Goal: Task Accomplishment & Management: Use online tool/utility

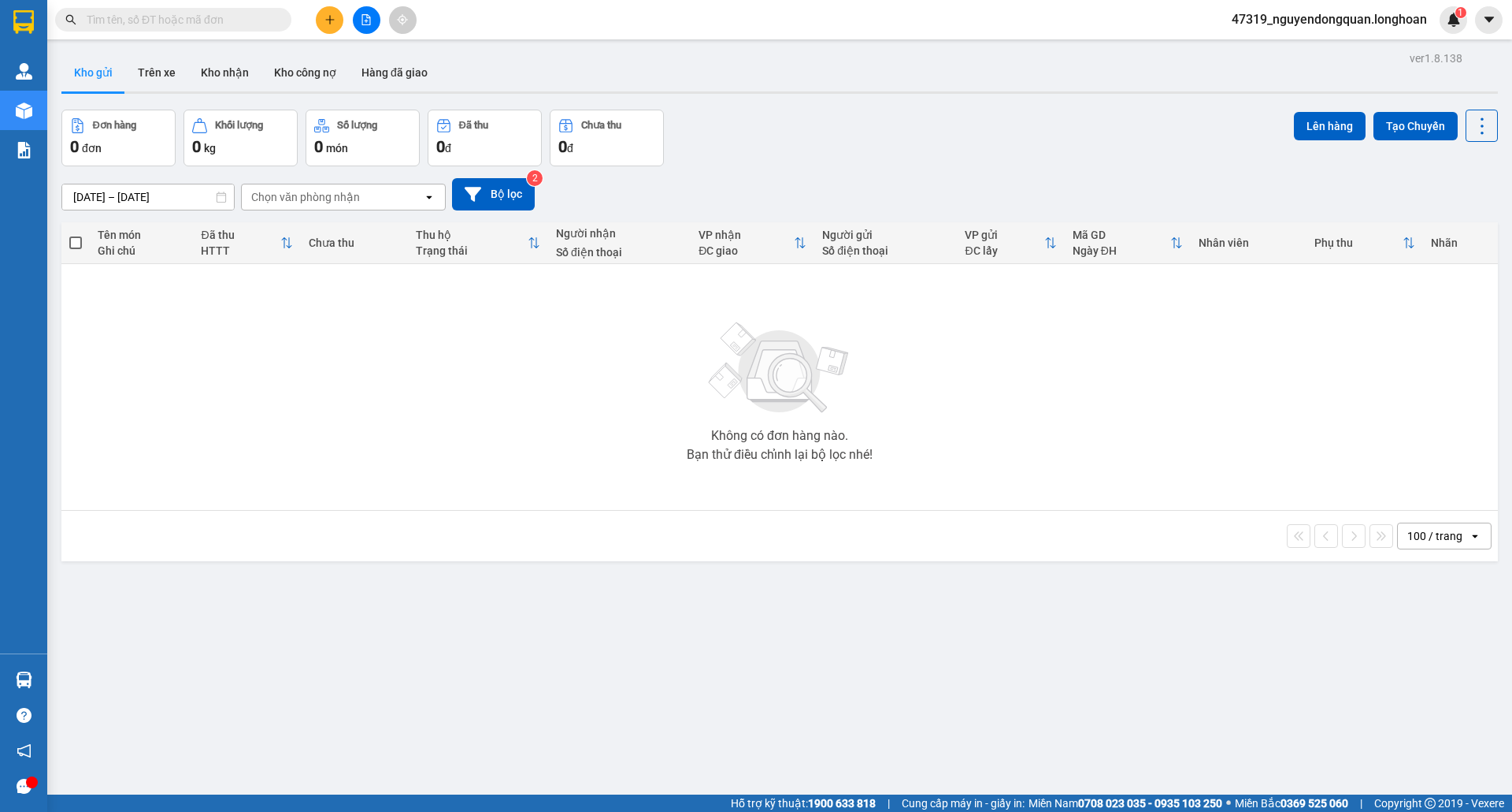
click at [1289, 33] on div "47319_nguyendongquan.longhoan 1" at bounding box center [1343, 20] width 248 height 28
click at [1295, 22] on span "47319_nguyendongquan.longhoan" at bounding box center [1329, 20] width 220 height 20
click at [1272, 46] on span "Đăng xuất" at bounding box center [1335, 48] width 189 height 17
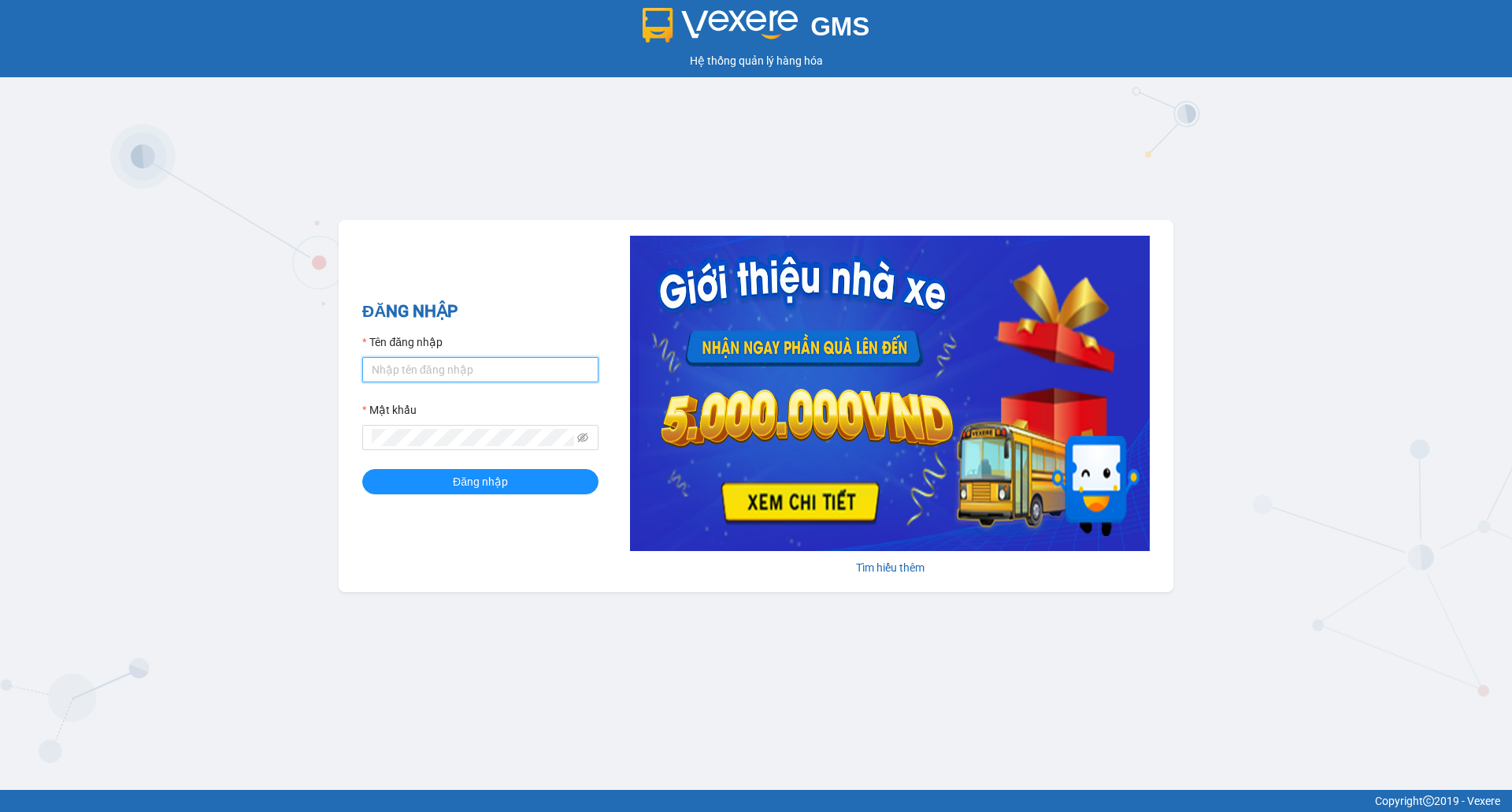
type input "nguyendongquan.longhoan"
click at [517, 375] on input "nguyendongquan.longhoan" at bounding box center [480, 369] width 236 height 25
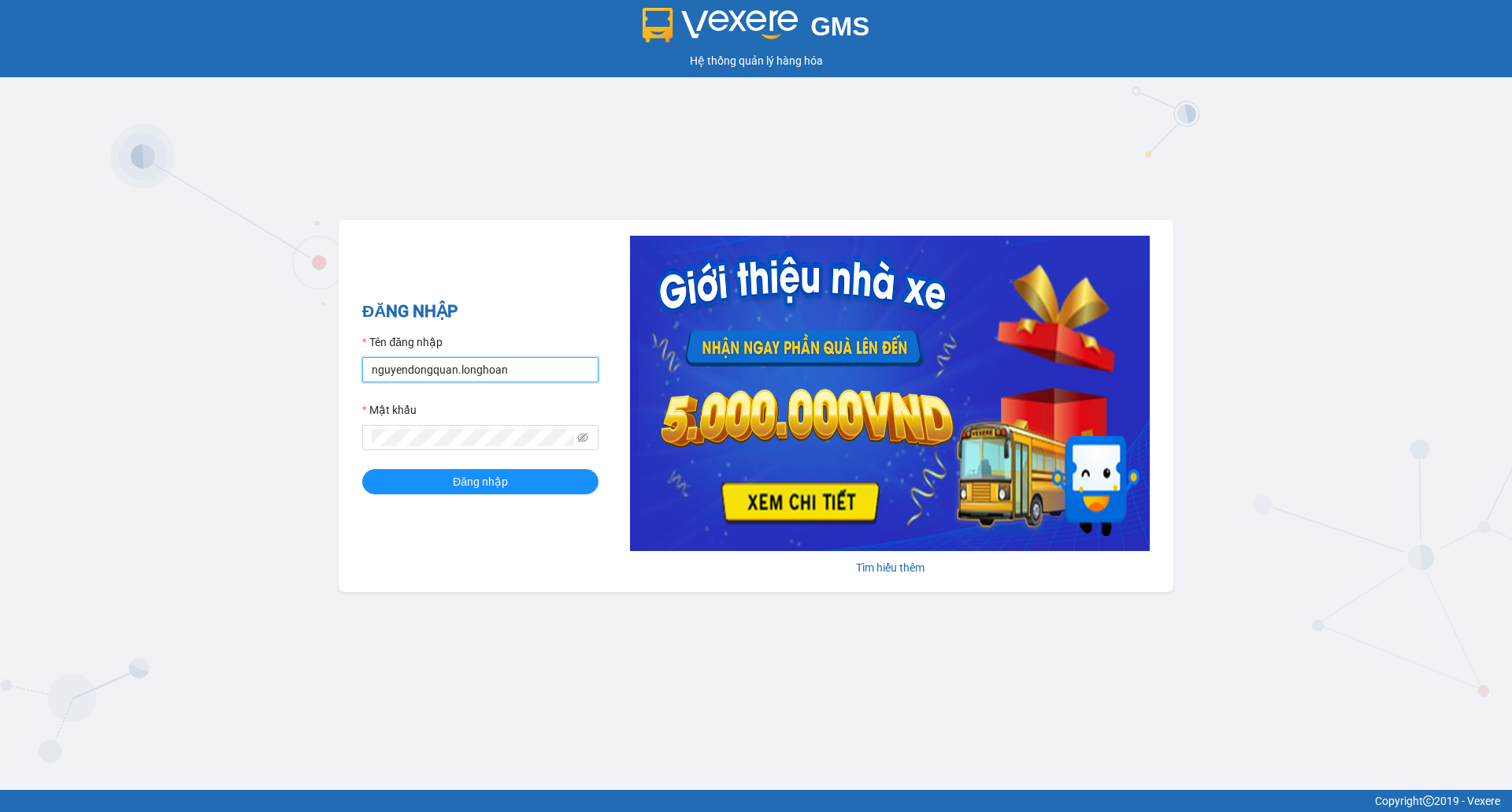
click at [518, 375] on input "nguyendongquan.longhoan" at bounding box center [480, 369] width 236 height 25
drag, startPoint x: 457, startPoint y: 373, endPoint x: 471, endPoint y: 373, distance: 14.0
click at [457, 373] on input "Tên đăng nhập" at bounding box center [480, 369] width 236 height 25
type input "tranhuynhcongphu.longhoan"
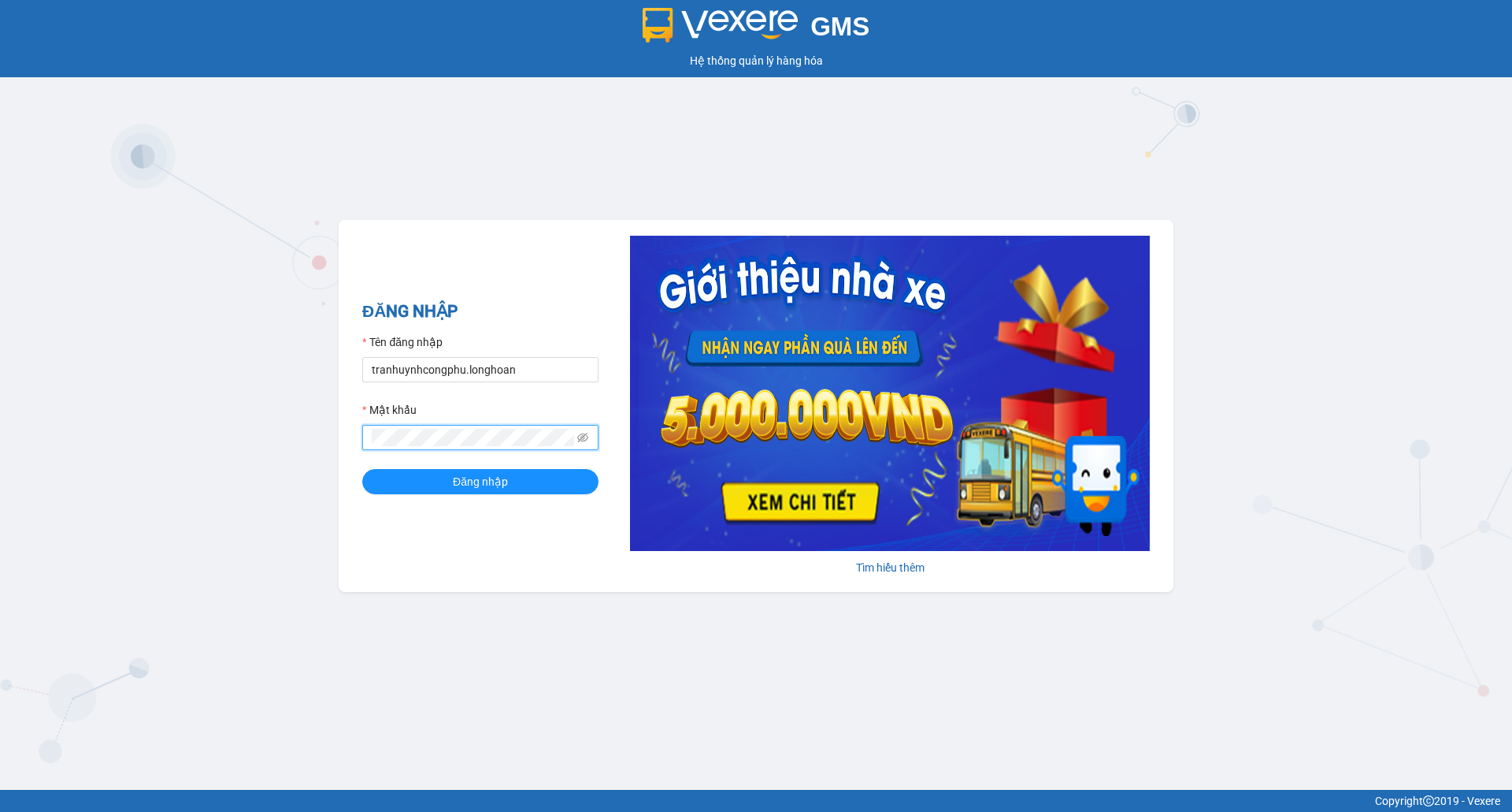
click at [362, 469] on button "Đăng nhập" at bounding box center [480, 480] width 236 height 25
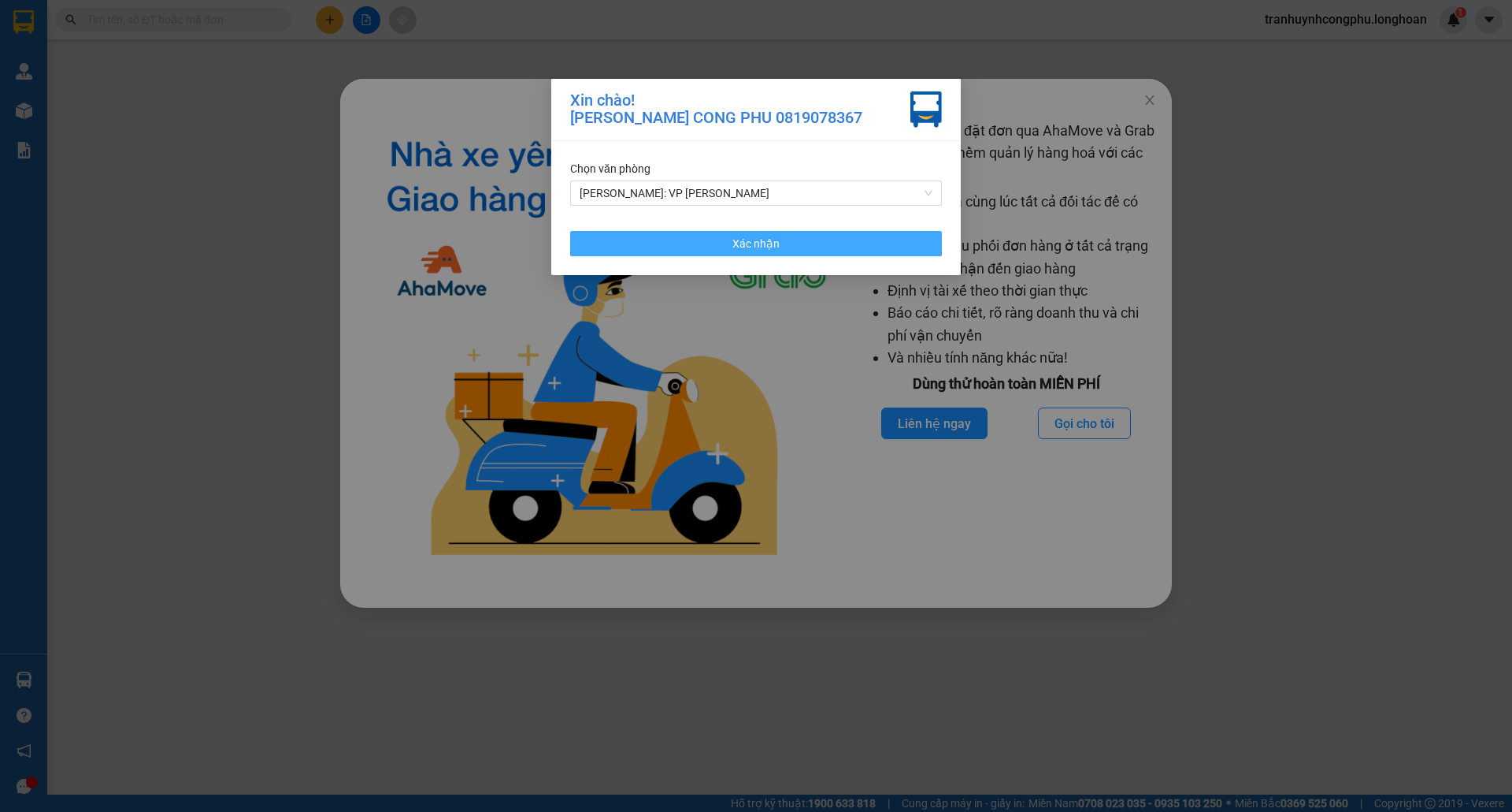
click at [793, 243] on button "Xác nhận" at bounding box center [756, 243] width 372 height 25
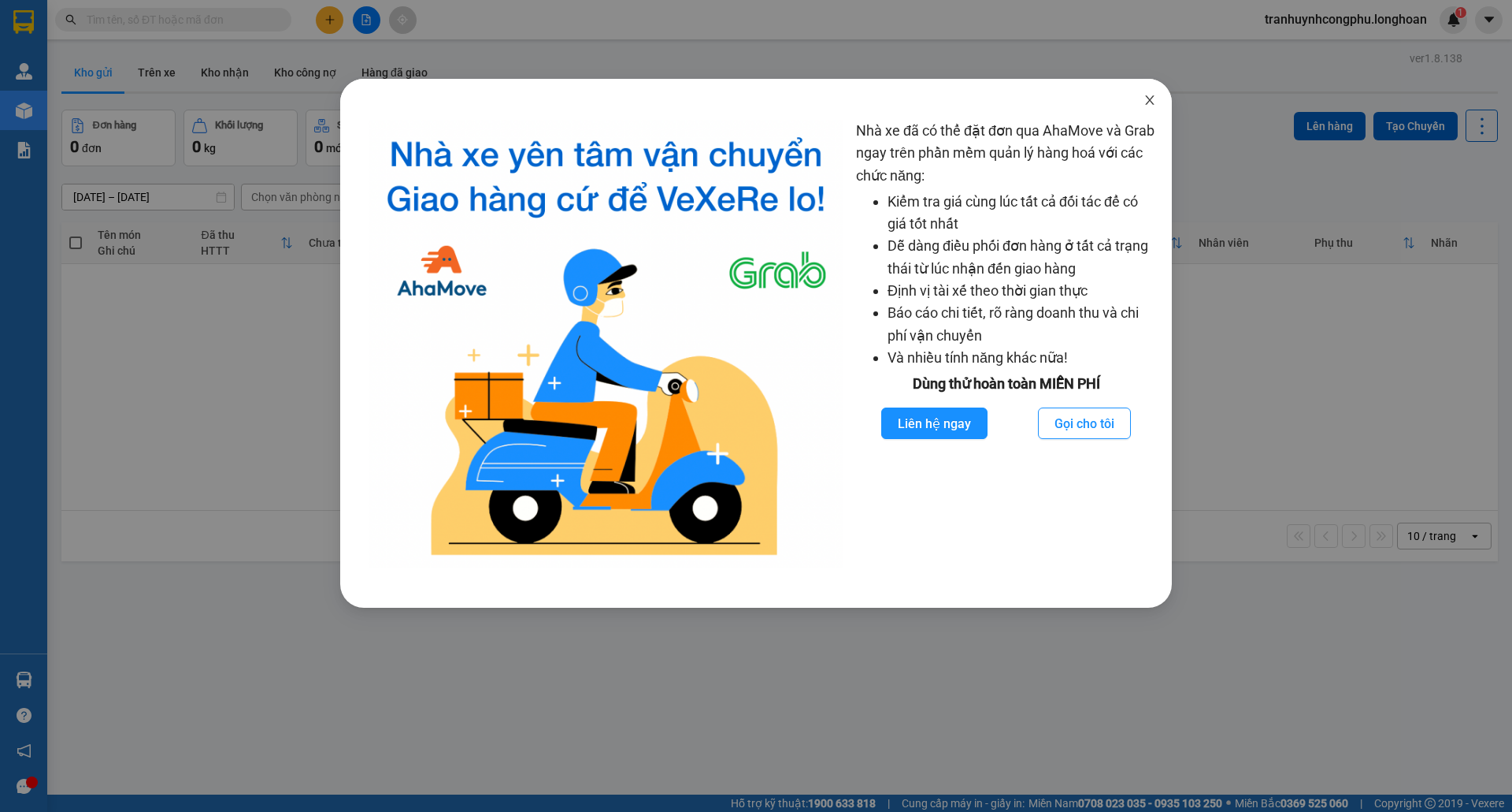
click at [1145, 101] on icon "close" at bounding box center [1150, 99] width 13 height 13
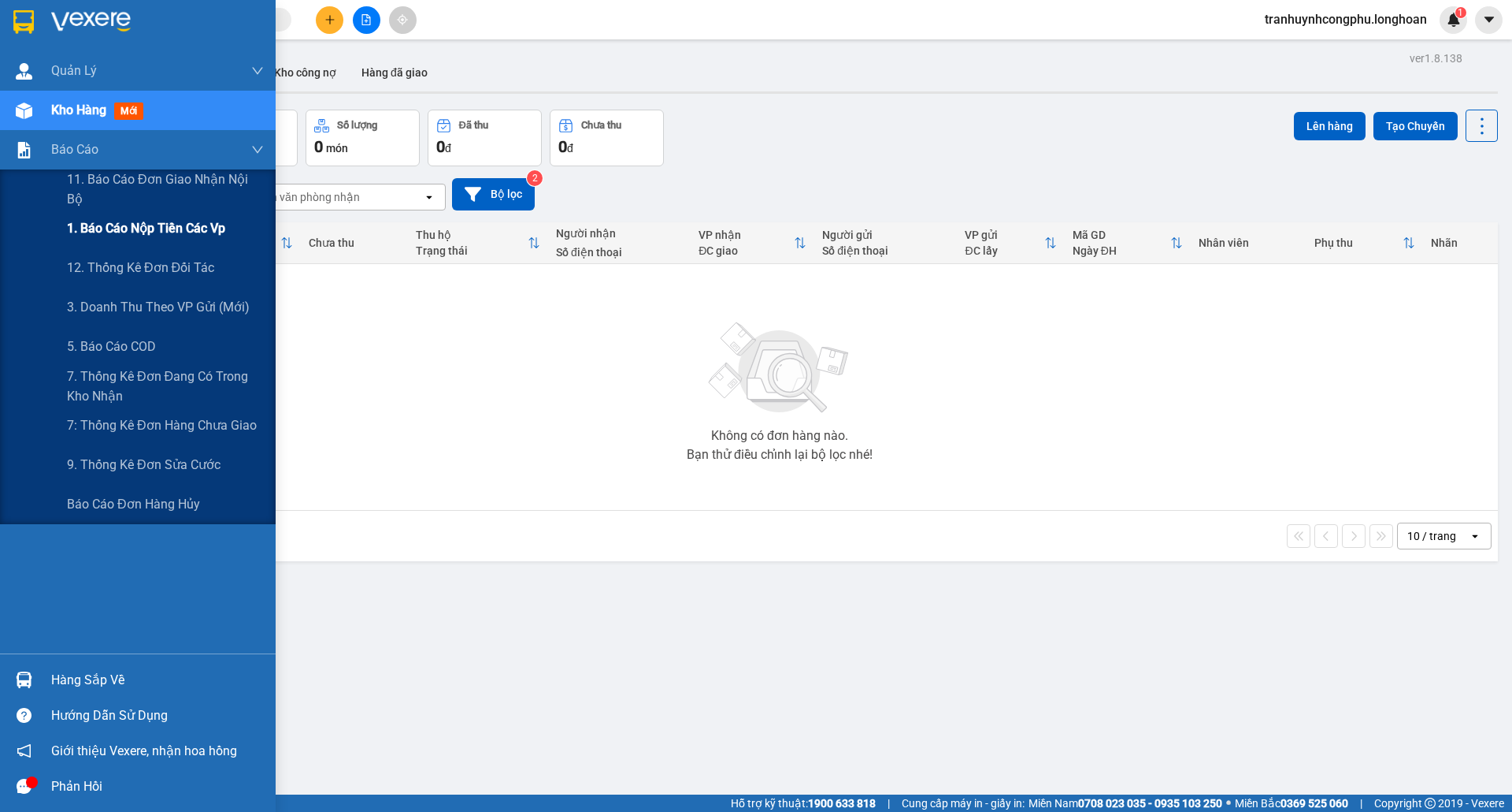
click at [86, 225] on span "1. Báo cáo nộp tiền các vp" at bounding box center [146, 228] width 159 height 20
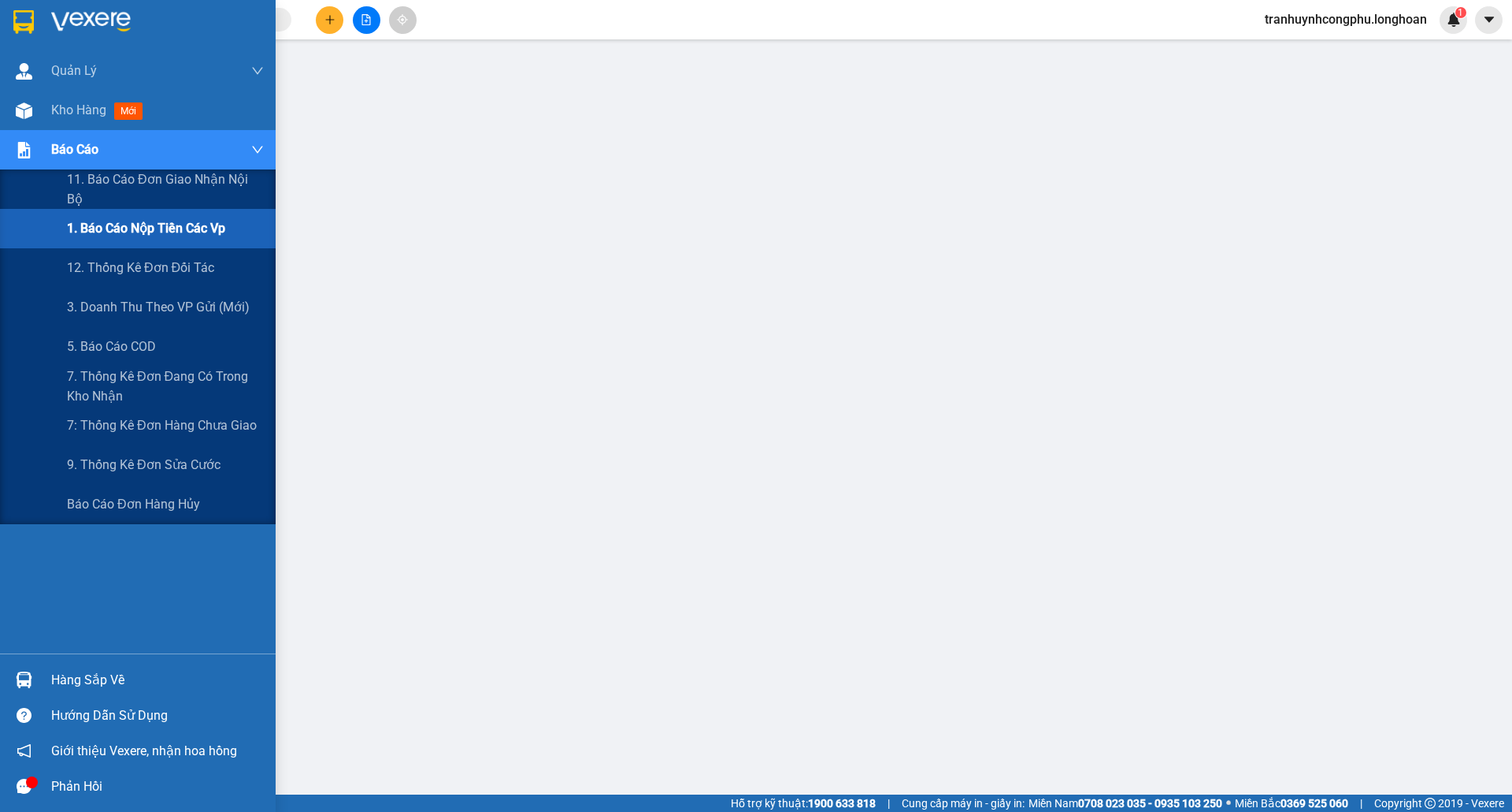
click at [120, 237] on span "1. Báo cáo nộp tiền các vp" at bounding box center [146, 228] width 159 height 20
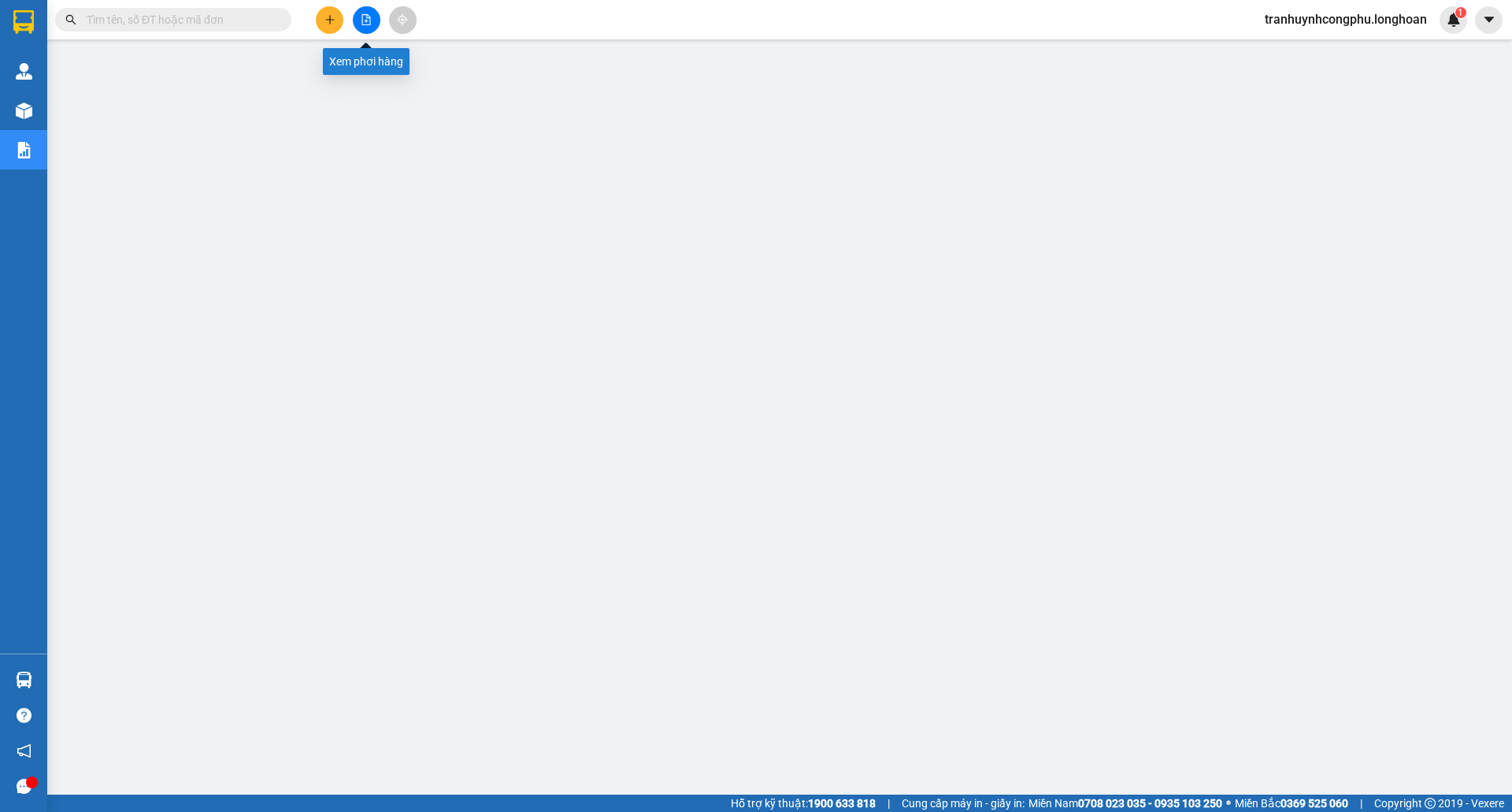
click at [367, 30] on button at bounding box center [367, 20] width 28 height 28
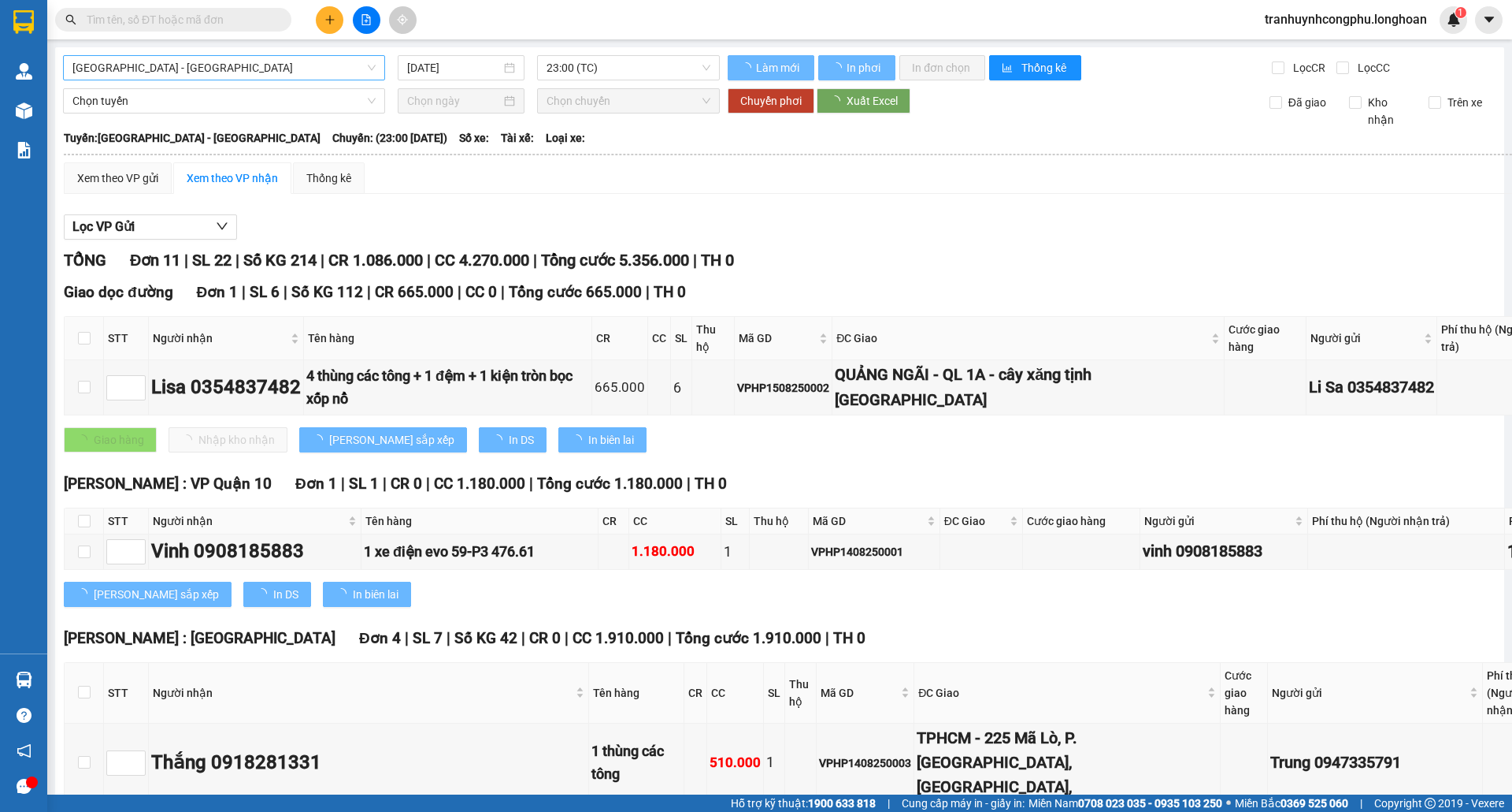
click at [142, 75] on span "[GEOGRAPHIC_DATA] - [GEOGRAPHIC_DATA]" at bounding box center [224, 68] width 304 height 24
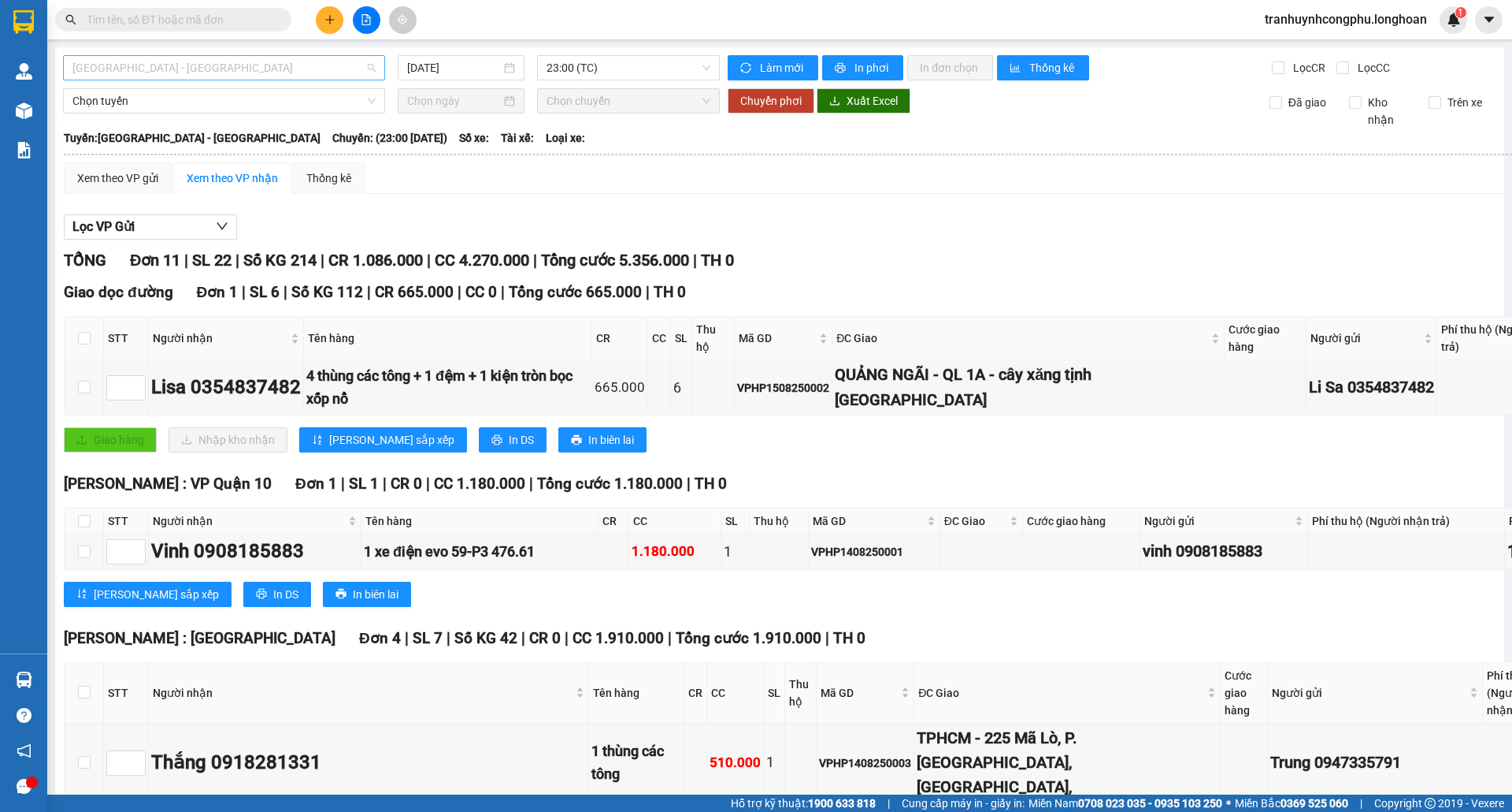
drag, startPoint x: 171, startPoint y: 64, endPoint x: 17, endPoint y: 136, distance: 170.0
click at [171, 64] on span "[GEOGRAPHIC_DATA] - [GEOGRAPHIC_DATA]" at bounding box center [224, 68] width 304 height 24
click at [164, 56] on span "[GEOGRAPHIC_DATA] - [GEOGRAPHIC_DATA]" at bounding box center [224, 68] width 304 height 24
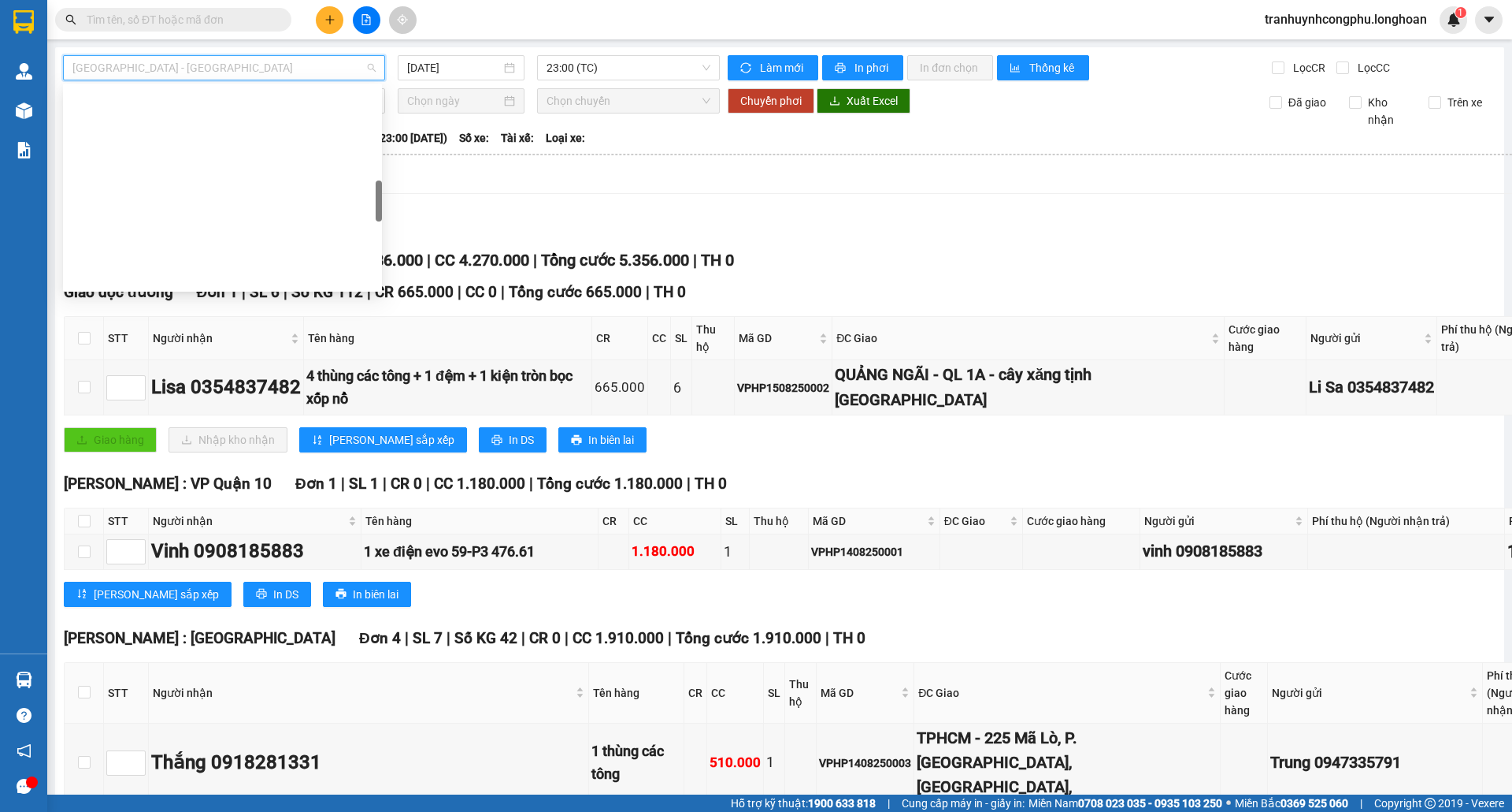
scroll to position [1034, 0]
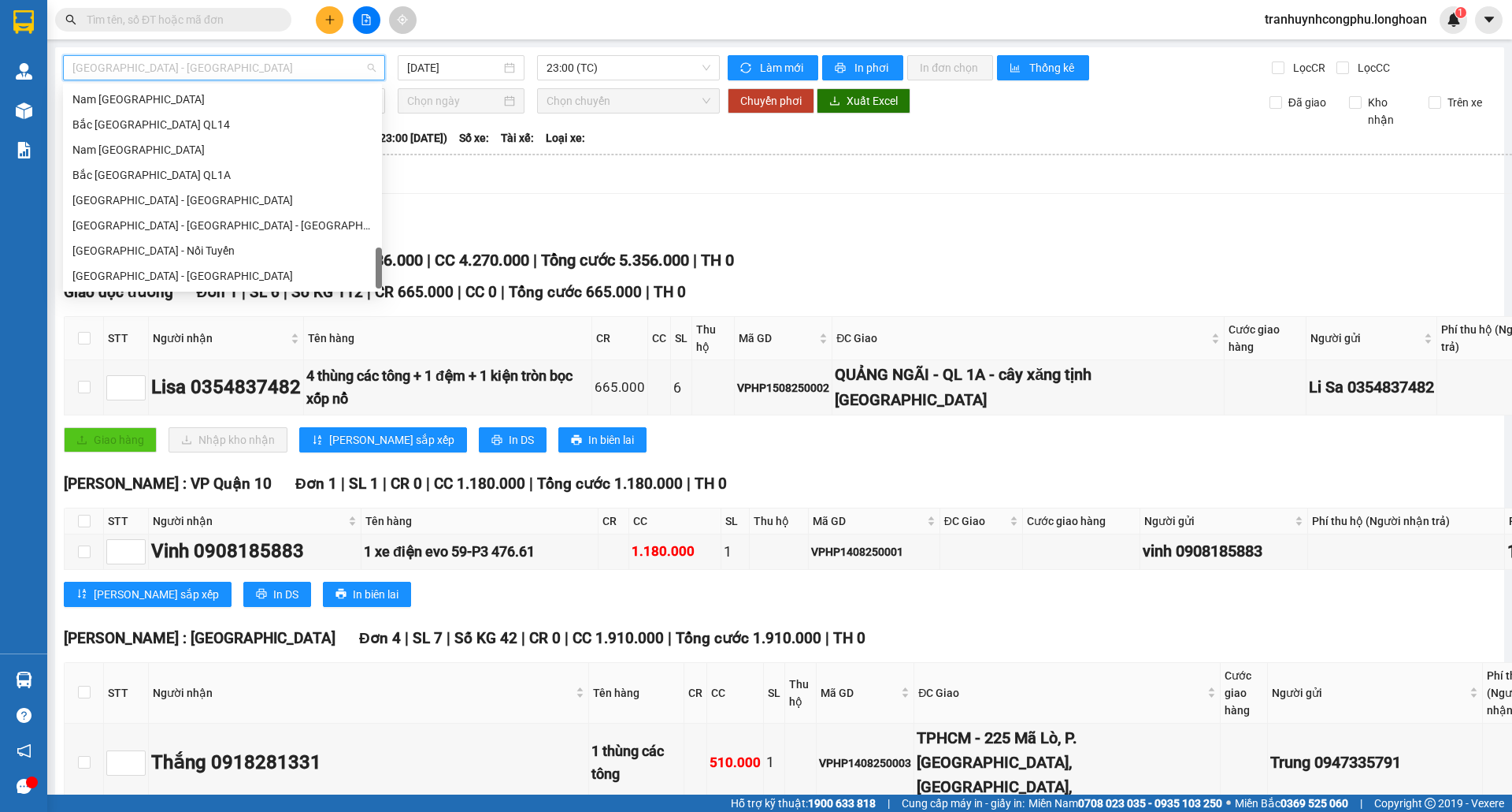
drag, startPoint x: 381, startPoint y: 98, endPoint x: 252, endPoint y: 304, distance: 243.1
click at [327, 323] on body "Kết quả tìm kiếm ( 0 ) Bộ lọc No Data tranhuynhcongphu.longhoan 1 Quản [PERSON_…" at bounding box center [756, 406] width 1512 height 812
click at [442, 183] on div "Xem theo VP gửi Xem theo VP nhận Thống kê" at bounding box center [890, 179] width 1654 height 32
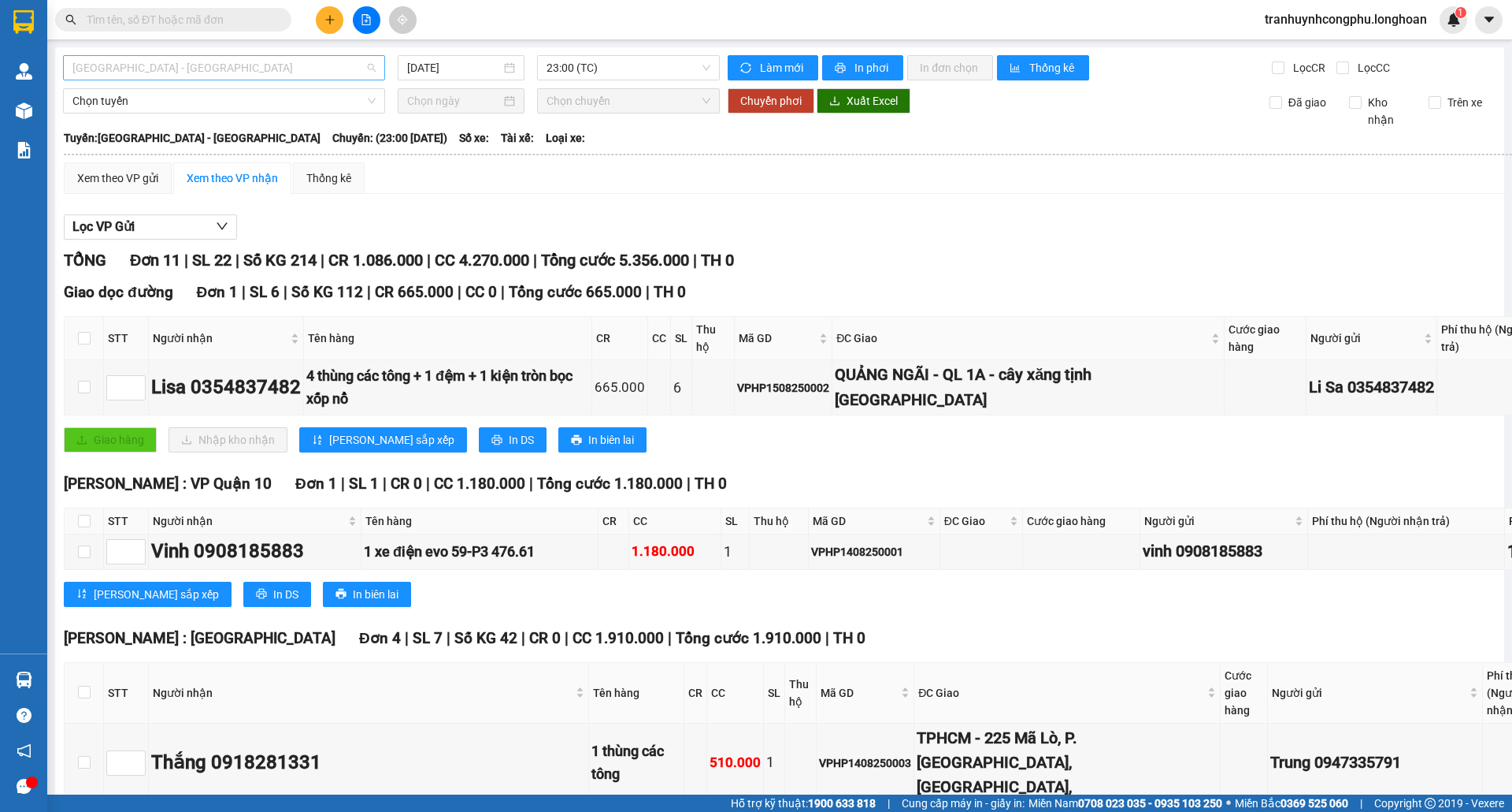
click at [293, 70] on span "[GEOGRAPHIC_DATA] - [GEOGRAPHIC_DATA]" at bounding box center [224, 68] width 304 height 24
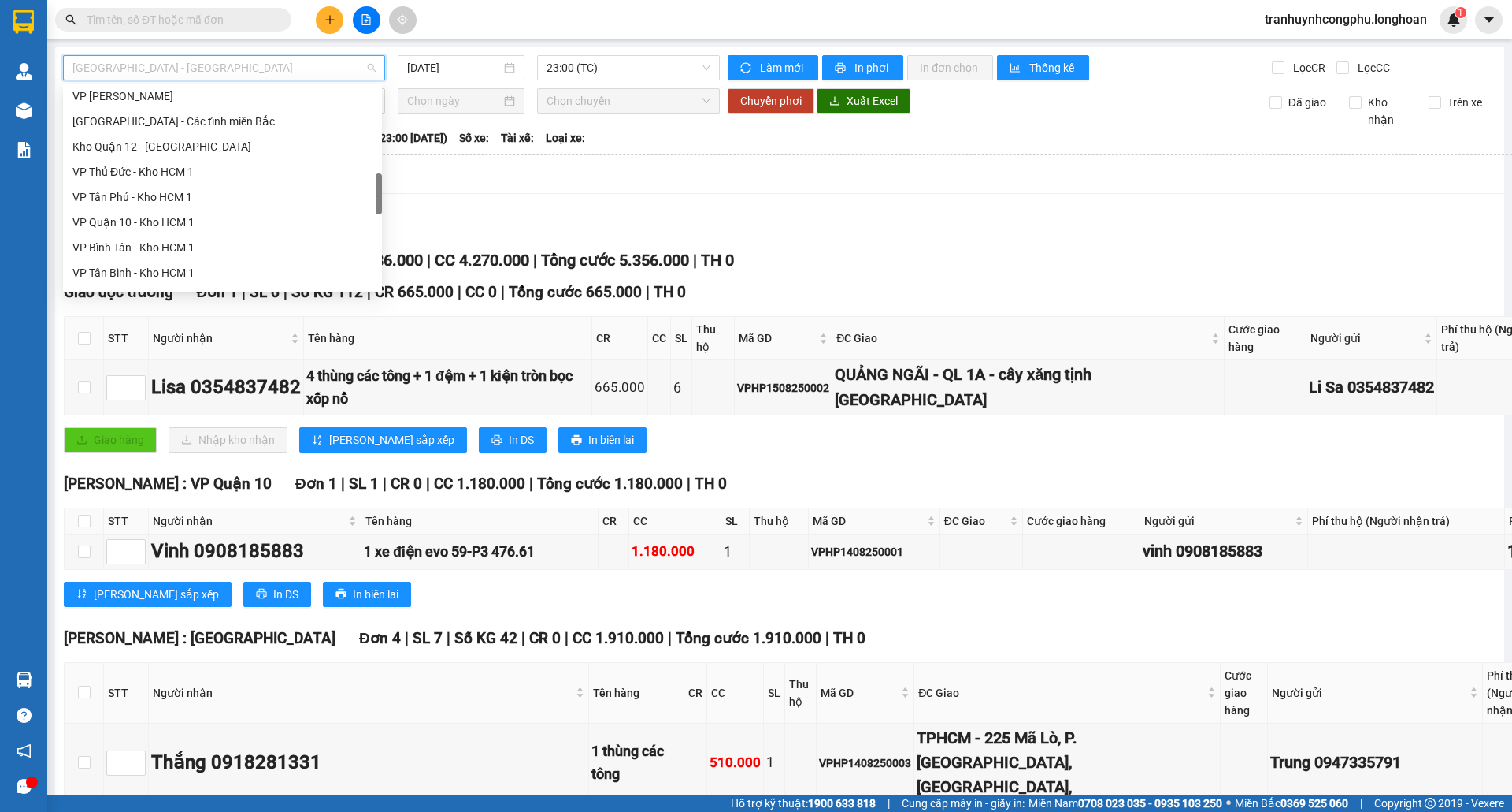
scroll to position [572, 0]
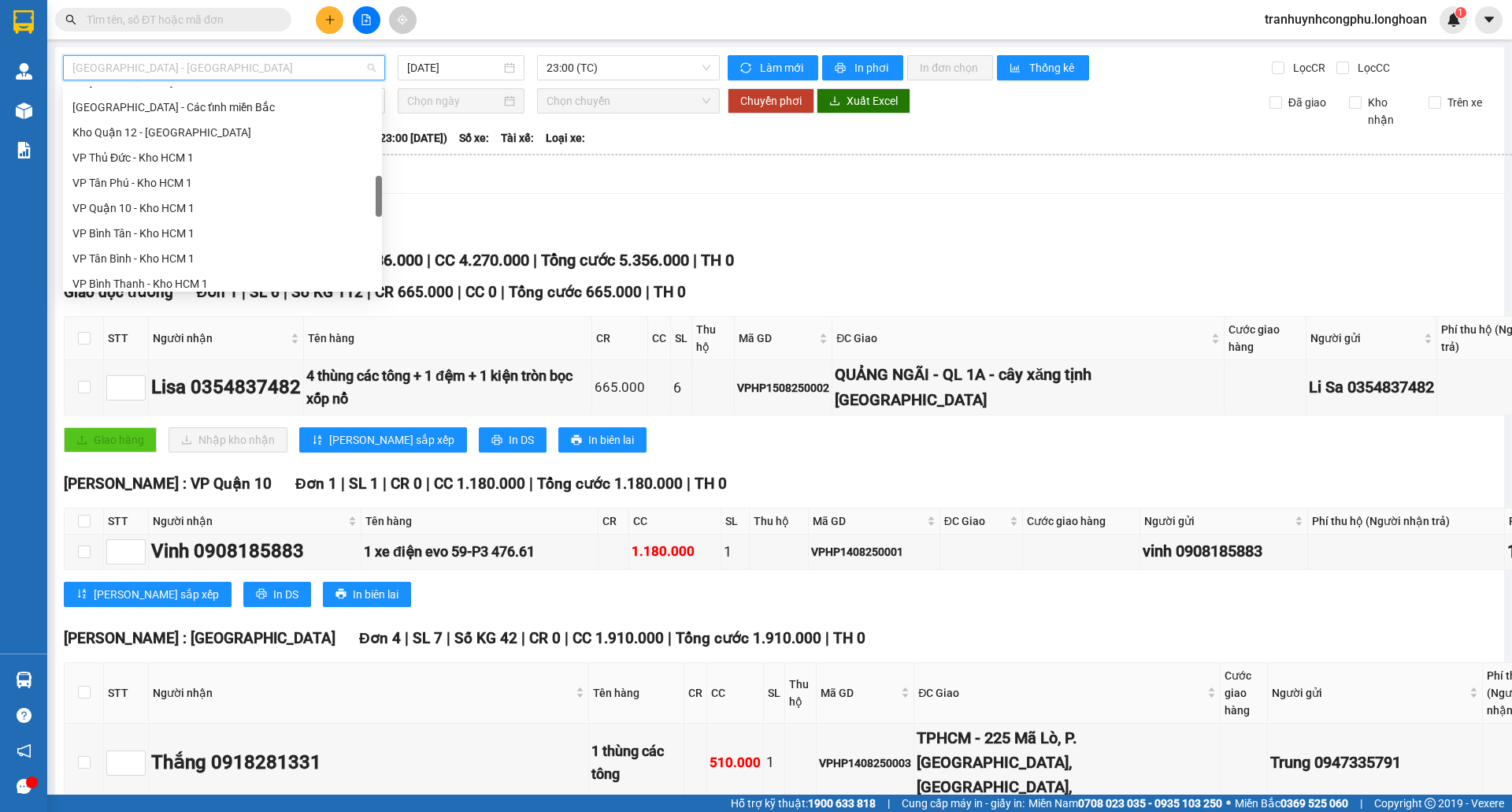
drag, startPoint x: 379, startPoint y: 108, endPoint x: 357, endPoint y: 194, distance: 88.8
click at [357, 194] on div "VP Thanh Xuân - Kho HN [GEOGRAPHIC_DATA] - Các tỉnh miền [GEOGRAPHIC_DATA] 12 -…" at bounding box center [223, 187] width 319 height 202
click at [193, 276] on div "VP Bình Thạnh - Kho HCM 1" at bounding box center [222, 283] width 301 height 17
type input "[DATE]"
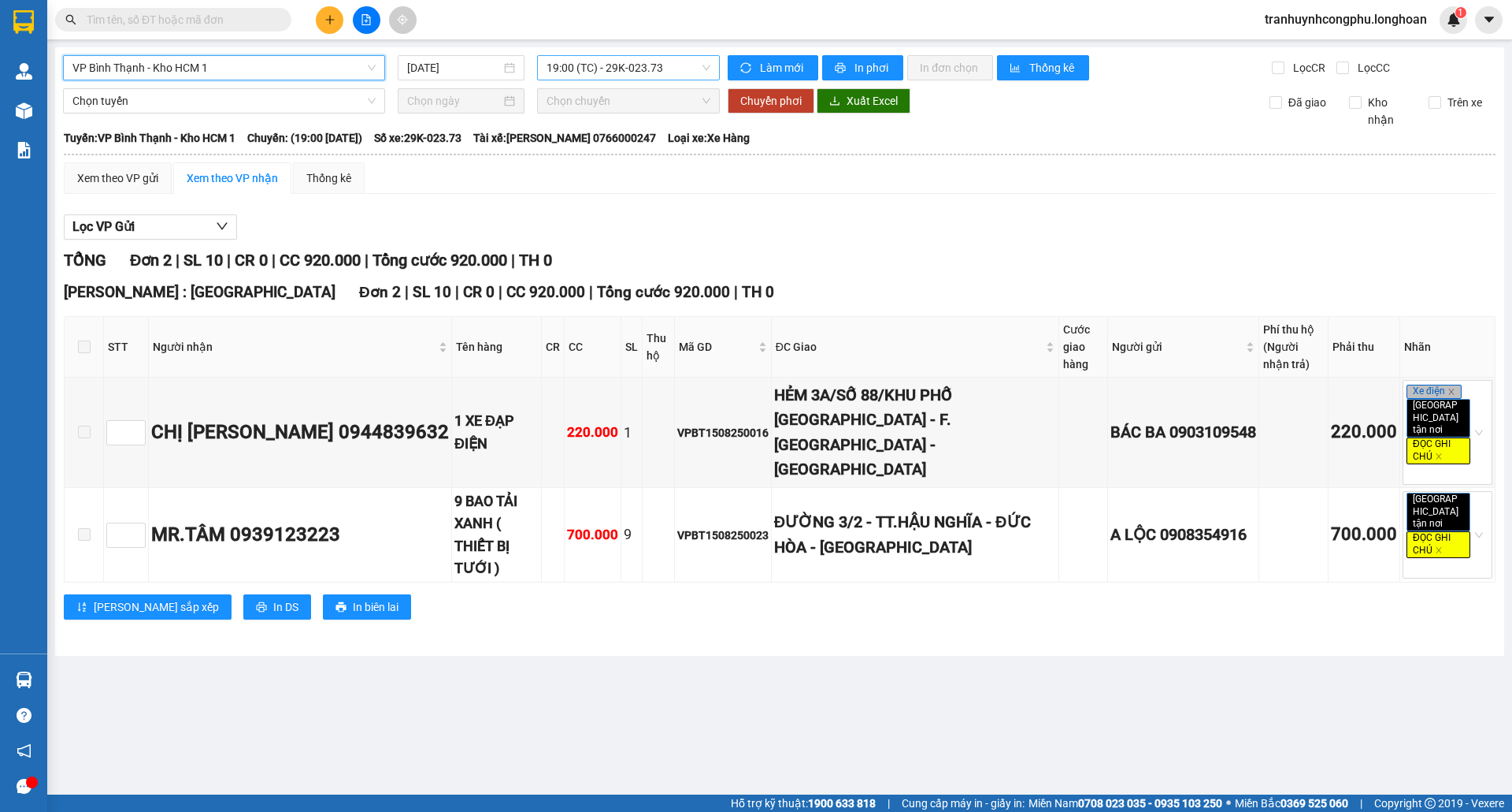
click at [578, 70] on span "19:00 (TC) - 29K-023.73" at bounding box center [628, 68] width 164 height 24
click at [580, 120] on div "19:00 (TC) - 29K-023.73" at bounding box center [608, 124] width 123 height 17
click at [127, 175] on div "Xem theo VP gửi" at bounding box center [118, 178] width 81 height 17
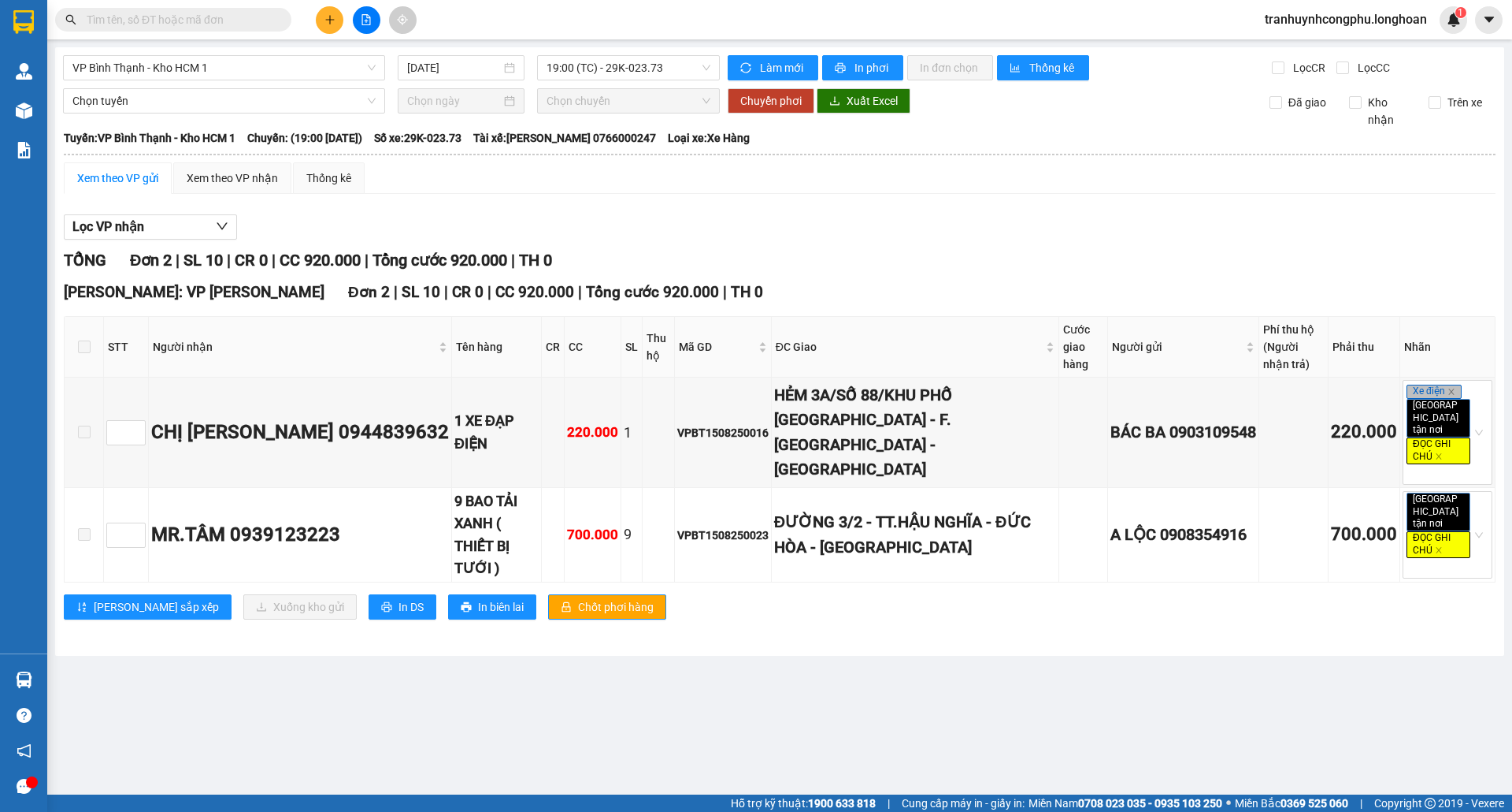
click at [275, 49] on div "VP Bình Thạnh - Kho HCM 1 [DATE] 19:00 (TC) - 29K-023.73 Làm mới In phơi In đơn…" at bounding box center [780, 351] width 1449 height 609
click at [281, 60] on span "VP Bình Thạnh - Kho HCM 1" at bounding box center [224, 68] width 304 height 24
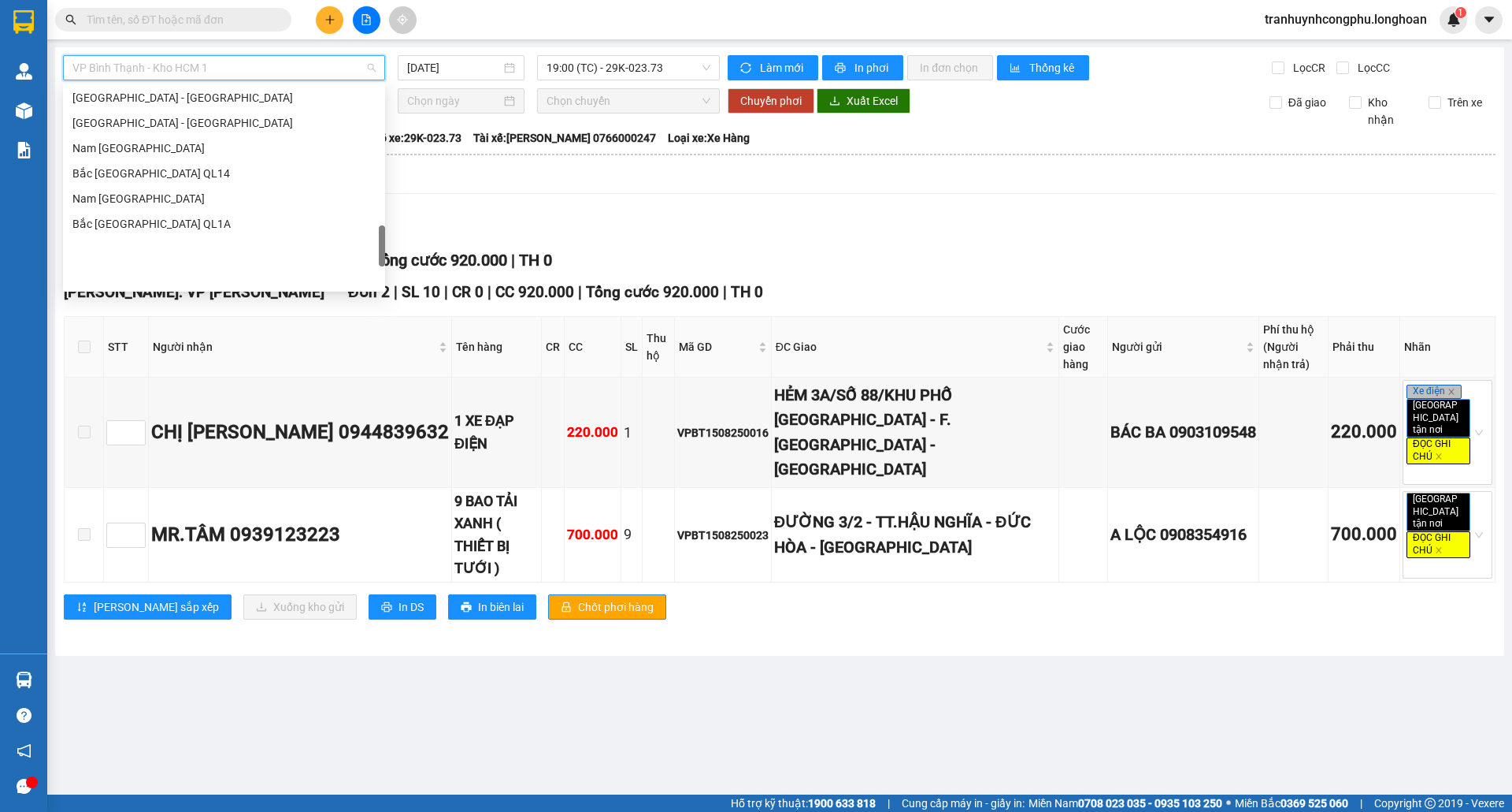
scroll to position [1034, 0]
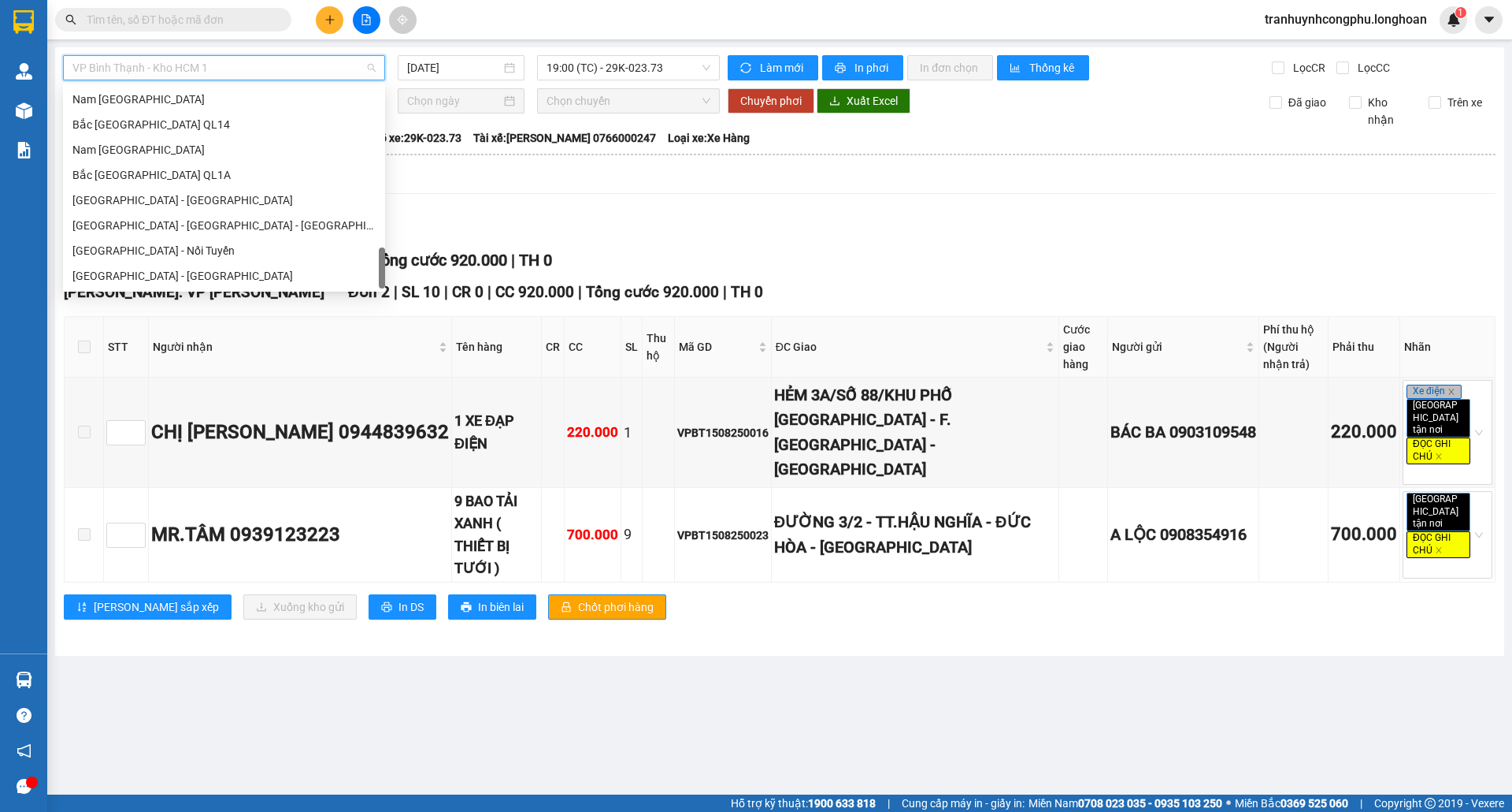
drag, startPoint x: 383, startPoint y: 183, endPoint x: 325, endPoint y: 258, distance: 94.8
click at [357, 276] on div "[GEOGRAPHIC_DATA] - [GEOGRAPHIC_DATA] [GEOGRAPHIC_DATA] [GEOGRAPHIC_DATA] [GEOG…" at bounding box center [224, 187] width 322 height 202
click at [129, 148] on div "Nam [GEOGRAPHIC_DATA]" at bounding box center [224, 149] width 304 height 17
type input "[DATE]"
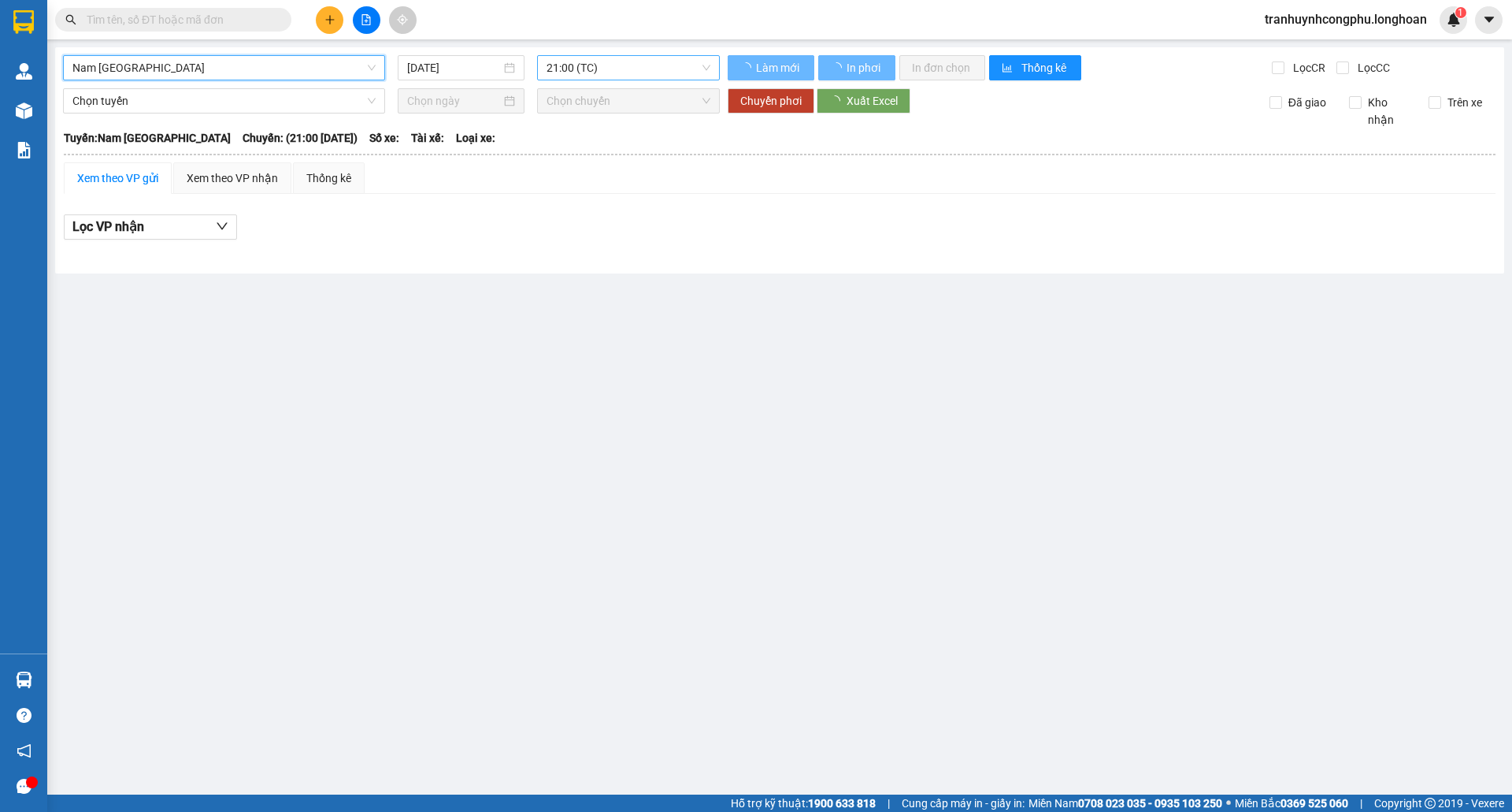
click at [565, 65] on span "21:00 (TC)" at bounding box center [628, 68] width 164 height 24
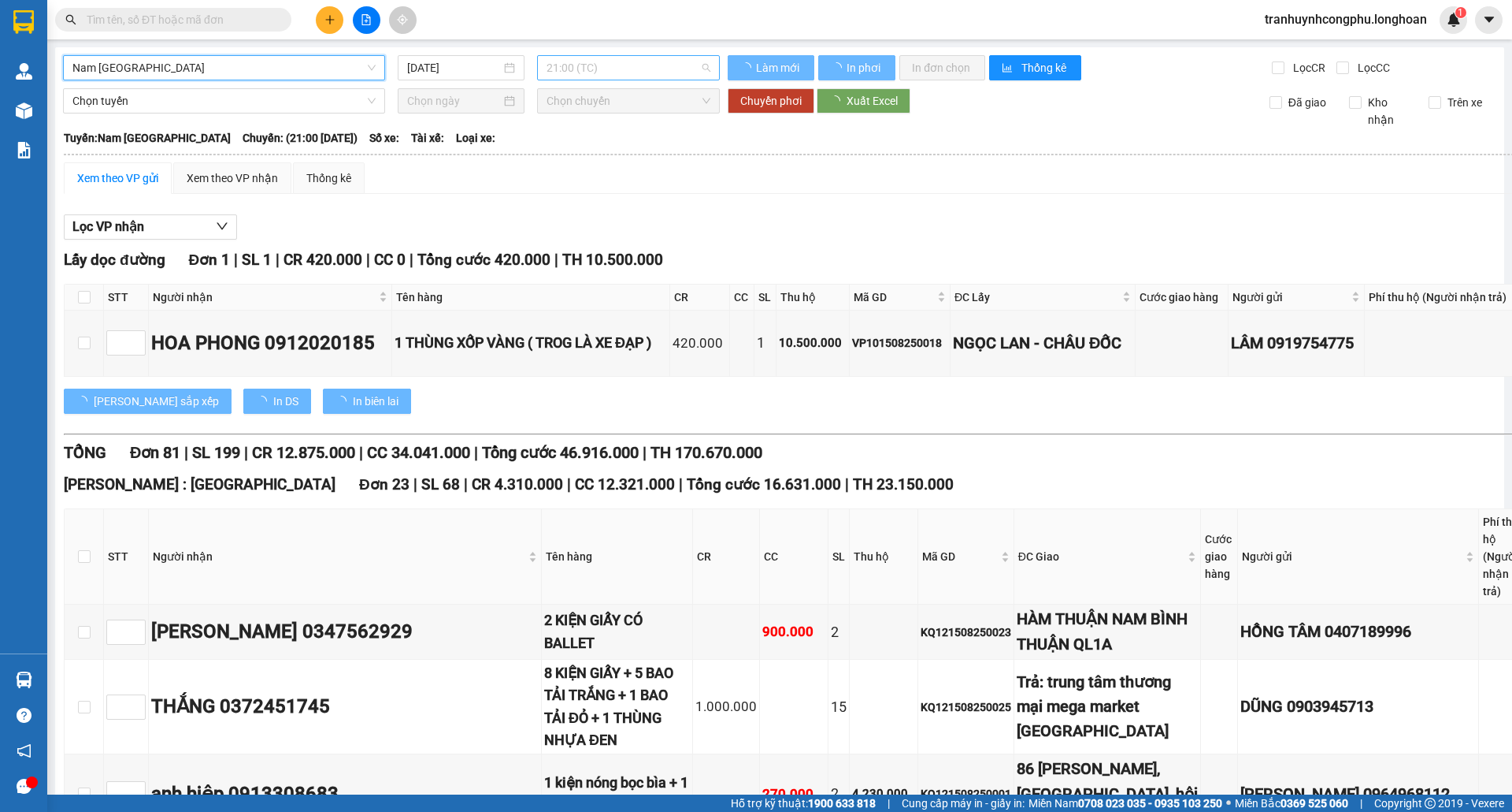
click at [579, 64] on span "21:00 (TC)" at bounding box center [628, 68] width 164 height 24
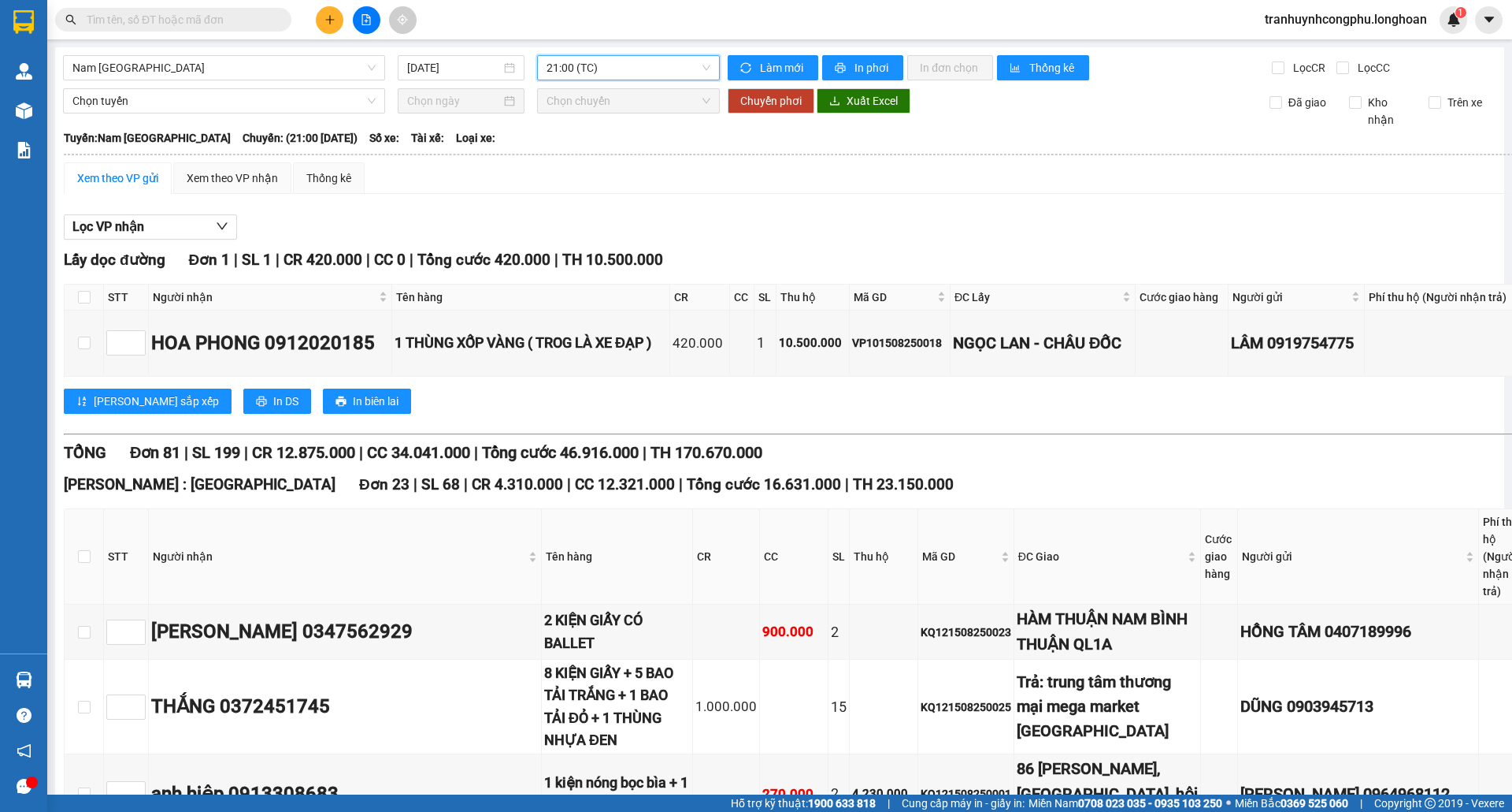
click at [587, 68] on span "21:00 (TC)" at bounding box center [628, 68] width 164 height 24
click at [193, 101] on span "Chọn tuyến" at bounding box center [224, 101] width 304 height 24
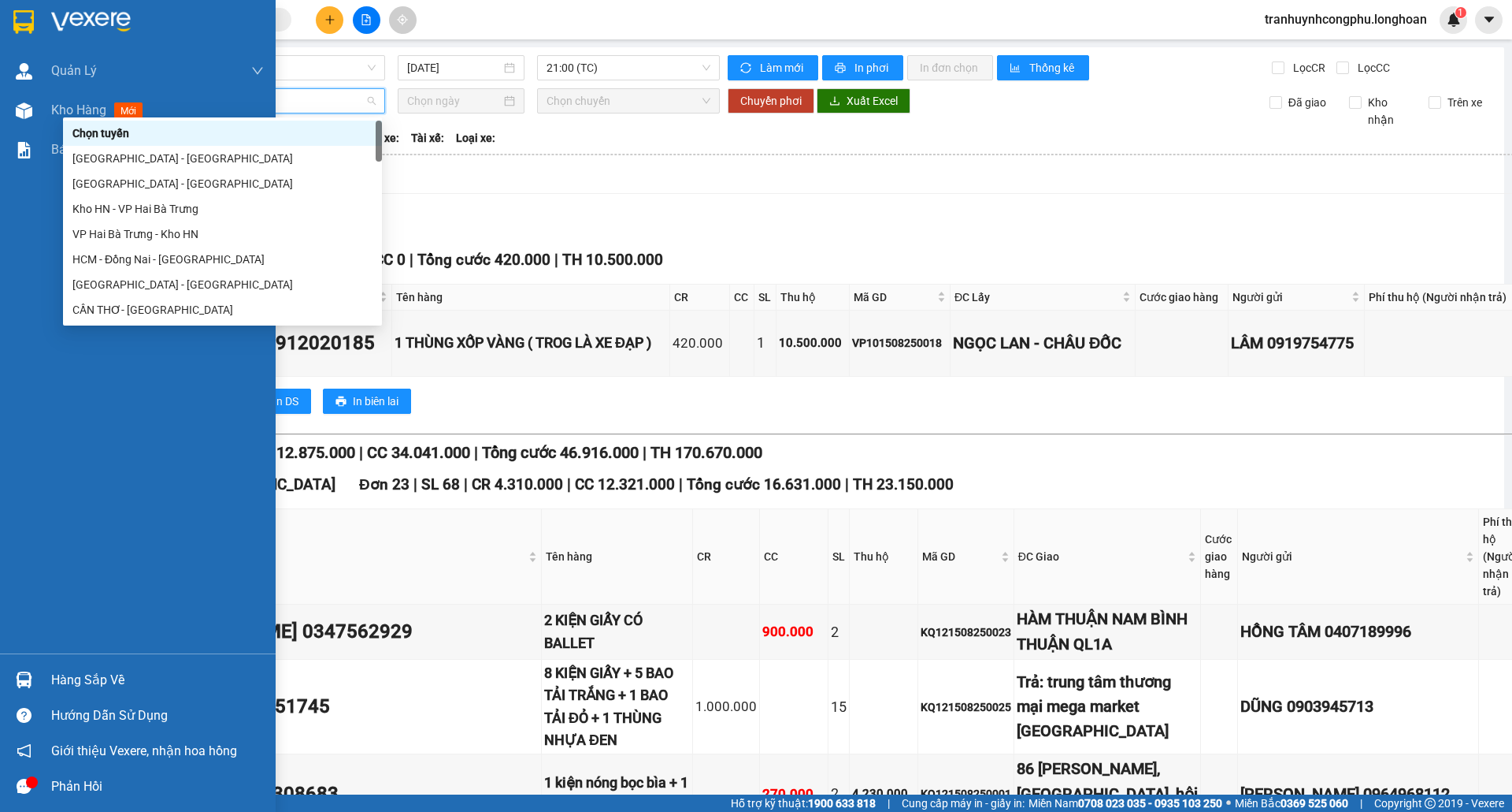
click at [26, 23] on img at bounding box center [23, 22] width 21 height 24
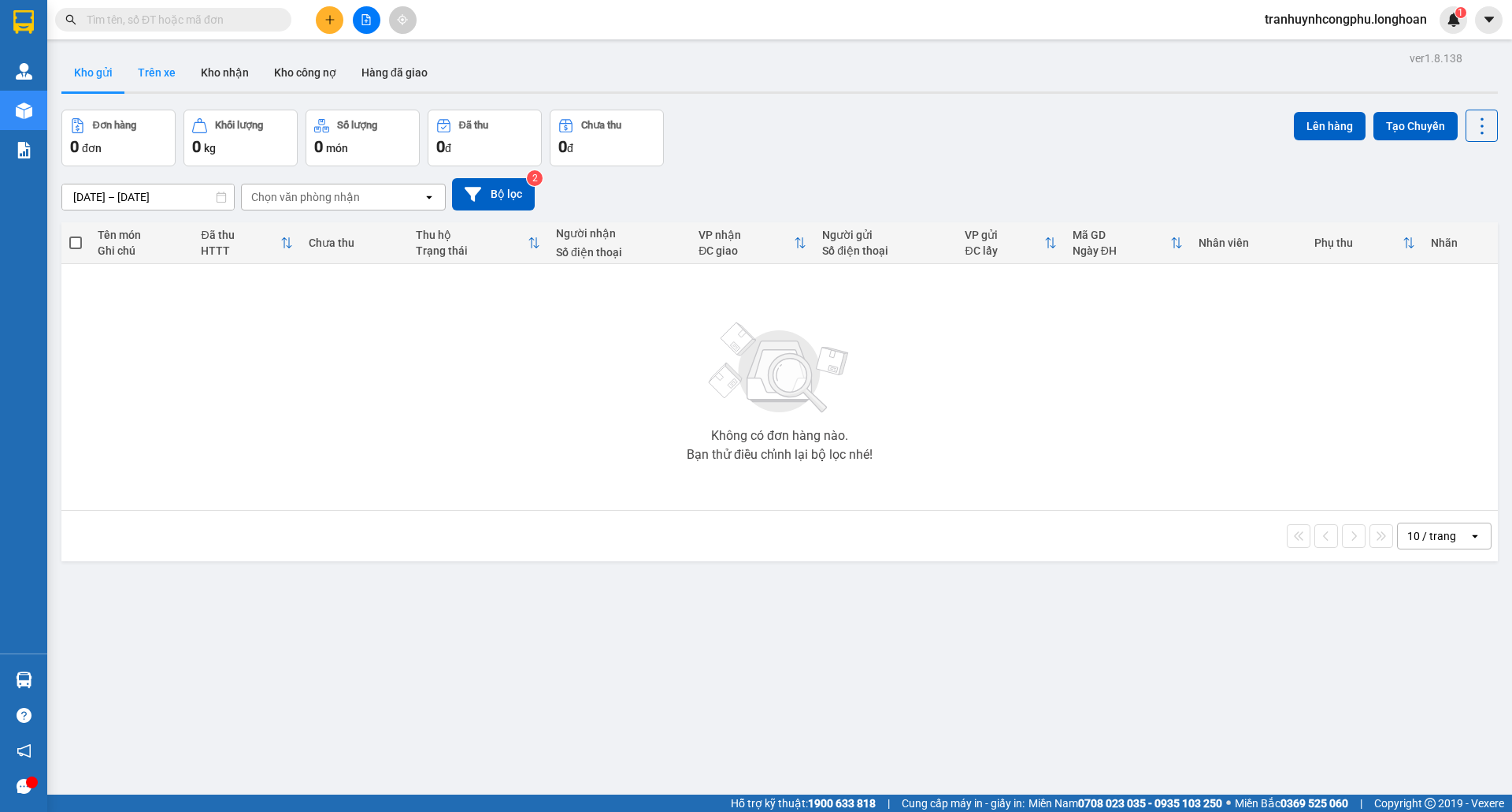
click at [164, 67] on button "Trên xe" at bounding box center [157, 72] width 63 height 38
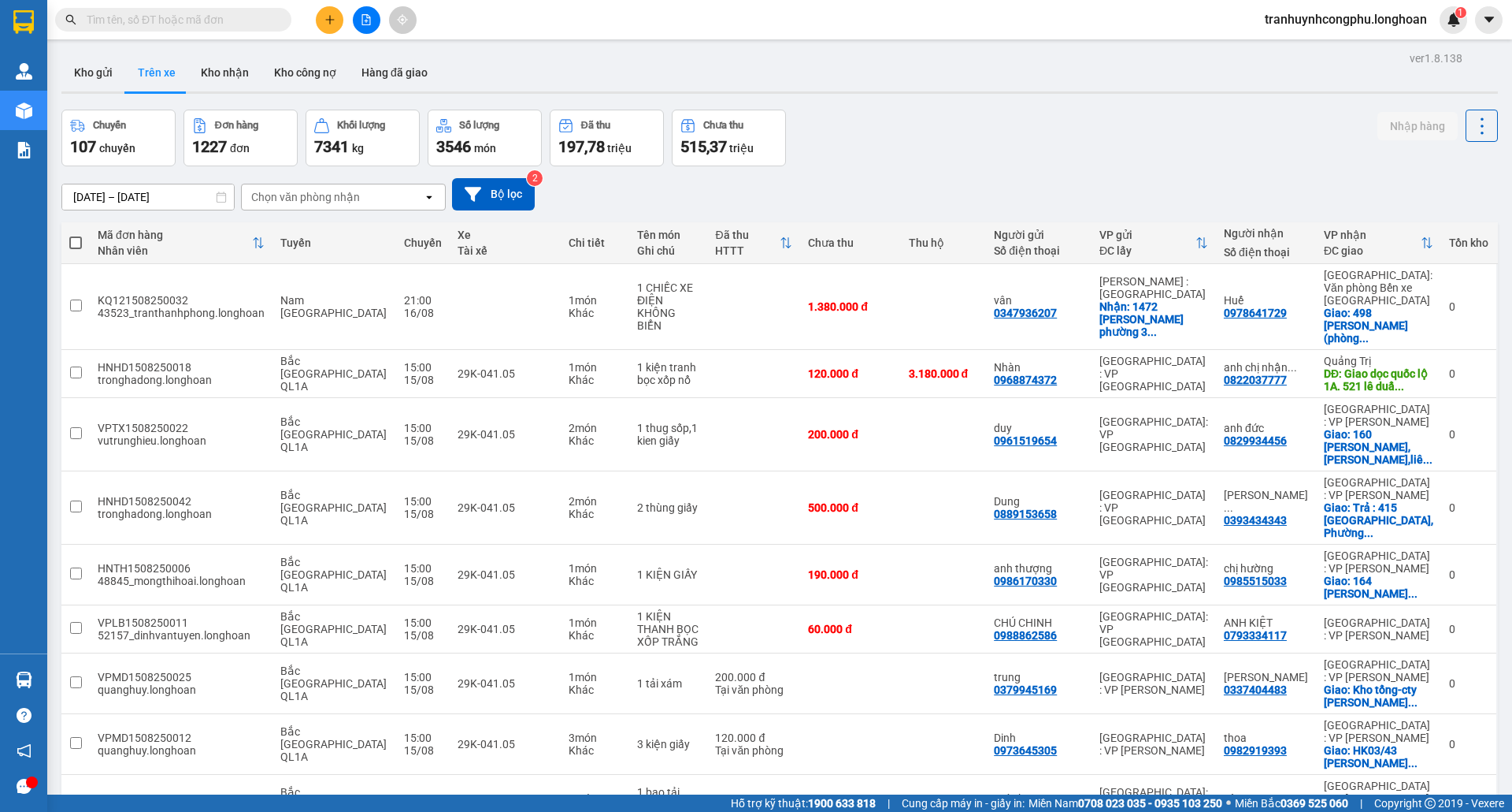
click at [314, 194] on div "Chọn văn phòng nhận" at bounding box center [306, 198] width 109 height 16
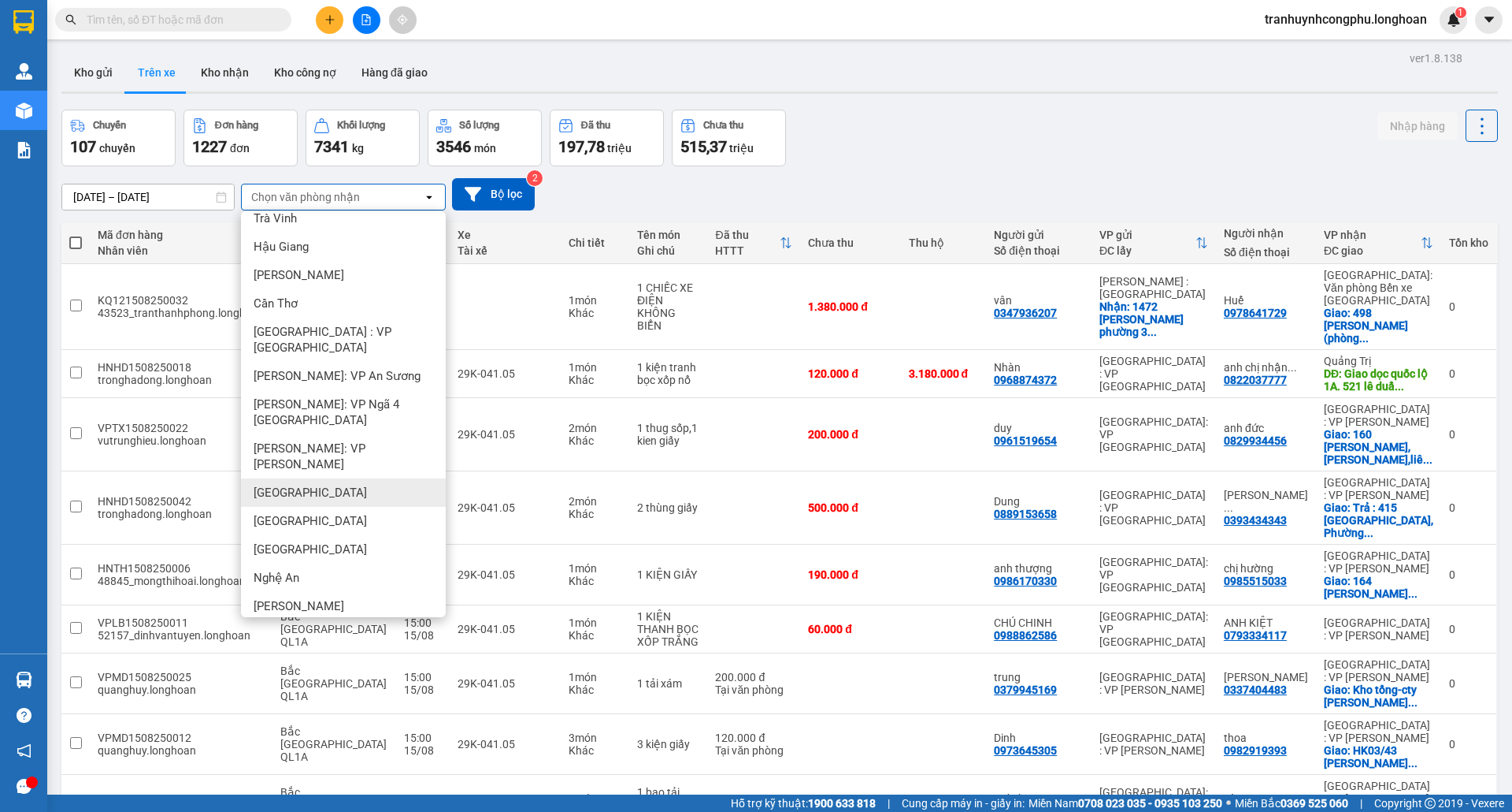
scroll to position [993, 0]
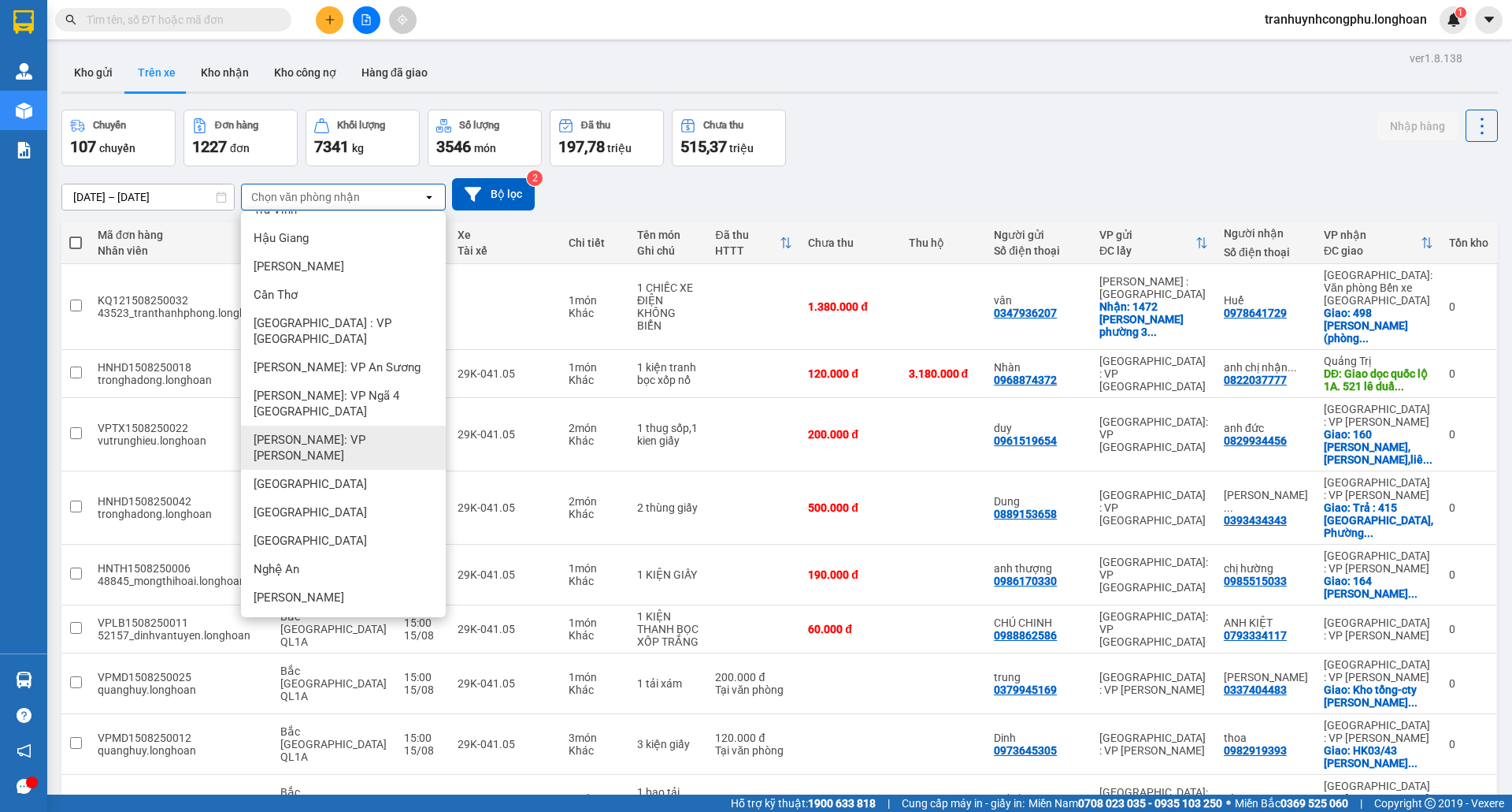
click at [379, 432] on span "[PERSON_NAME]: VP [PERSON_NAME]" at bounding box center [346, 448] width 186 height 32
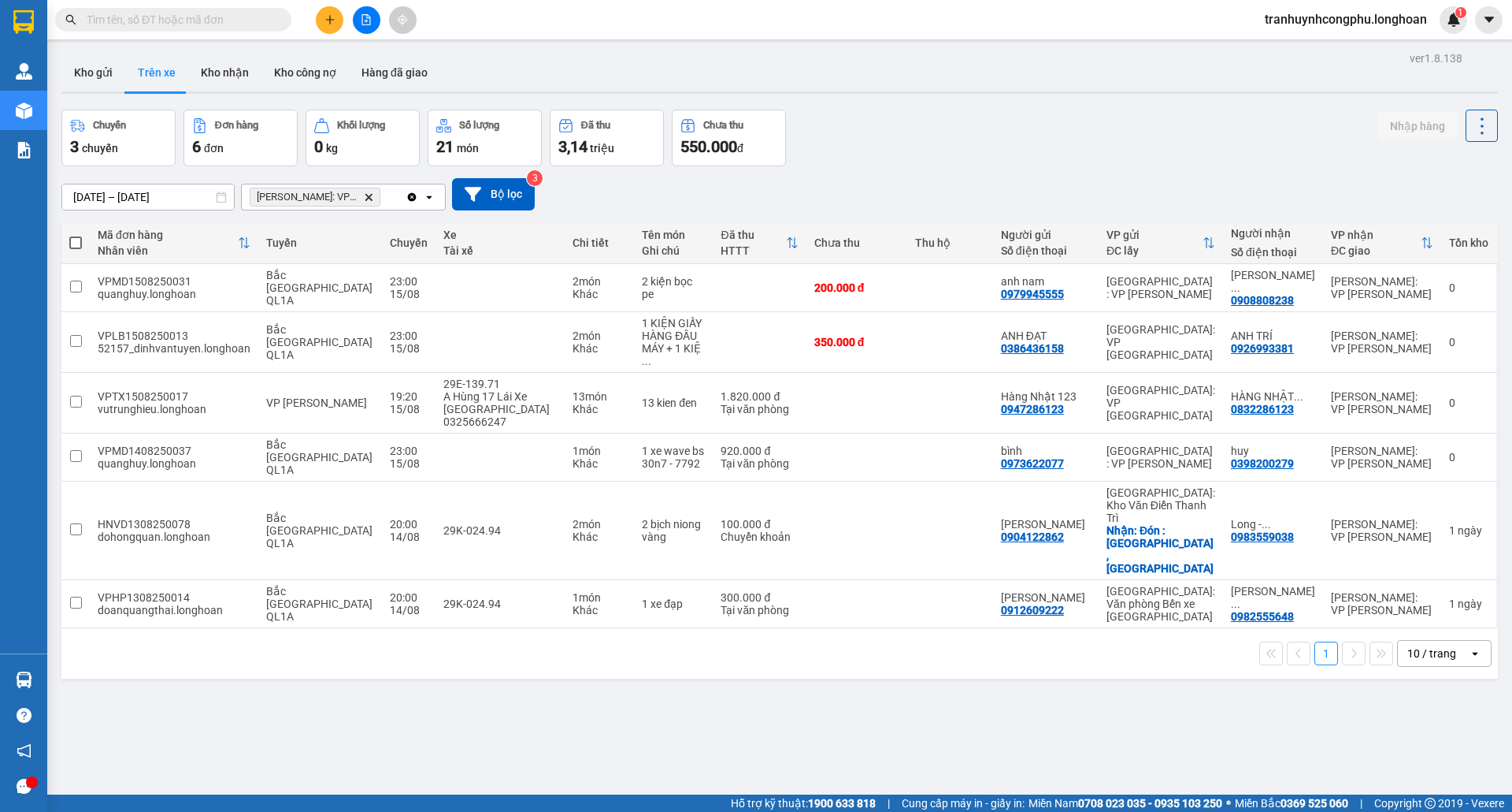
click at [152, 186] on input "[DATE] – [DATE]" at bounding box center [148, 197] width 172 height 25
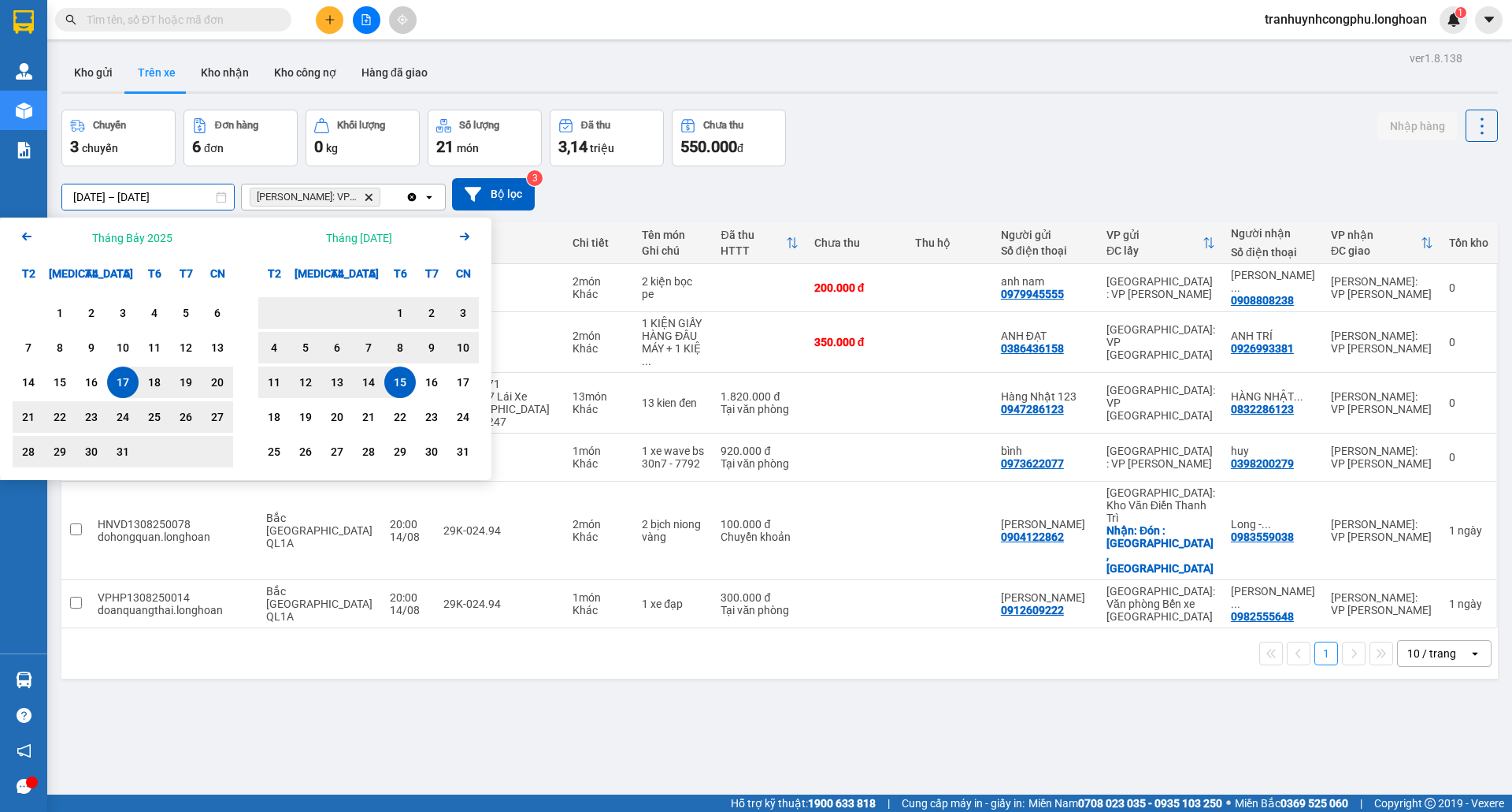
click at [408, 376] on div "15" at bounding box center [400, 382] width 22 height 19
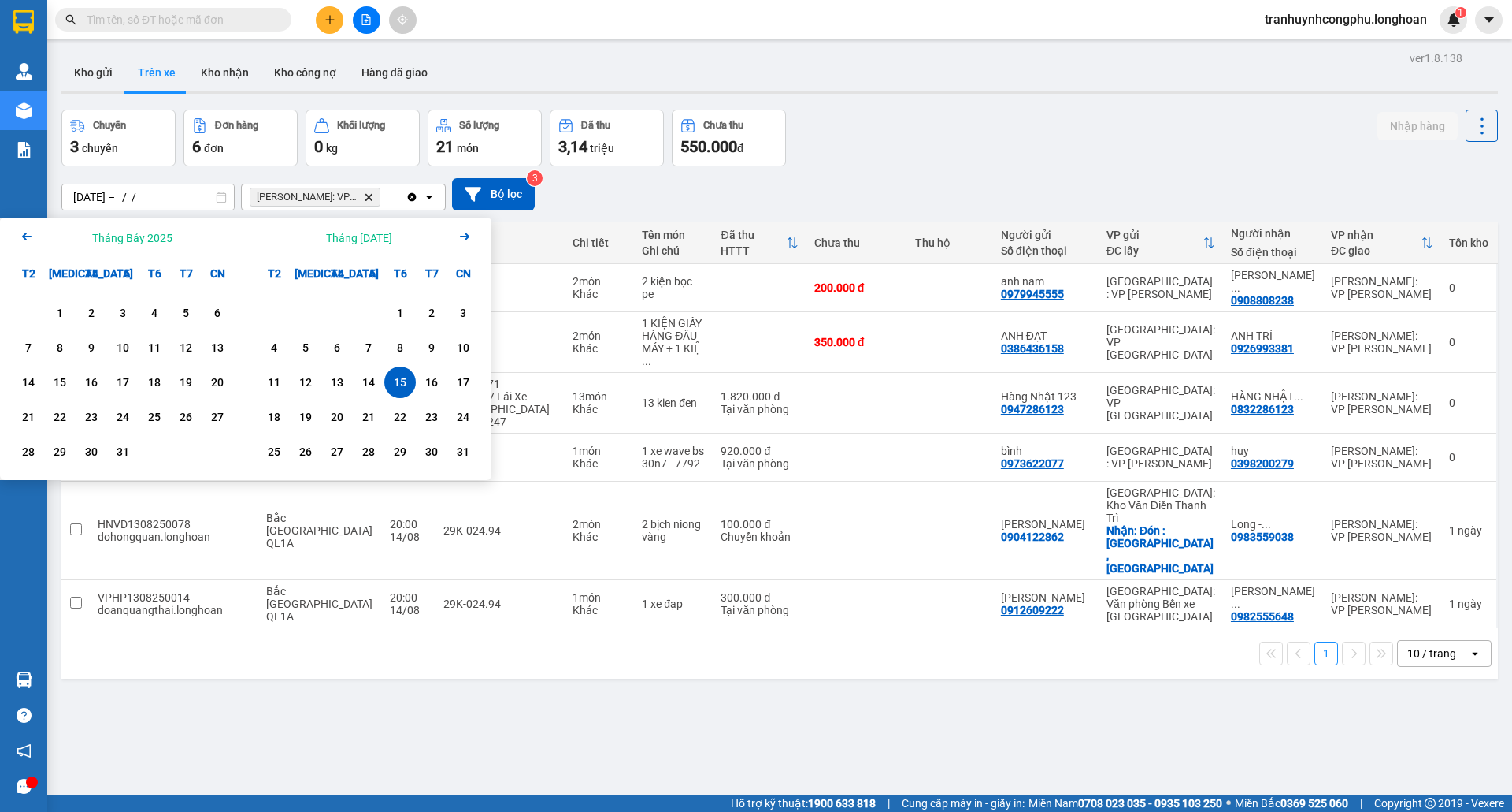
click at [408, 376] on div "15" at bounding box center [400, 382] width 22 height 19
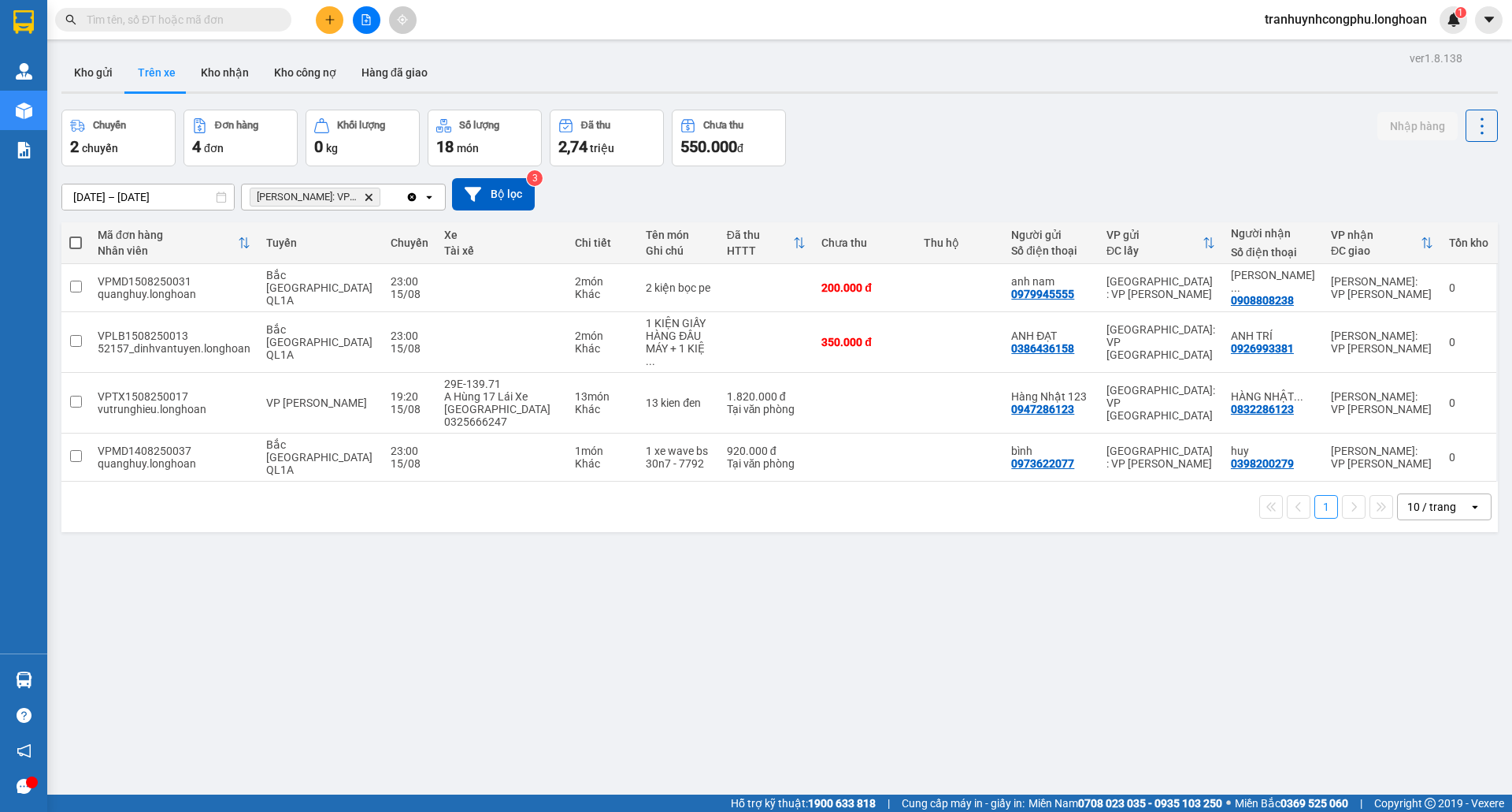
click at [162, 197] on input "[DATE] – [DATE]" at bounding box center [148, 197] width 172 height 25
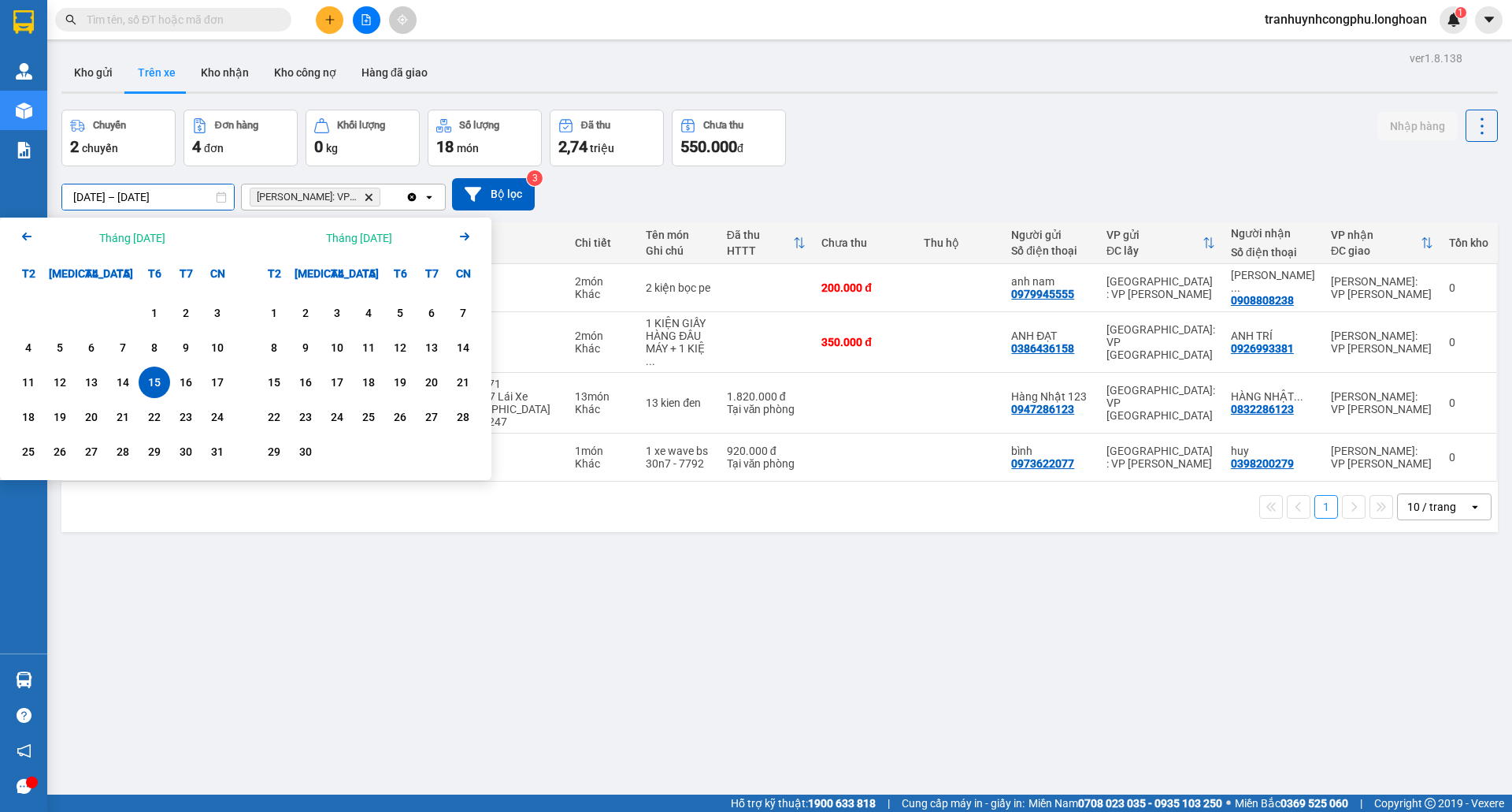
click at [155, 388] on div "15" at bounding box center [155, 382] width 22 height 19
type input "[DATE] – [DATE]"
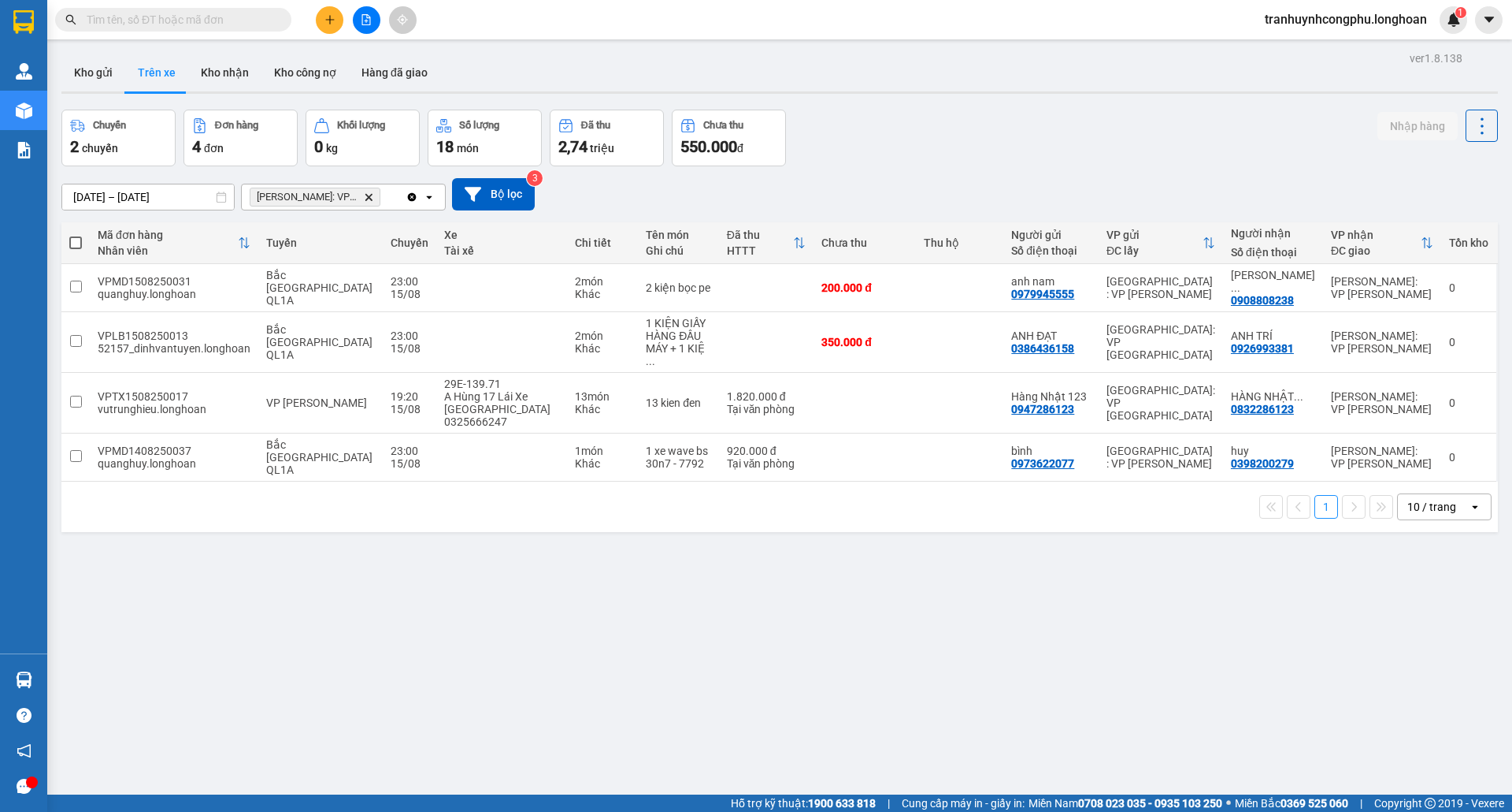
click at [427, 197] on icon "open" at bounding box center [429, 197] width 13 height 13
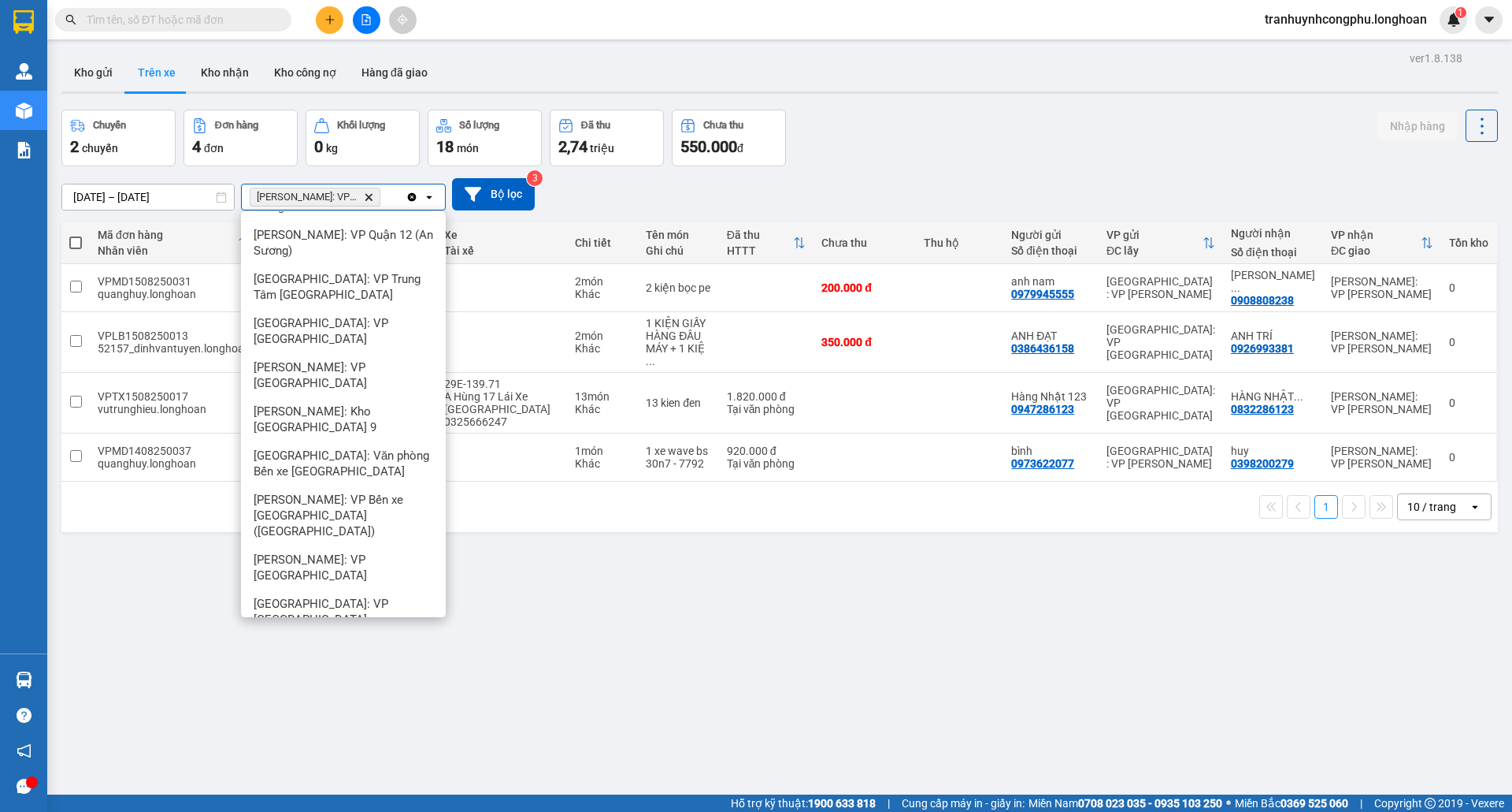
scroll to position [2208, 0]
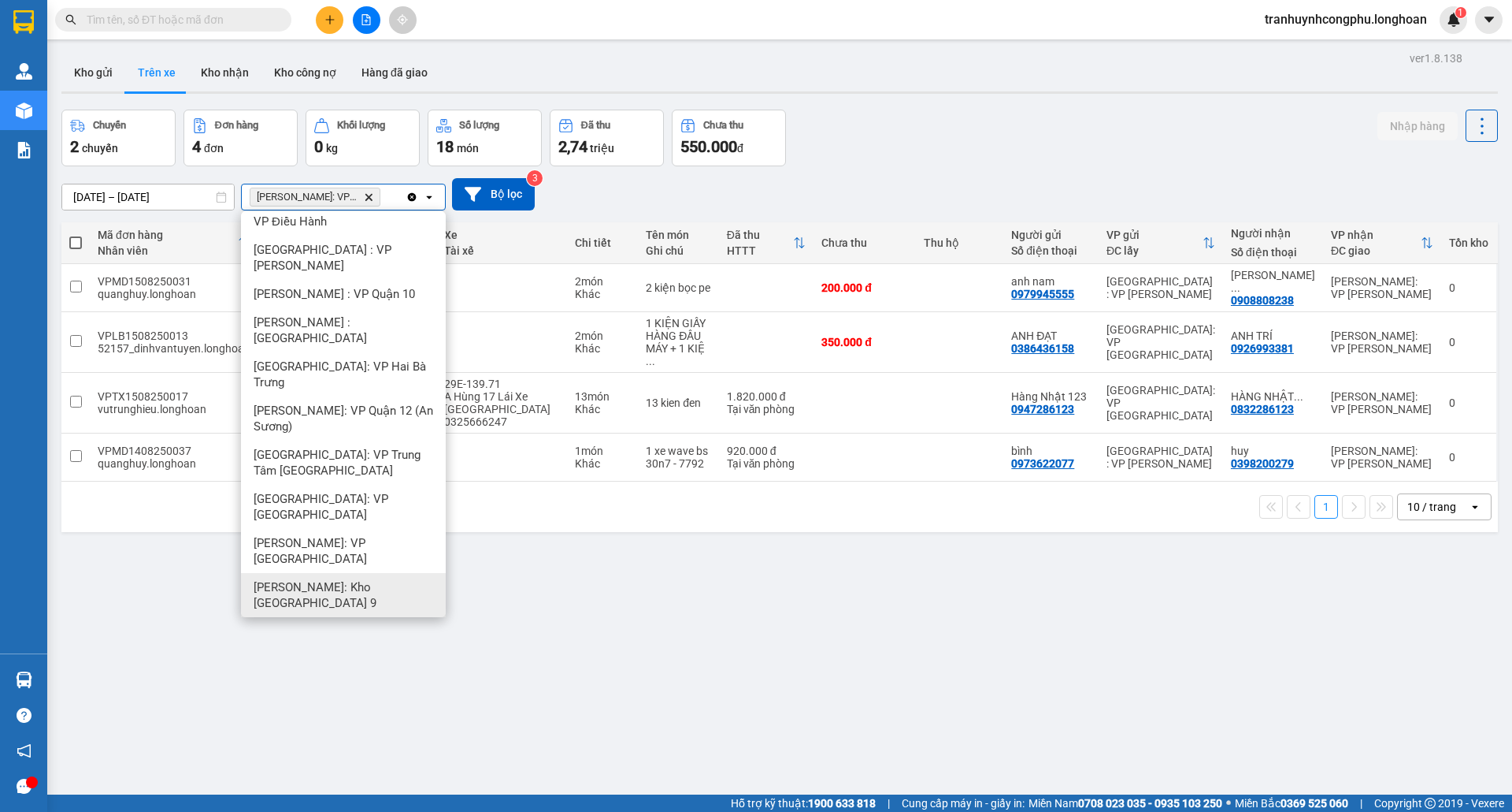
click at [327, 580] on span "[PERSON_NAME]: Kho [GEOGRAPHIC_DATA] 9" at bounding box center [346, 596] width 186 height 32
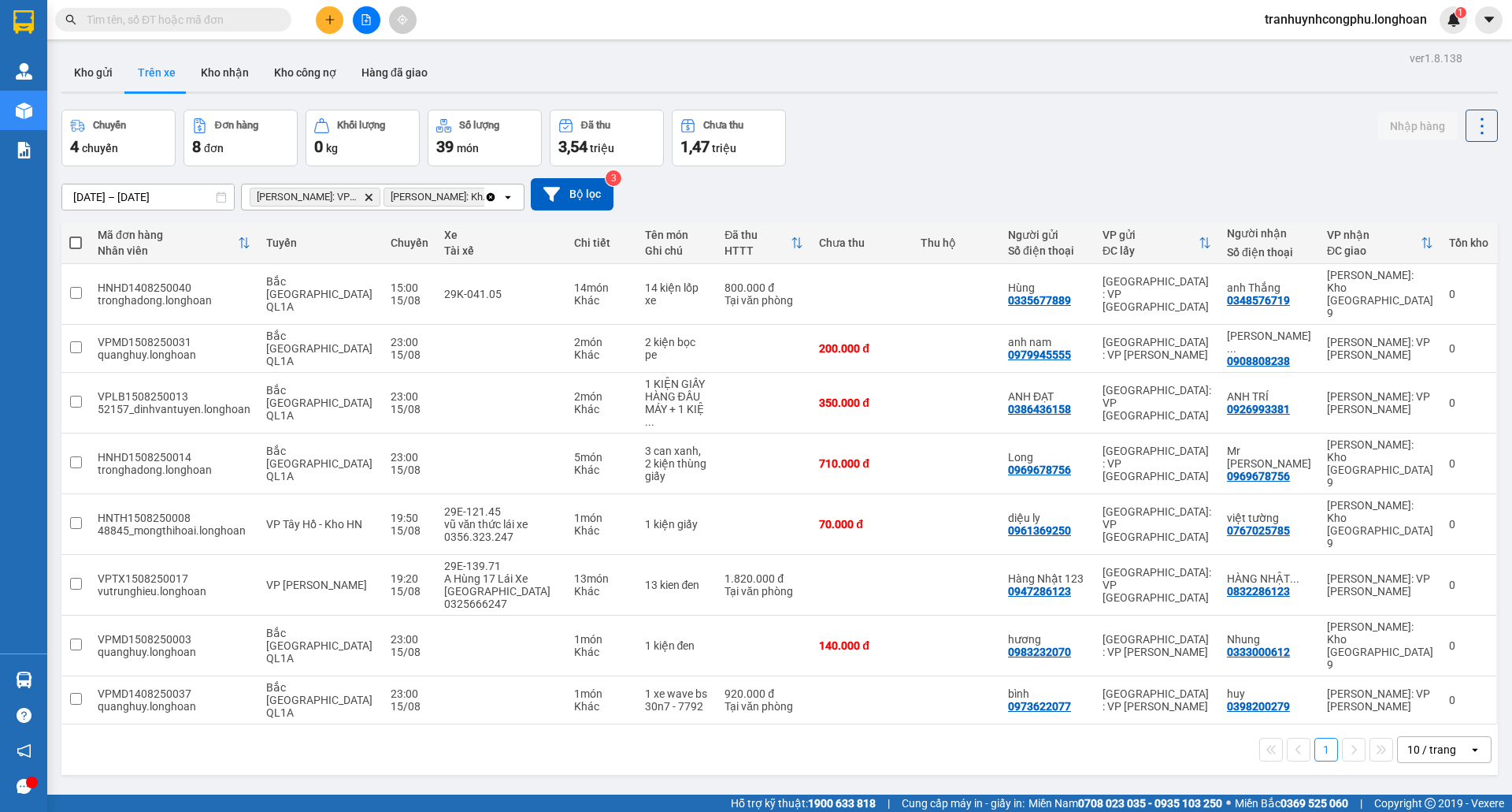
click at [321, 191] on span "[PERSON_NAME]: VP [PERSON_NAME]" at bounding box center [308, 197] width 101 height 13
click at [323, 201] on span "[PERSON_NAME]: VP [PERSON_NAME]" at bounding box center [308, 197] width 101 height 13
click at [332, 197] on span "[PERSON_NAME]: VP [PERSON_NAME]" at bounding box center [308, 197] width 101 height 13
click at [375, 11] on button at bounding box center [367, 20] width 28 height 28
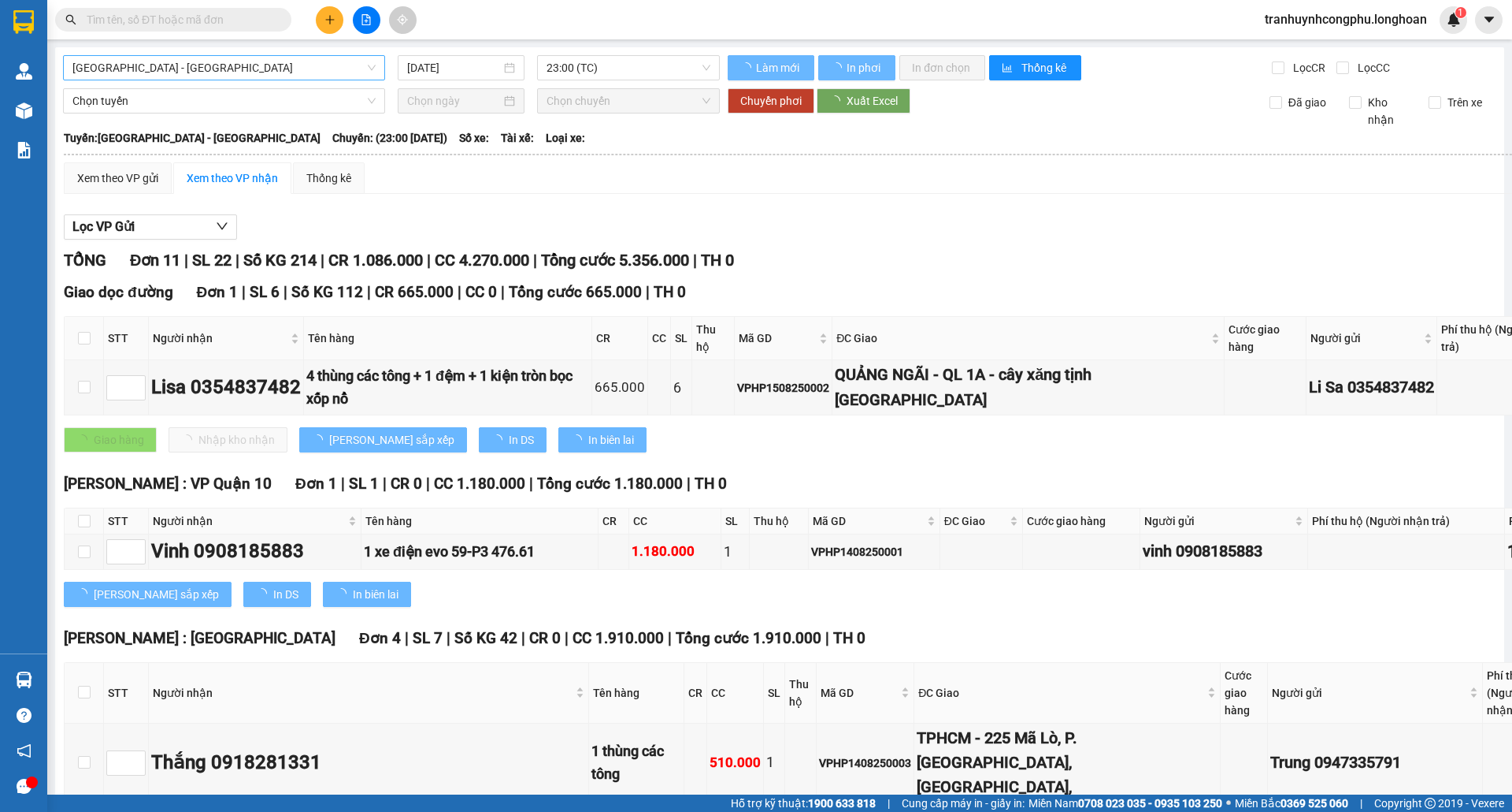
click at [231, 70] on span "[GEOGRAPHIC_DATA] - [GEOGRAPHIC_DATA]" at bounding box center [224, 68] width 304 height 24
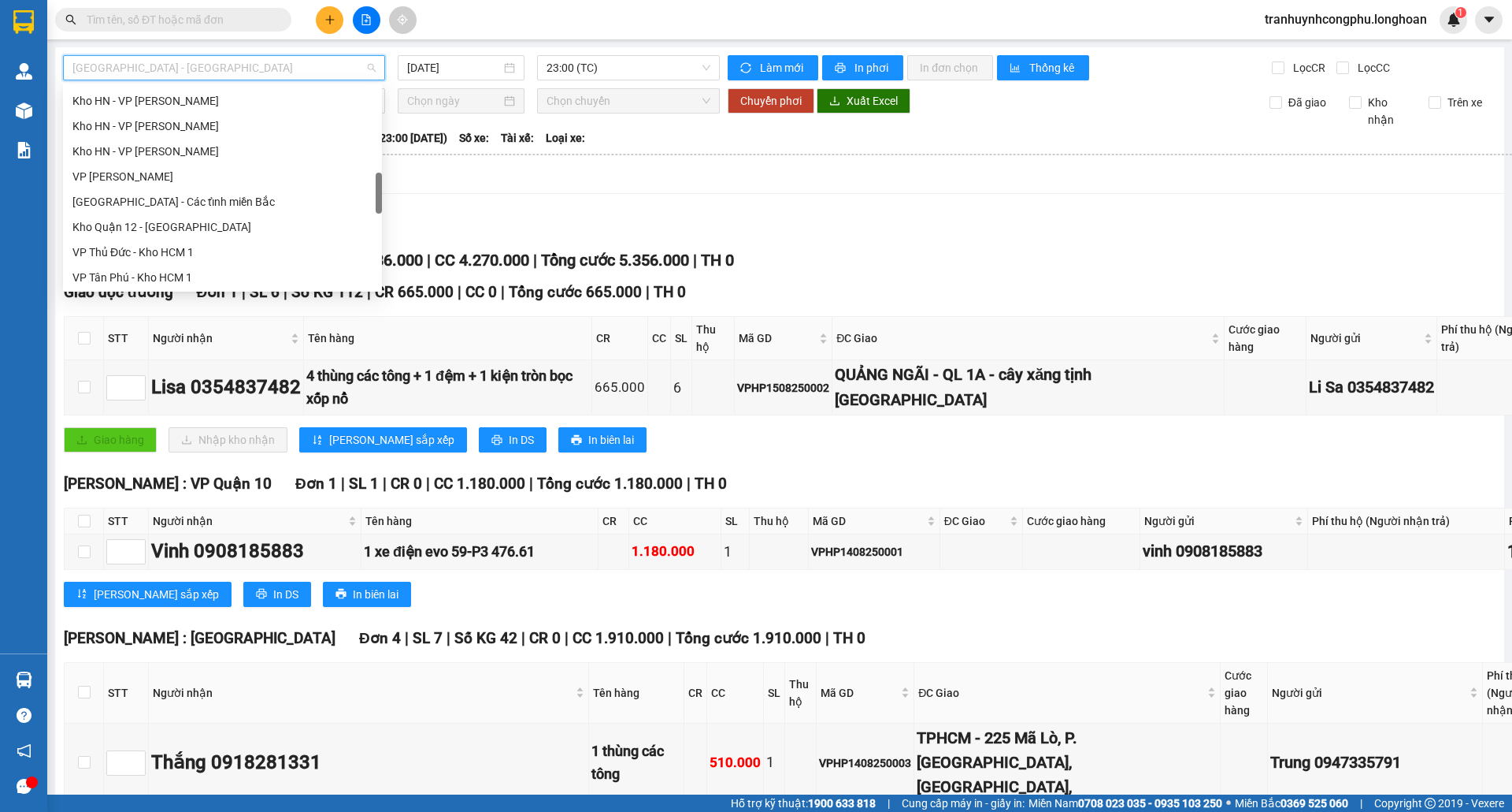
scroll to position [1034, 0]
drag, startPoint x: 381, startPoint y: 105, endPoint x: 263, endPoint y: 266, distance: 199.6
click at [356, 329] on body "Kết quả tìm kiếm ( 0 ) Bộ lọc No Data tranhuynhcongphu.longhoan 1 Quản [PERSON_…" at bounding box center [756, 406] width 1512 height 812
click at [155, 149] on div "Nam [GEOGRAPHIC_DATA]" at bounding box center [222, 149] width 301 height 17
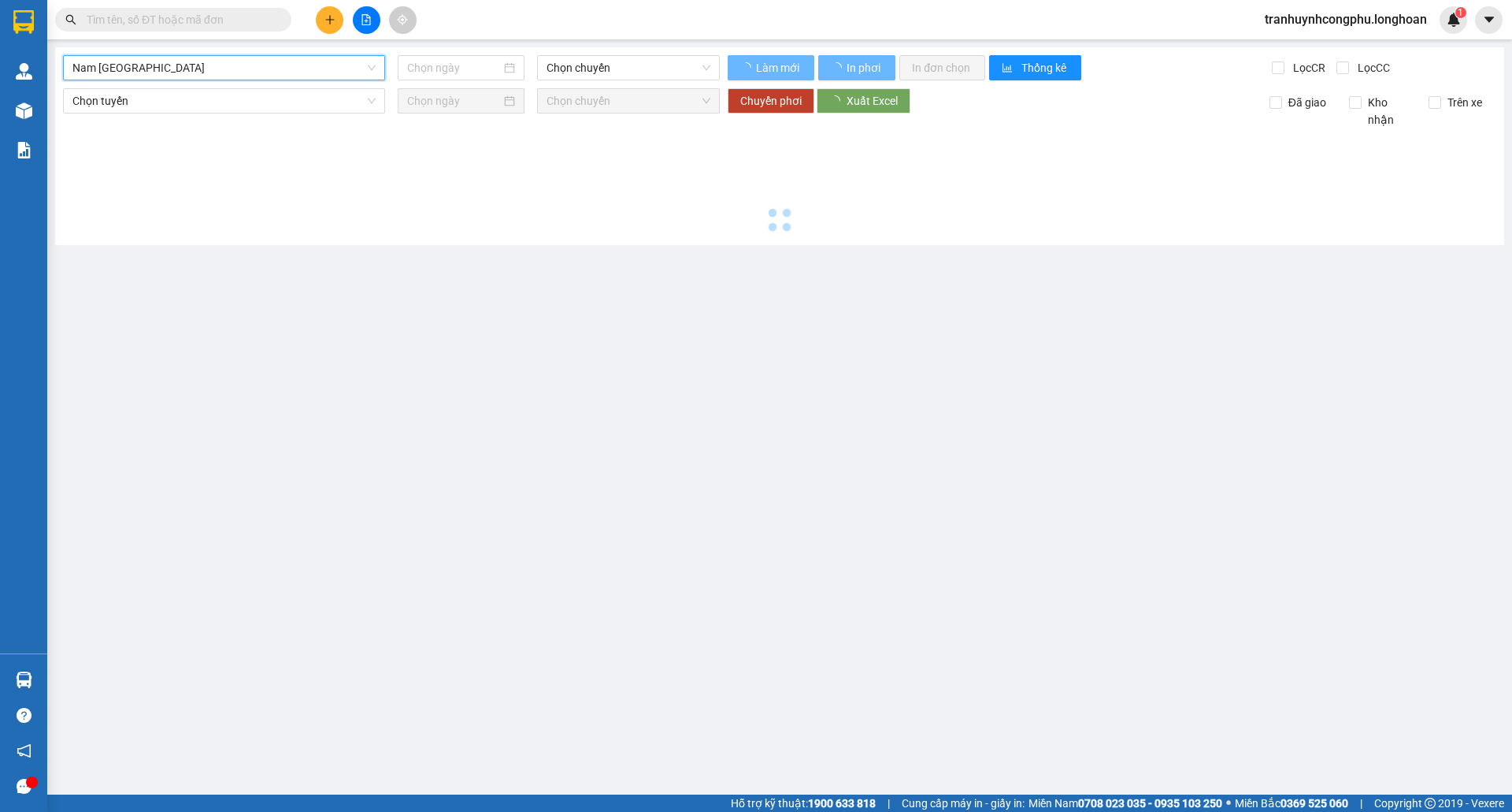
type input "[DATE]"
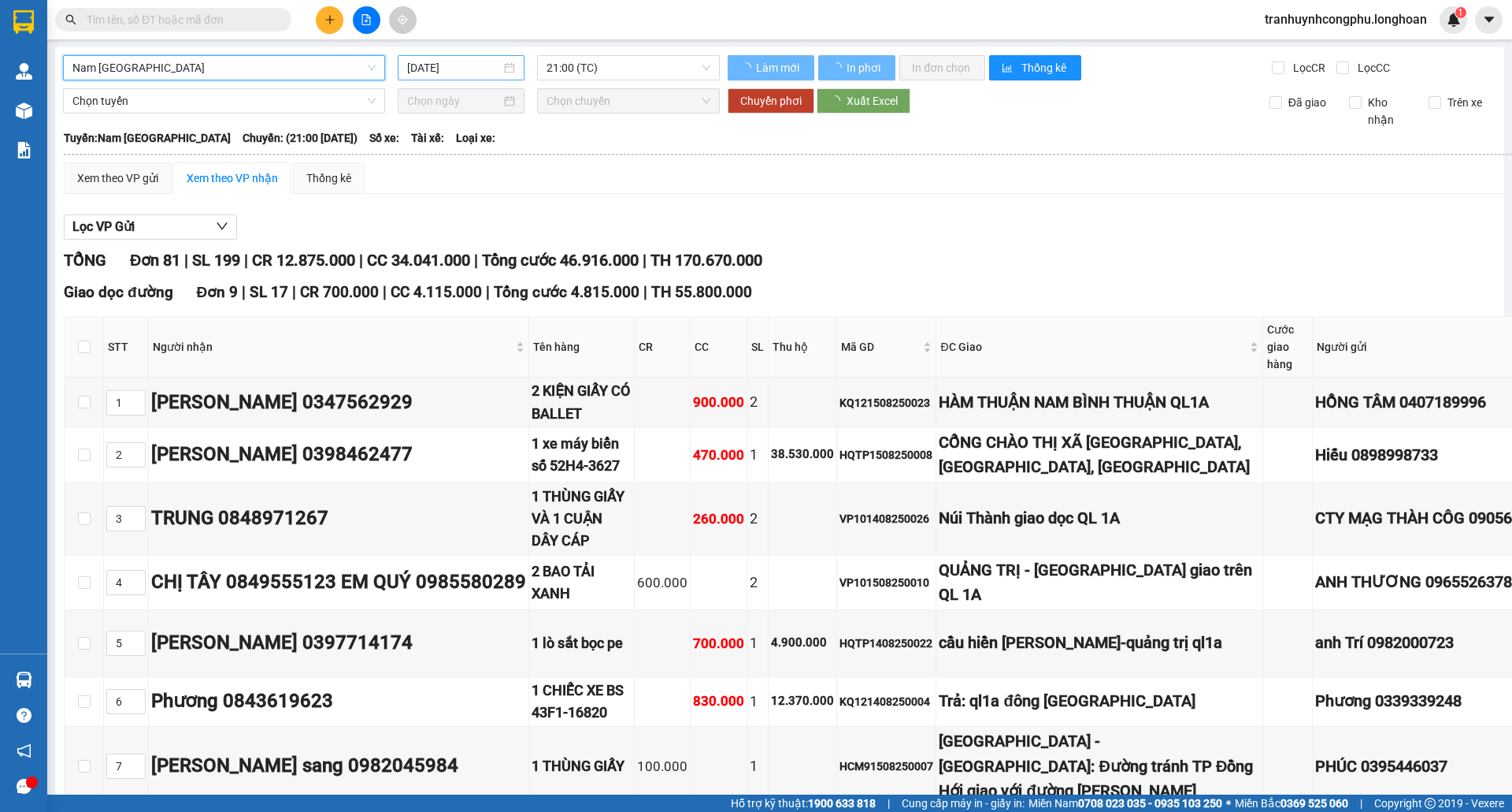
click at [220, 111] on span "Chọn tuyến" at bounding box center [224, 101] width 304 height 24
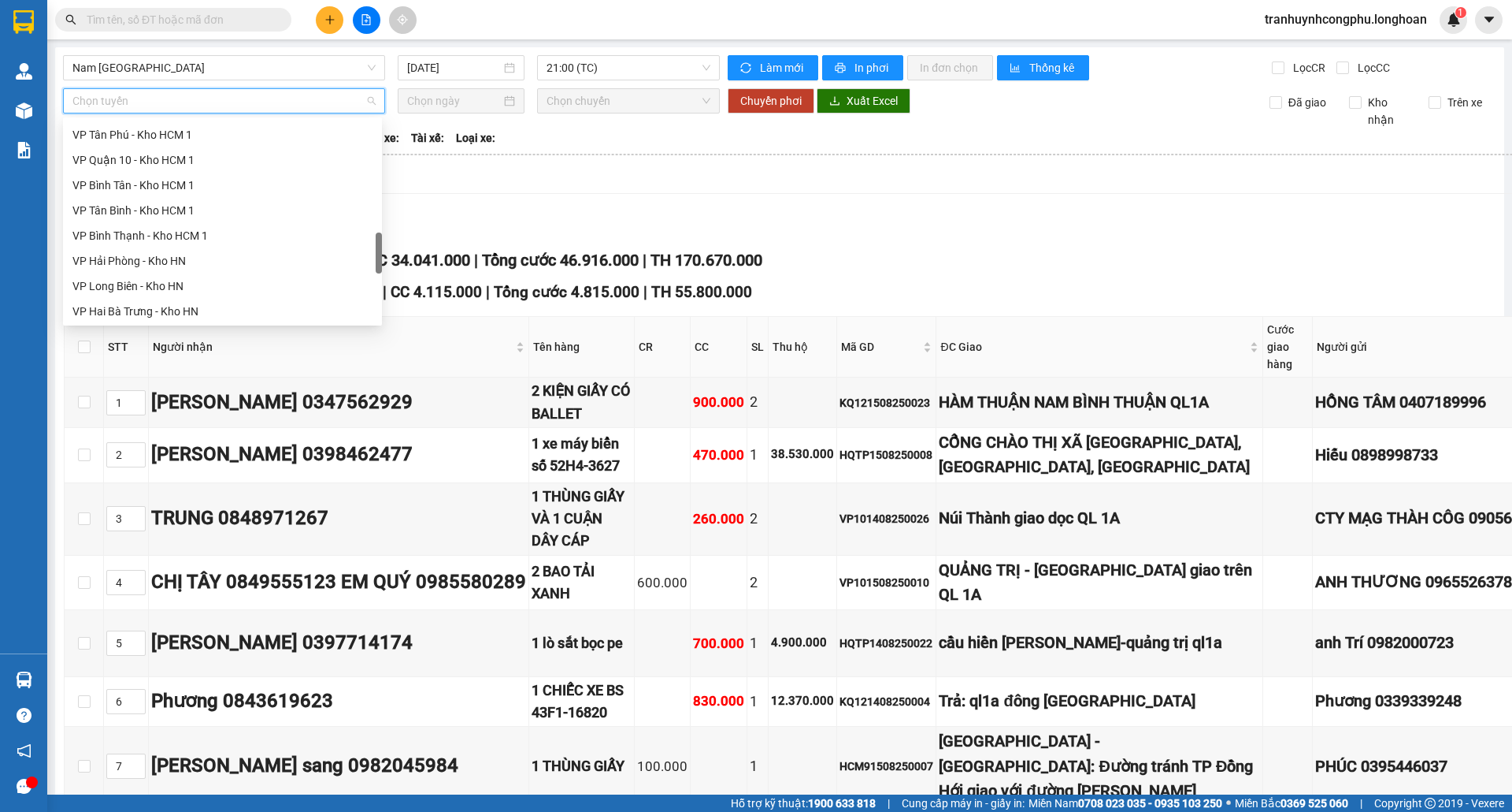
scroll to position [664, 0]
drag, startPoint x: 378, startPoint y: 143, endPoint x: 360, endPoint y: 255, distance: 113.4
click at [360, 255] on div "VP Tân Phú - Kho HCM 1 VP Quận 10 - Kho HCM 1 VP Bình Tân - Kho HCM 1 VP Tân Bì…" at bounding box center [223, 220] width 319 height 202
click at [202, 224] on div "VP Bình Thạnh - Kho HCM 1" at bounding box center [222, 225] width 301 height 17
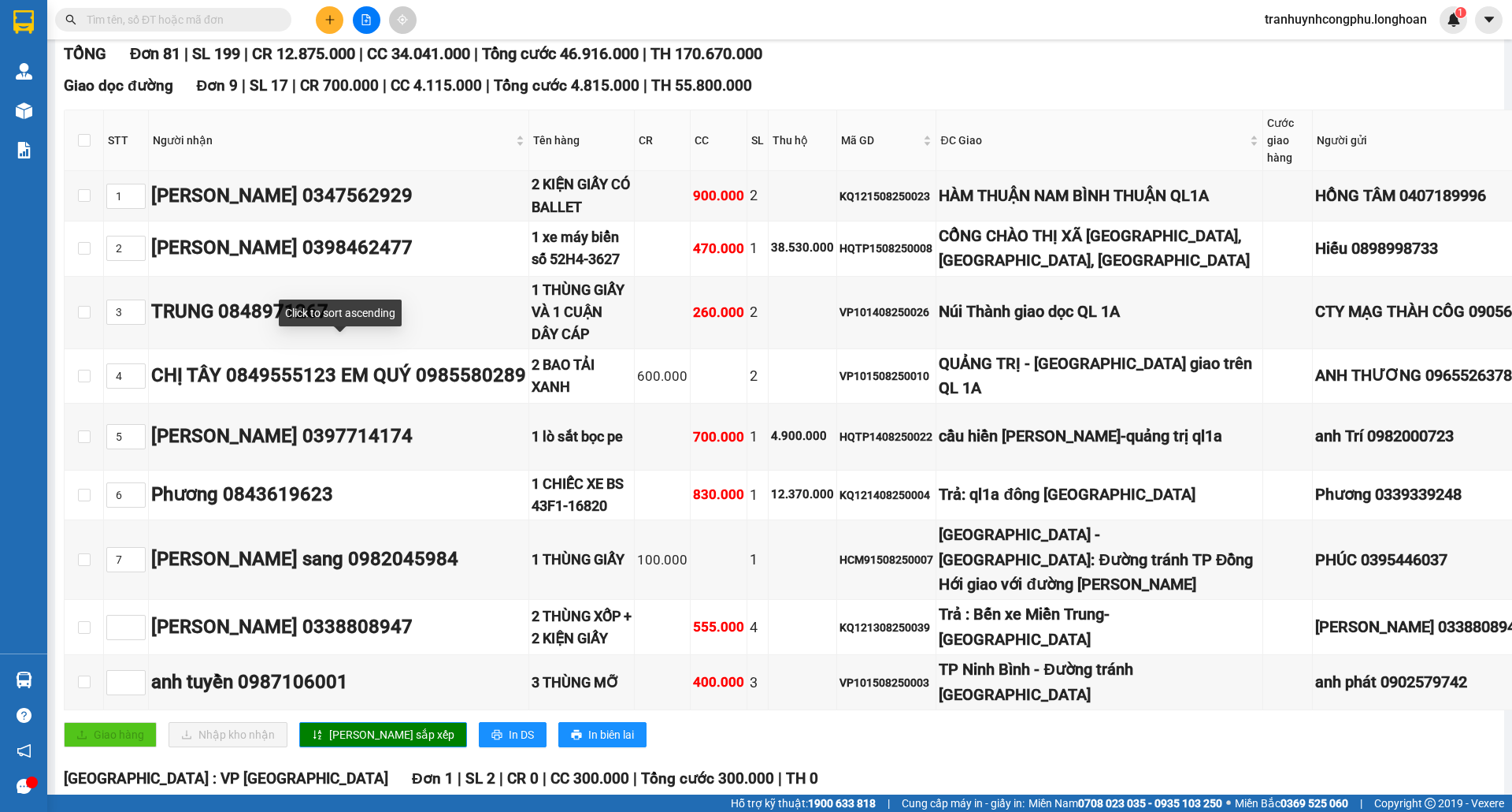
scroll to position [0, 0]
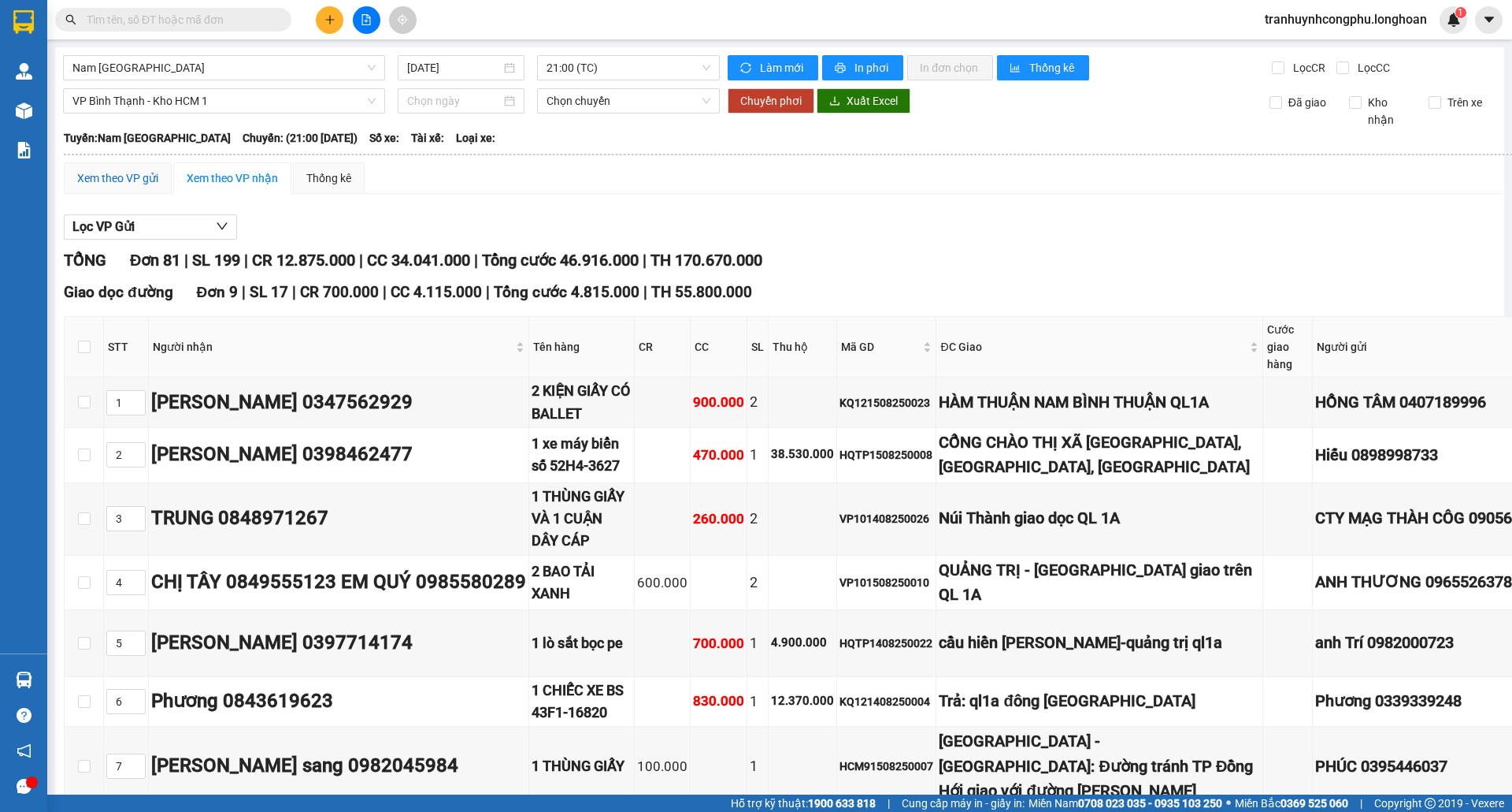
click at [146, 187] on div "Xem theo VP gửi" at bounding box center [118, 178] width 81 height 17
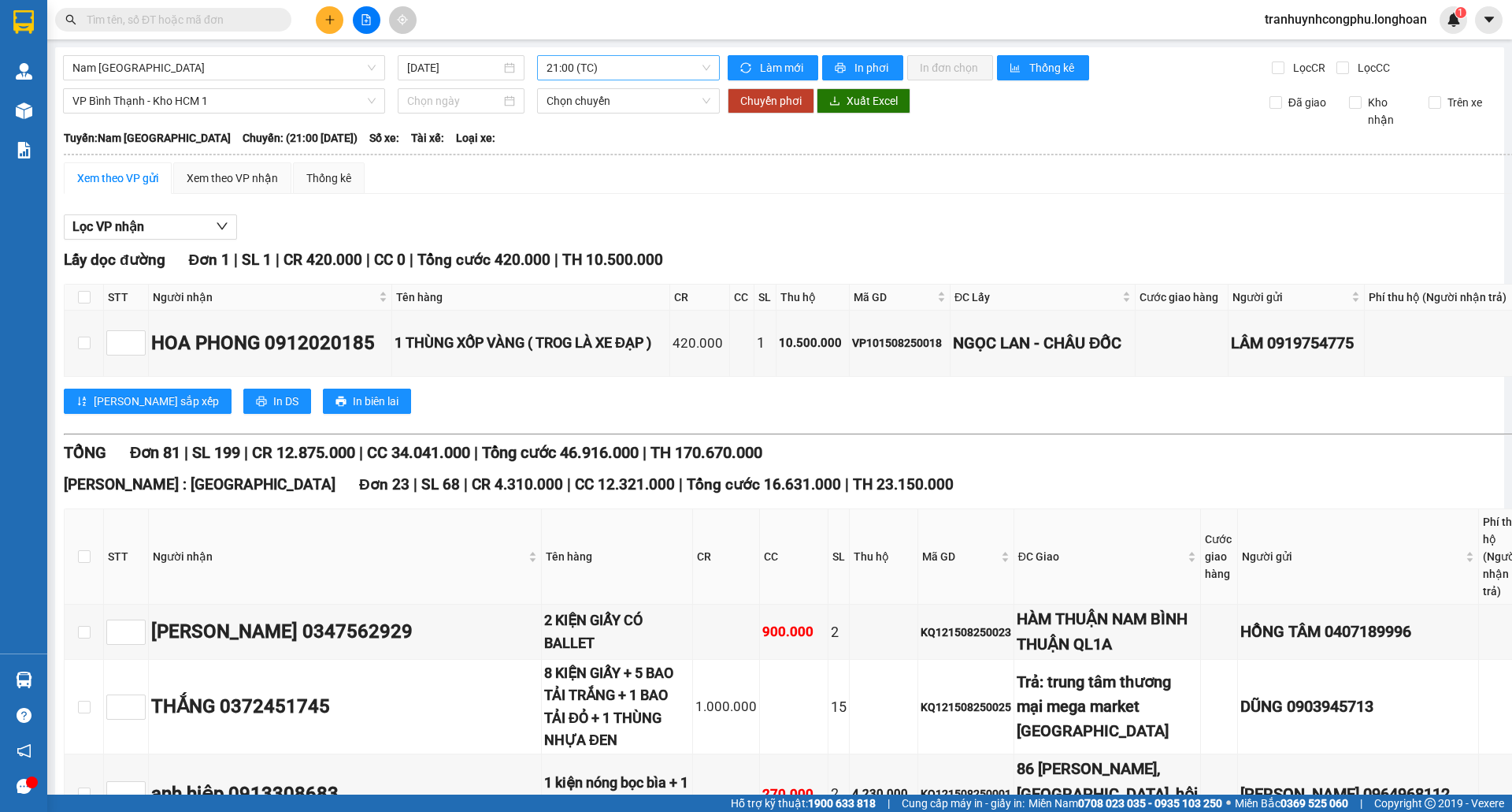
click at [587, 72] on span "21:00 (TC)" at bounding box center [628, 68] width 164 height 24
click at [590, 72] on span "21:00 (TC)" at bounding box center [628, 68] width 164 height 24
click at [589, 94] on span "Chọn chuyến" at bounding box center [628, 101] width 164 height 24
click at [632, 72] on span "21:00 (TC)" at bounding box center [628, 68] width 164 height 24
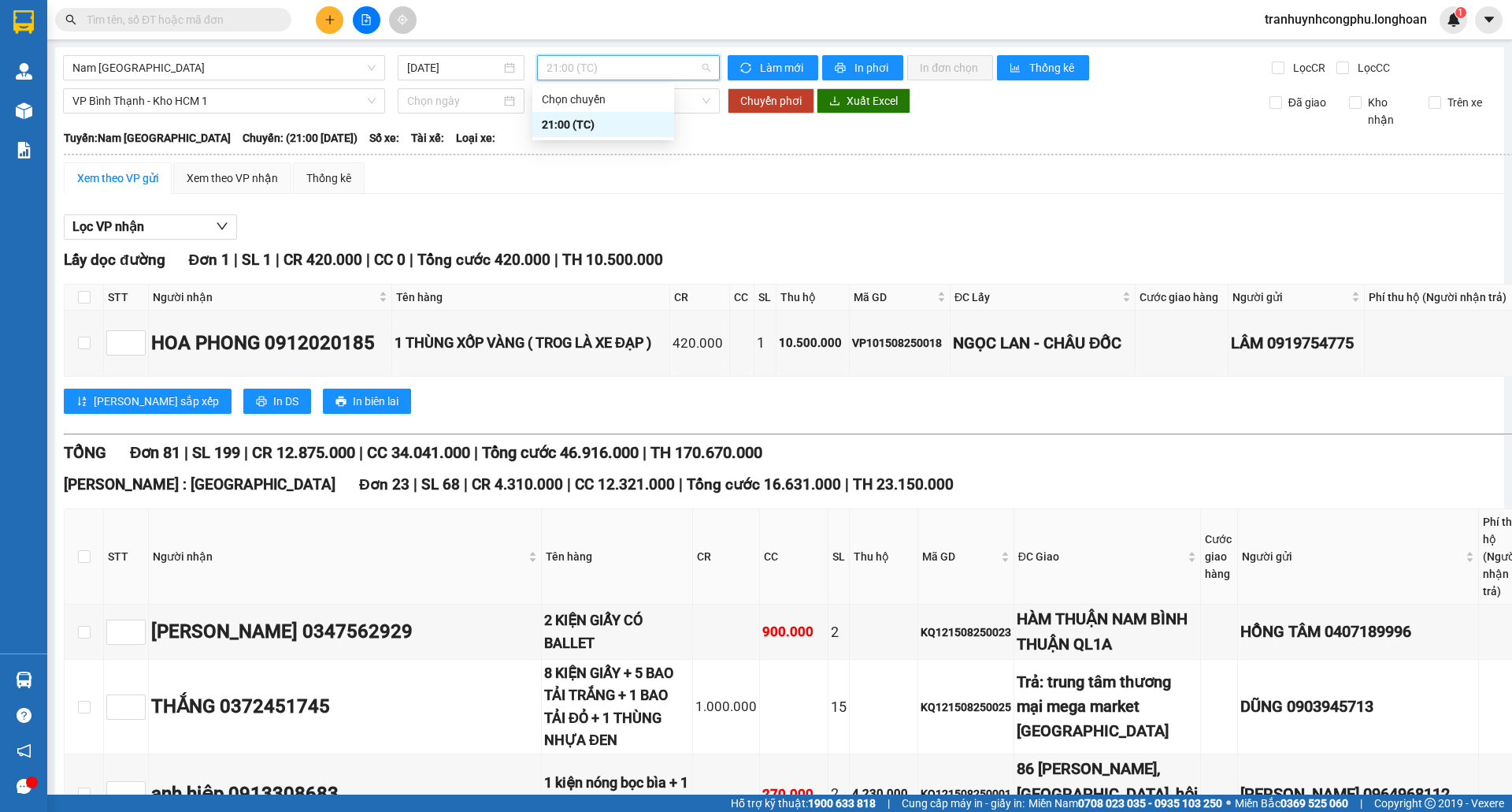
click at [632, 72] on span "21:00 (TC)" at bounding box center [628, 68] width 164 height 24
click at [485, 68] on input "[DATE]" at bounding box center [453, 68] width 93 height 17
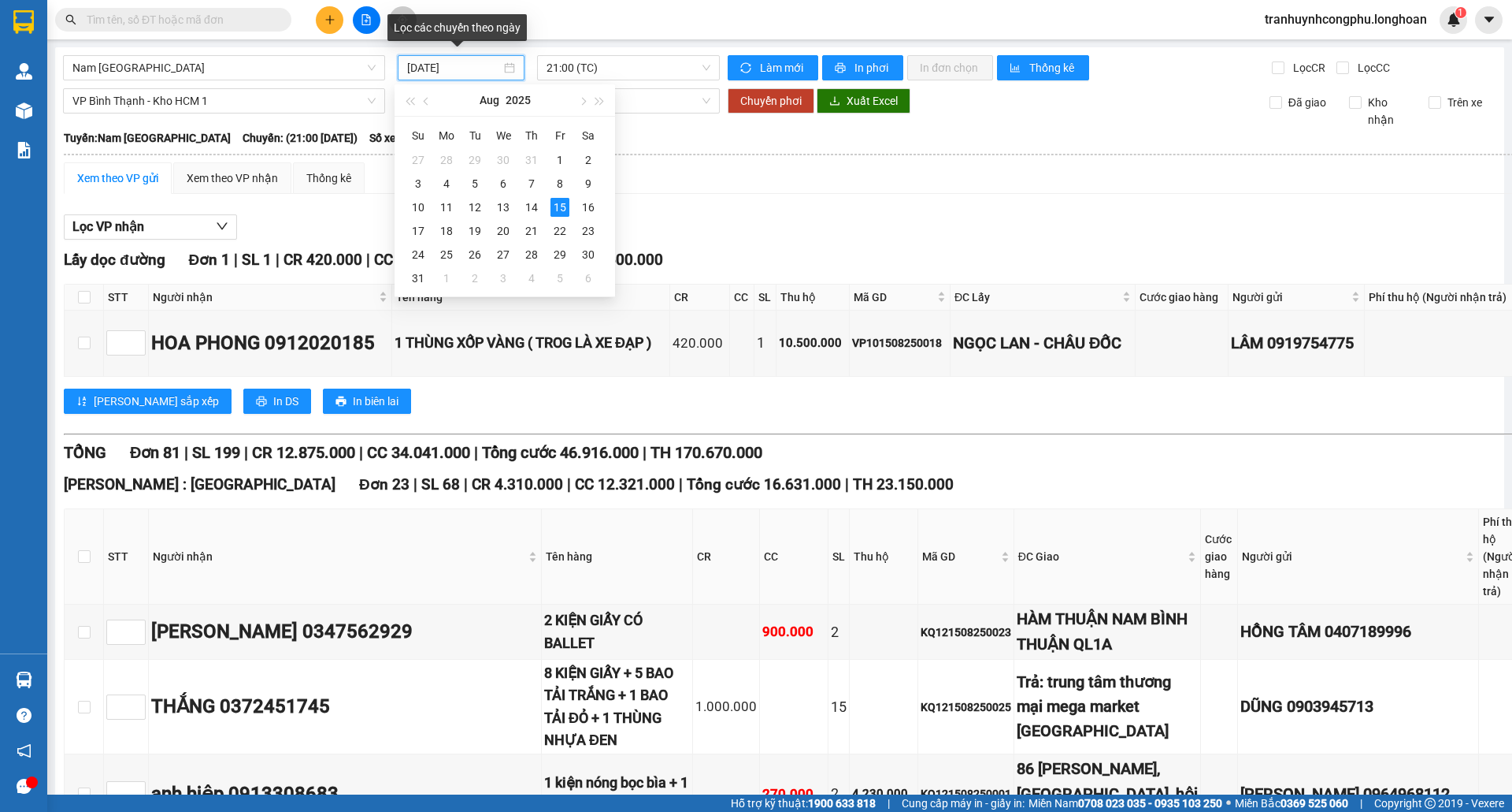
click at [485, 68] on input "[DATE]" at bounding box center [453, 68] width 93 height 17
click at [608, 69] on span "21:00 (TC)" at bounding box center [628, 68] width 164 height 24
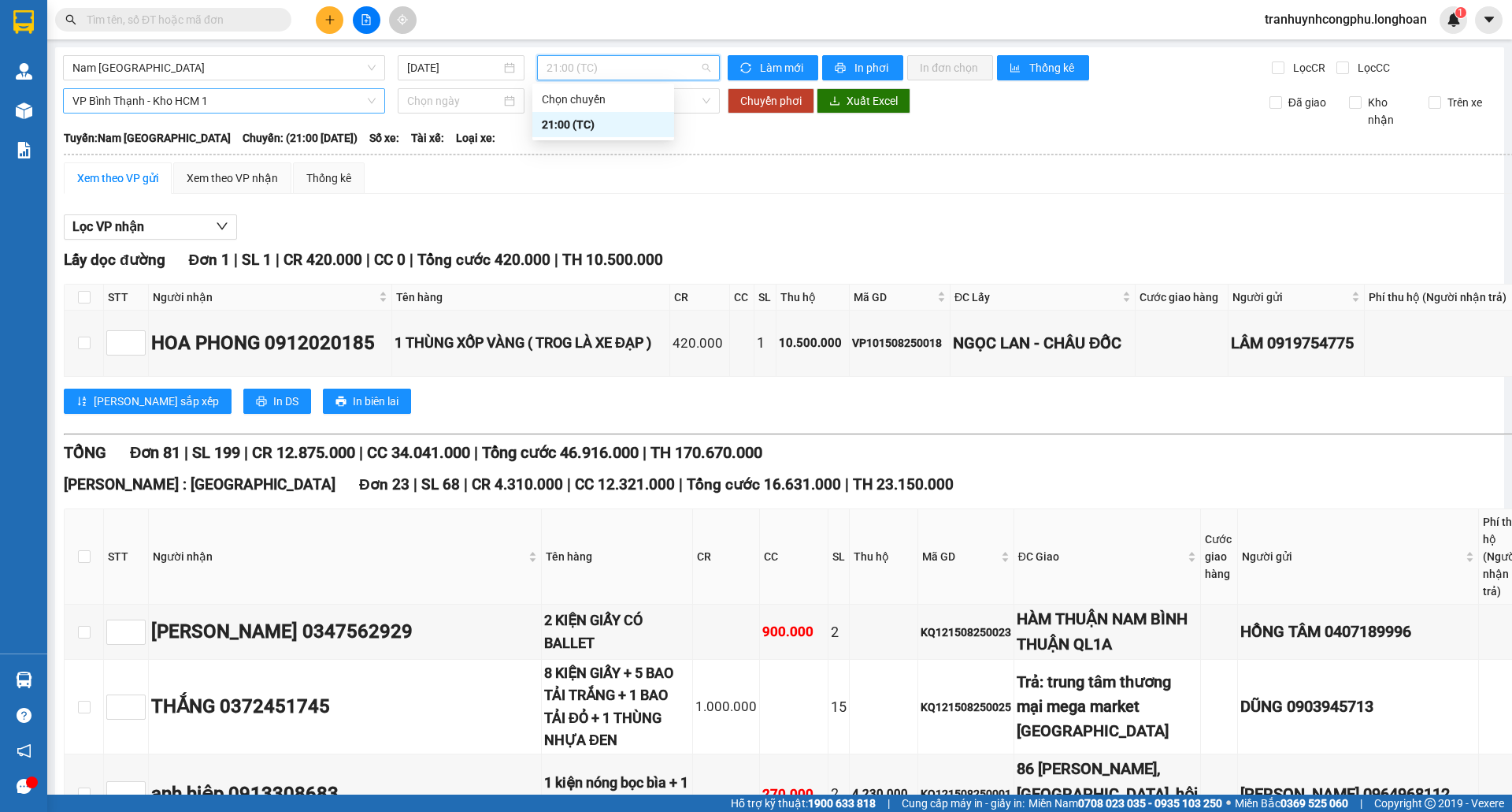
click at [223, 105] on span "VP Bình Thạnh - Kho HCM 1" at bounding box center [224, 101] width 304 height 24
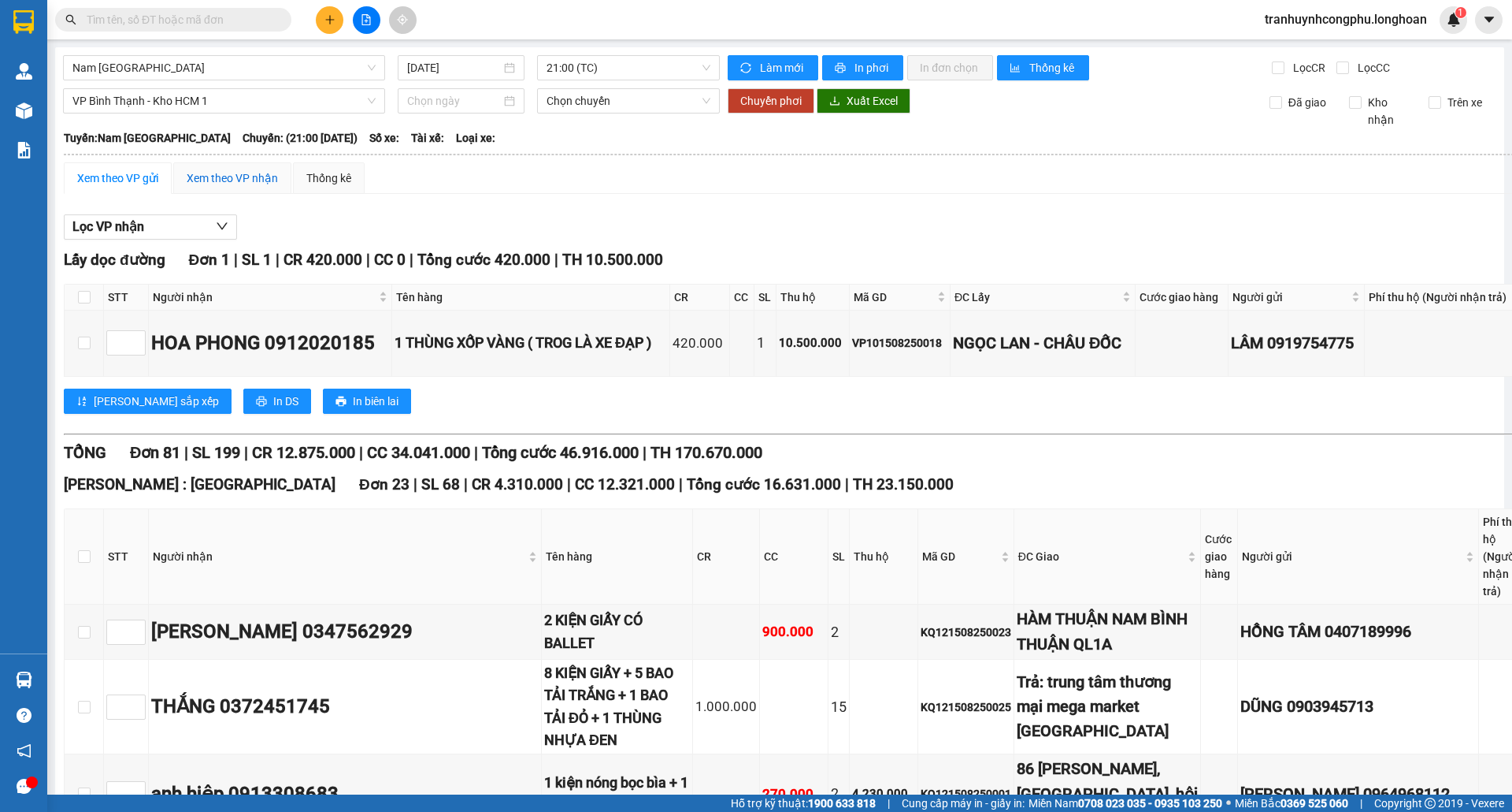
click at [262, 181] on div "Xem theo VP nhận" at bounding box center [232, 178] width 91 height 17
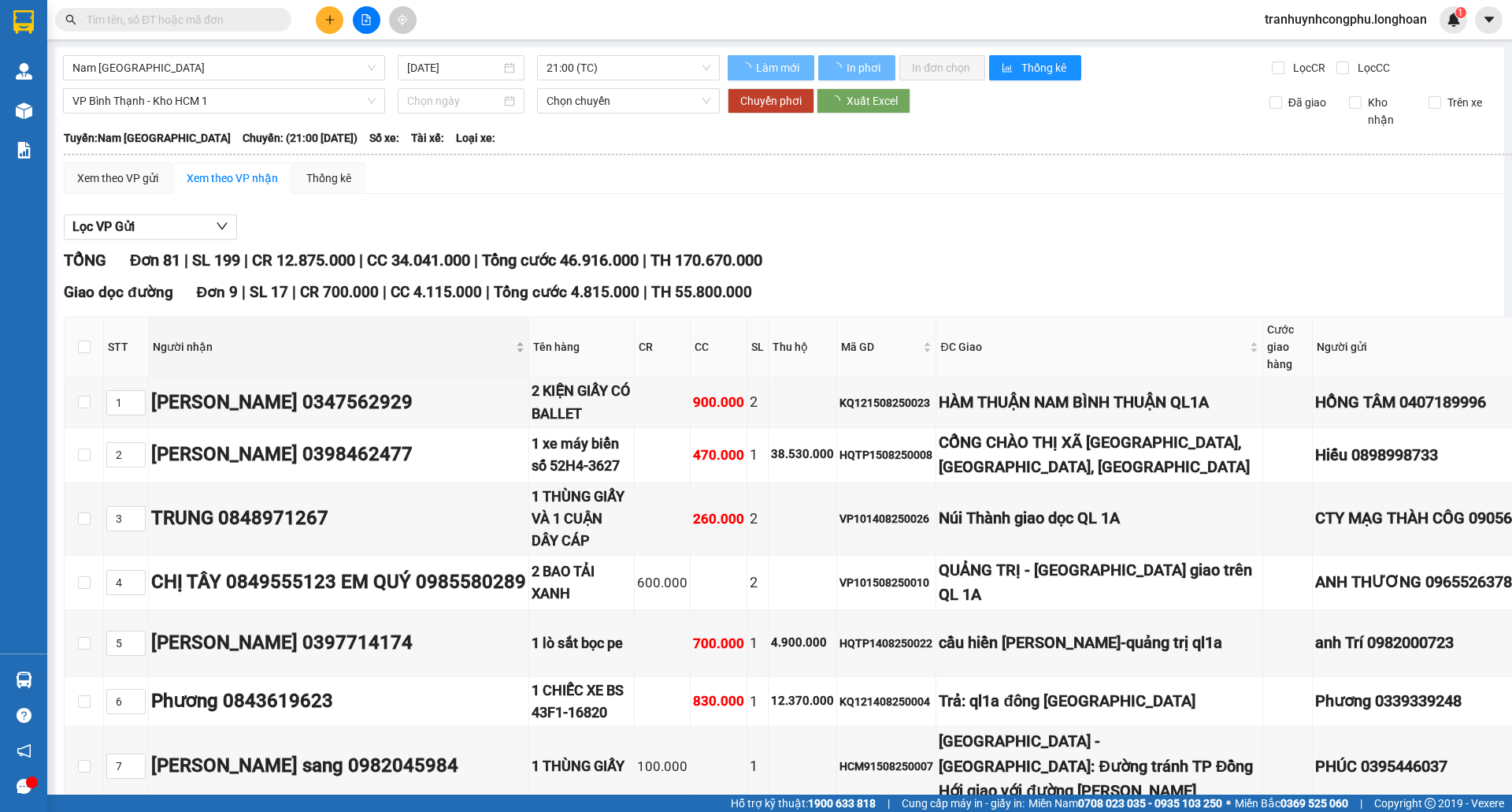
type input "1"
type input "2"
click at [132, 184] on div "Xem theo VP gửi" at bounding box center [118, 178] width 81 height 17
click at [0, 0] on button "Lọc VP nhận" at bounding box center [0, 0] width 0 height 0
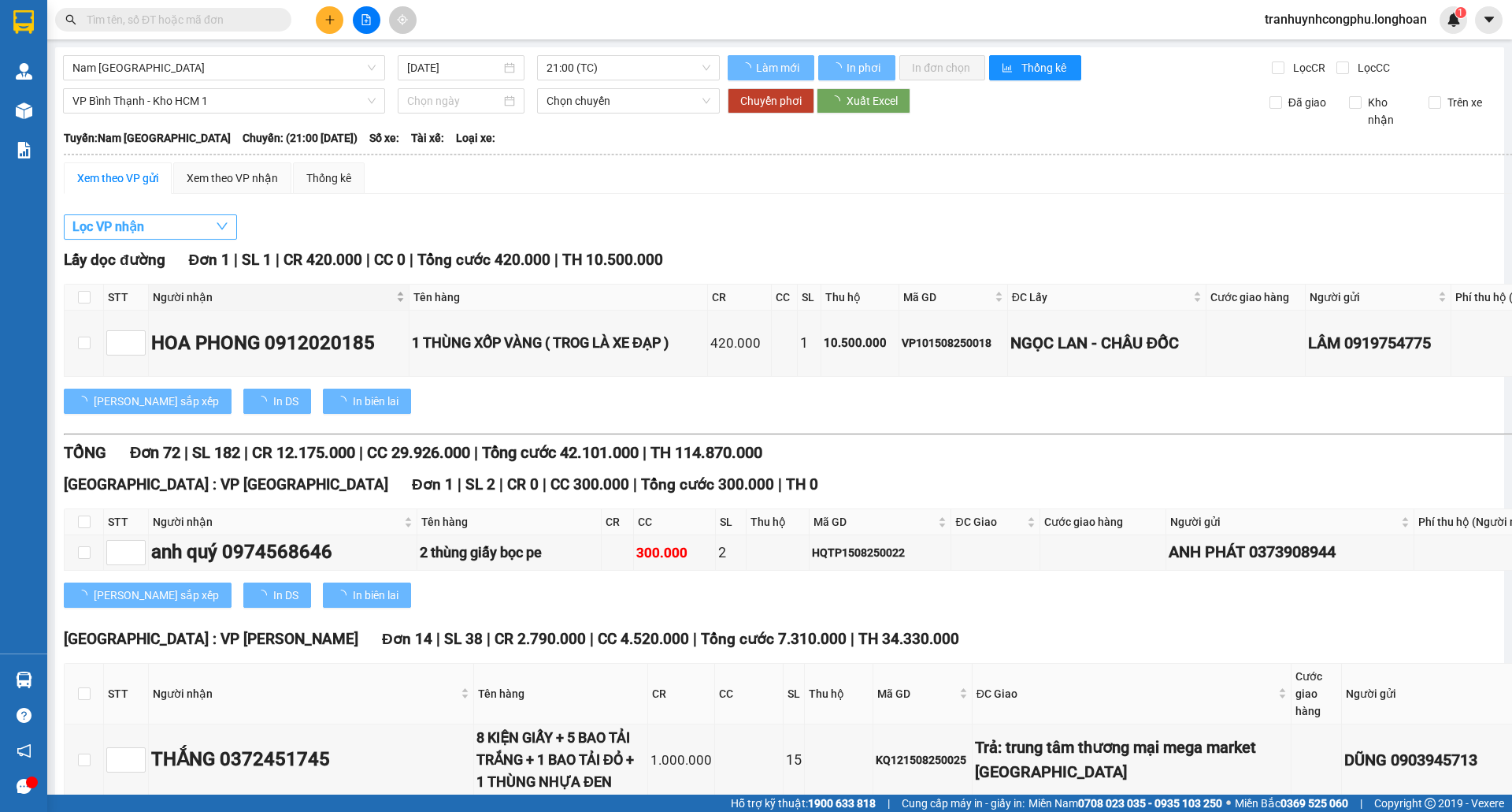
click at [186, 220] on button "Lọc VP nhận" at bounding box center [150, 226] width 174 height 25
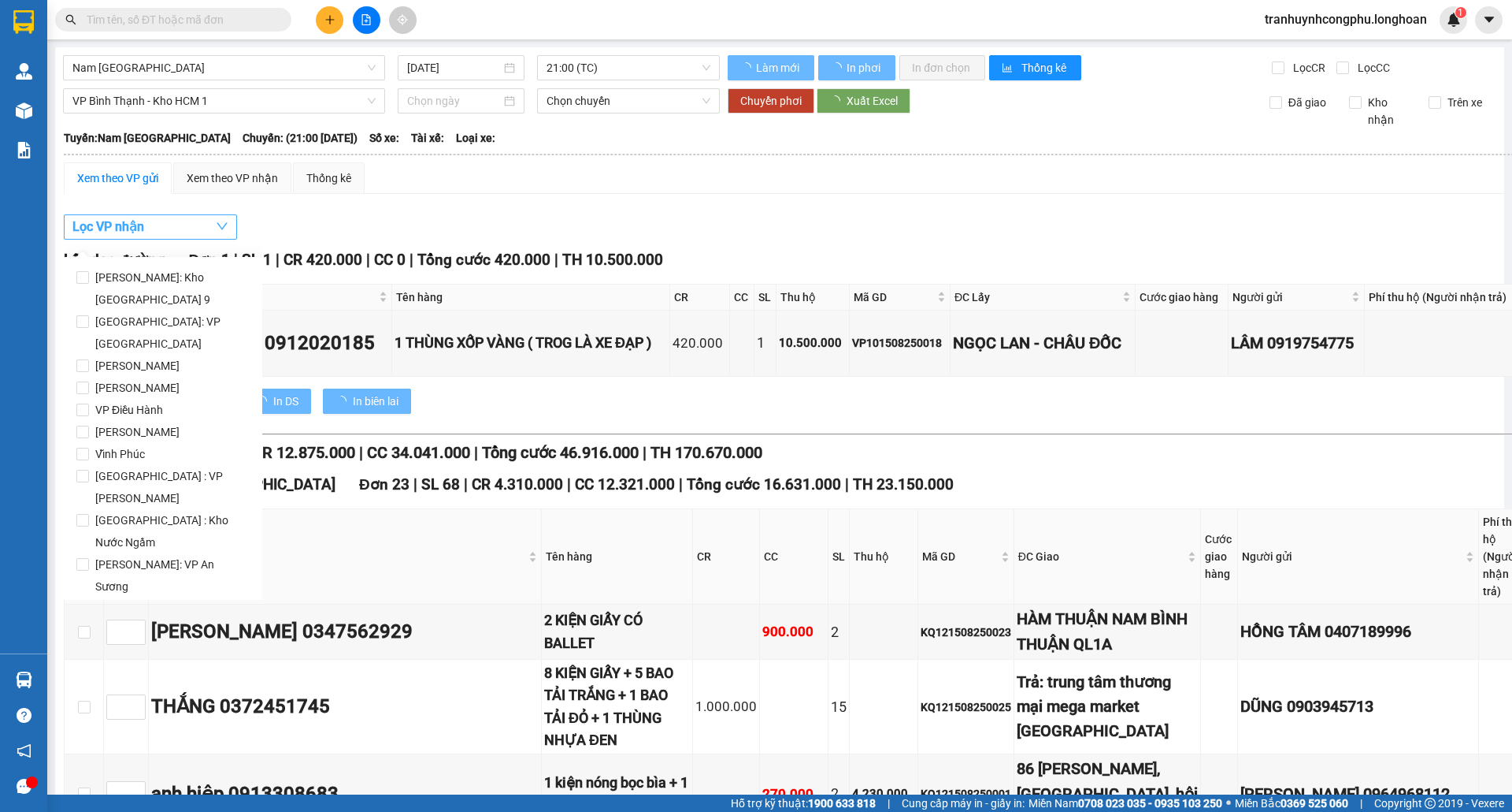
click at [196, 236] on button "Lọc VP nhận" at bounding box center [150, 226] width 174 height 25
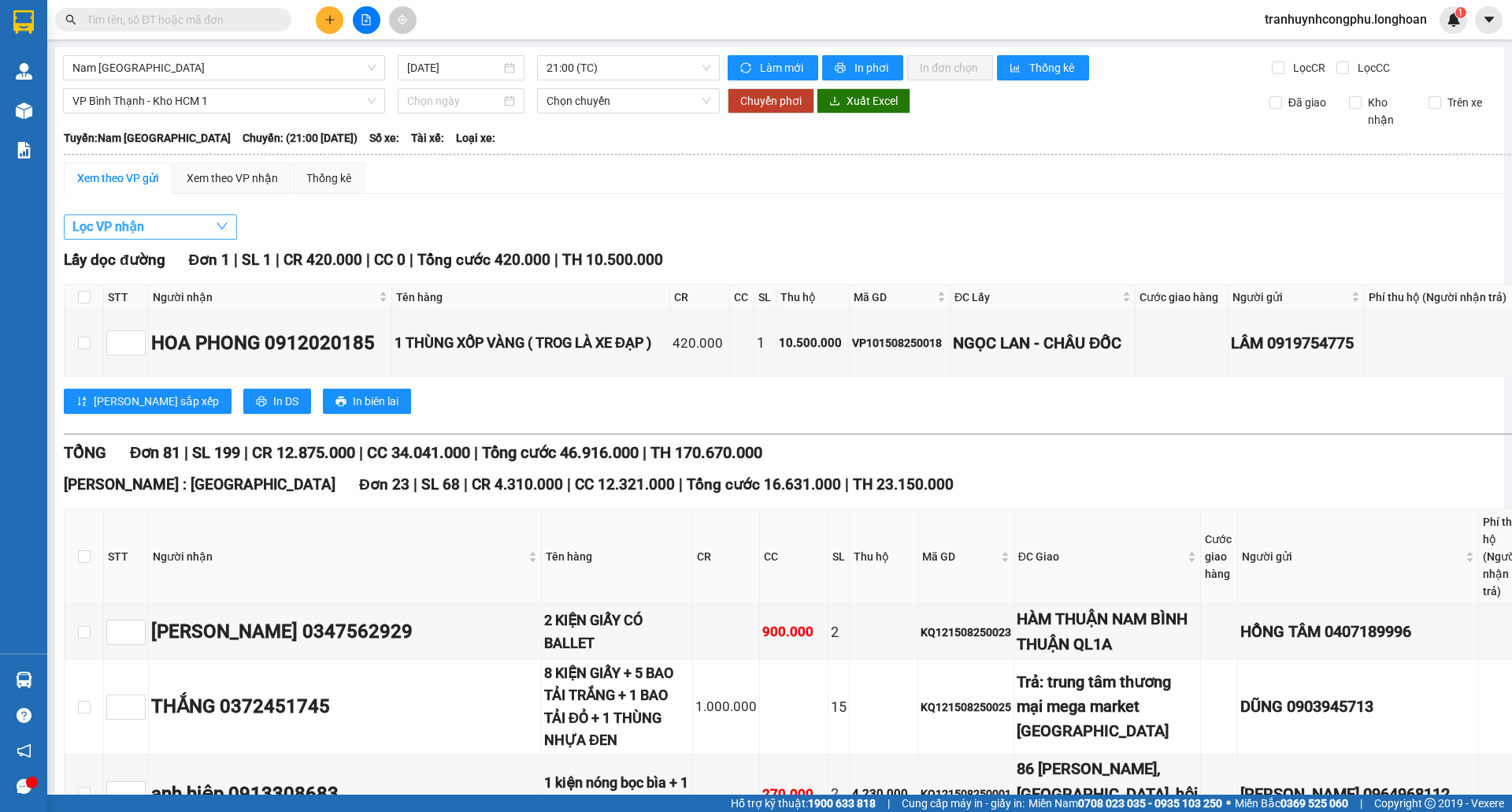
click at [205, 236] on button "Lọc VP nhận" at bounding box center [150, 226] width 174 height 25
click at [212, 234] on button "Lọc VP nhận" at bounding box center [150, 226] width 174 height 25
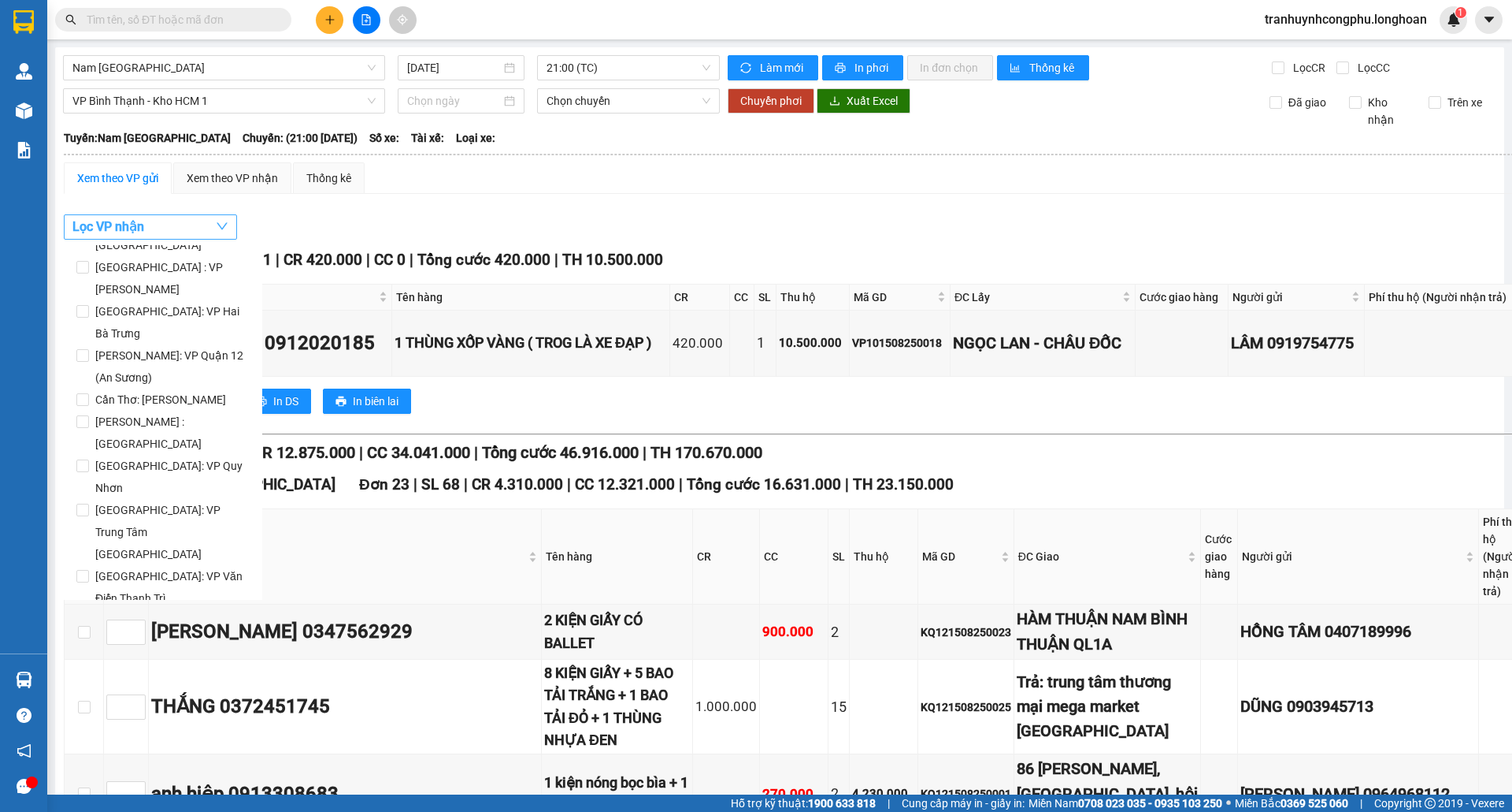
scroll to position [702, 0]
checkbox input "true"
click at [469, 414] on div "[PERSON_NAME] sắp xếp In DS In biên lai" at bounding box center [891, 400] width 1655 height 25
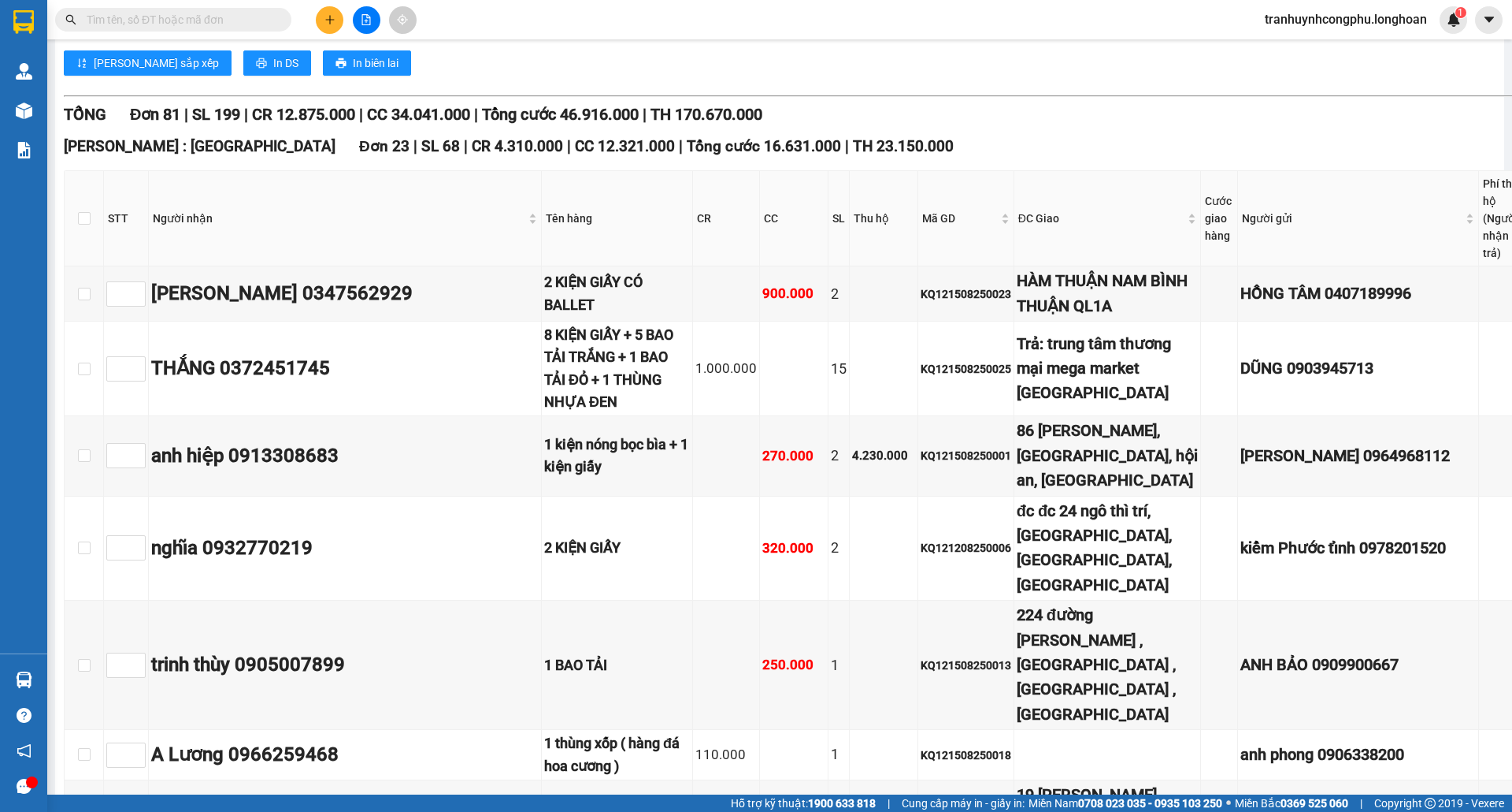
scroll to position [0, 0]
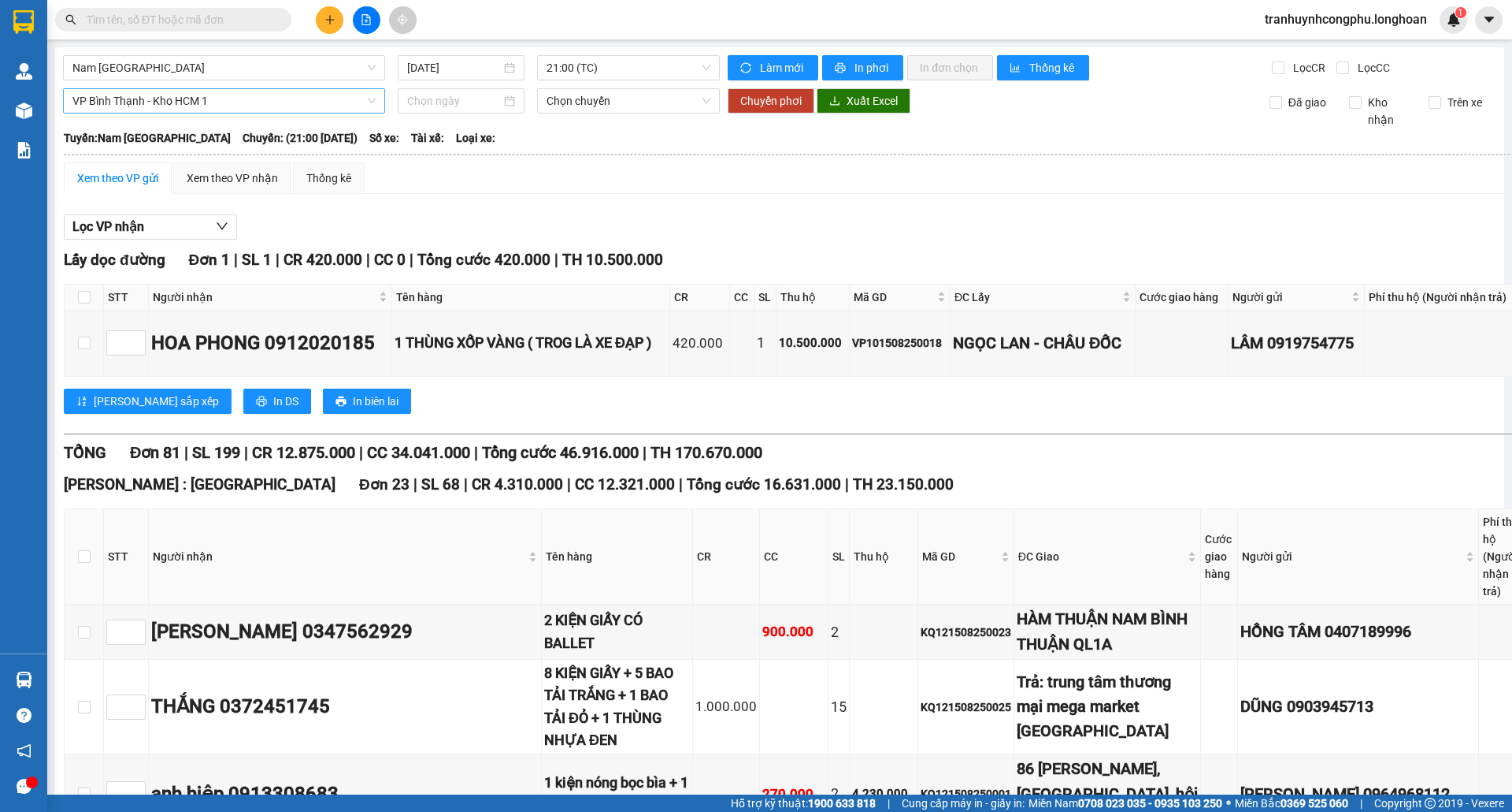
click at [240, 102] on span "VP Bình Thạnh - Kho HCM 1" at bounding box center [224, 101] width 304 height 24
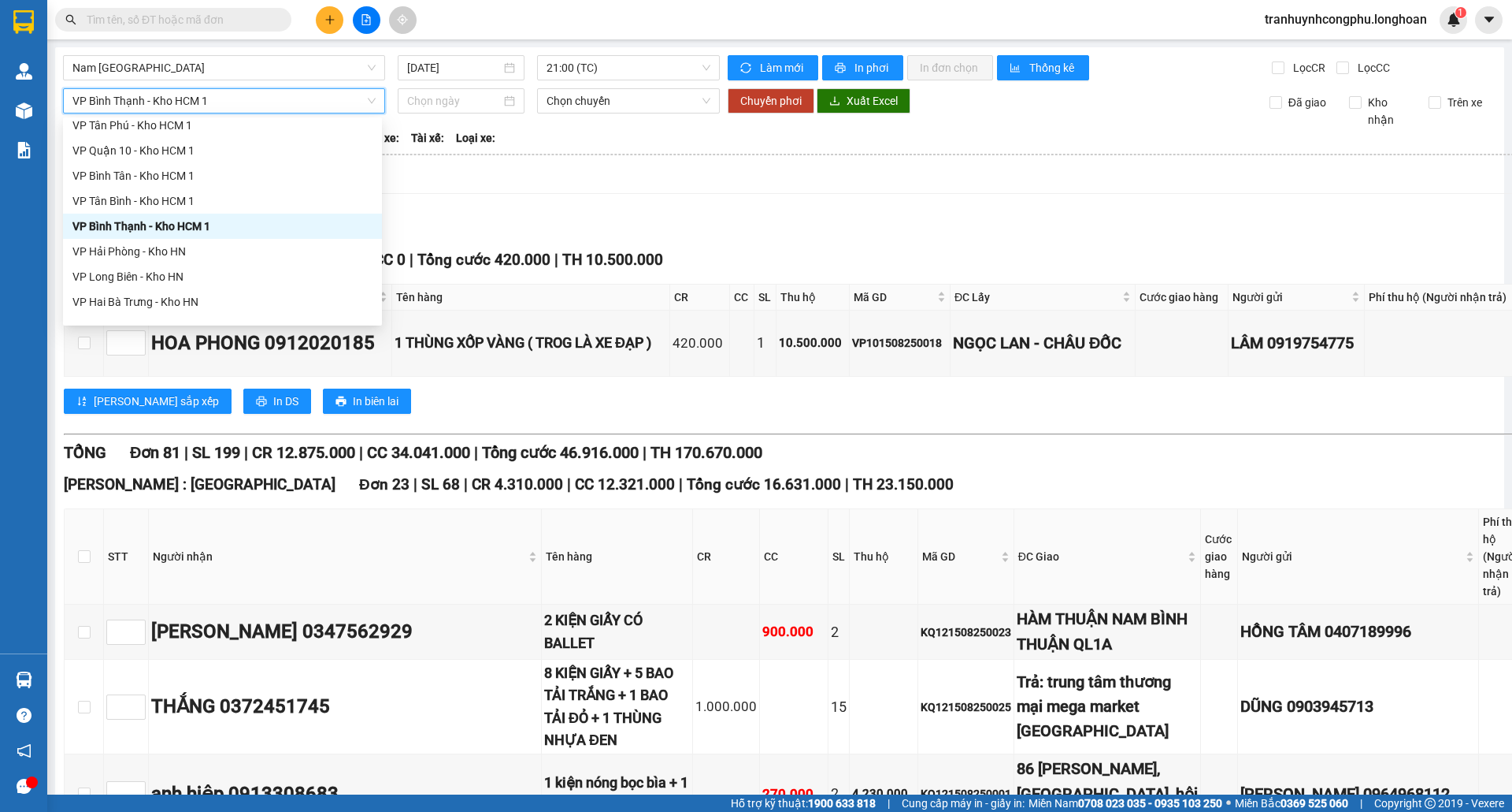
click at [240, 102] on span "VP Bình Thạnh - Kho HCM 1" at bounding box center [224, 101] width 304 height 24
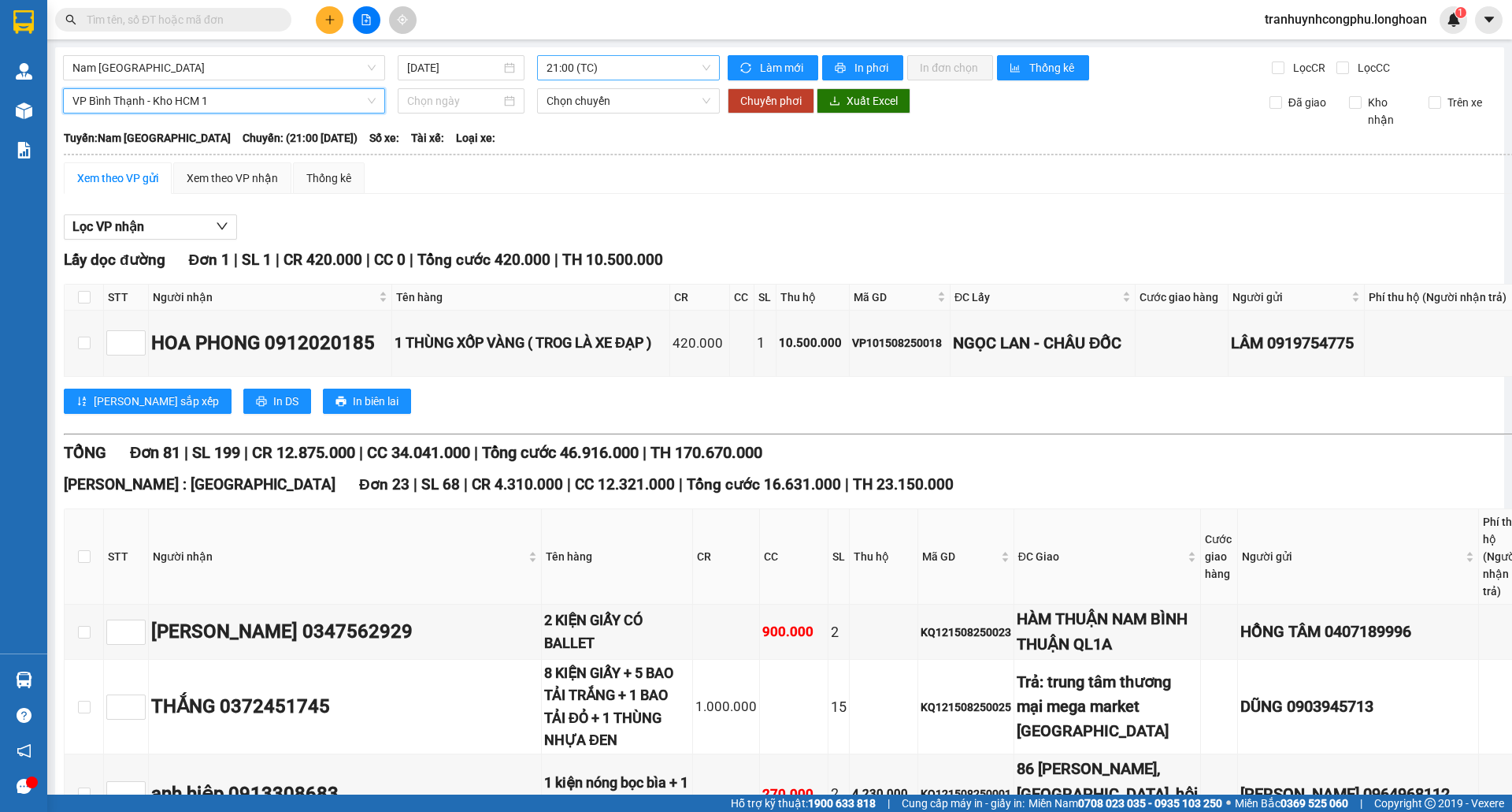
click at [656, 70] on span "21:00 (TC)" at bounding box center [628, 68] width 164 height 24
click at [369, 17] on icon "file-add" at bounding box center [366, 19] width 9 height 11
click at [373, 21] on button at bounding box center [367, 20] width 28 height 28
click at [373, 22] on button at bounding box center [367, 20] width 28 height 28
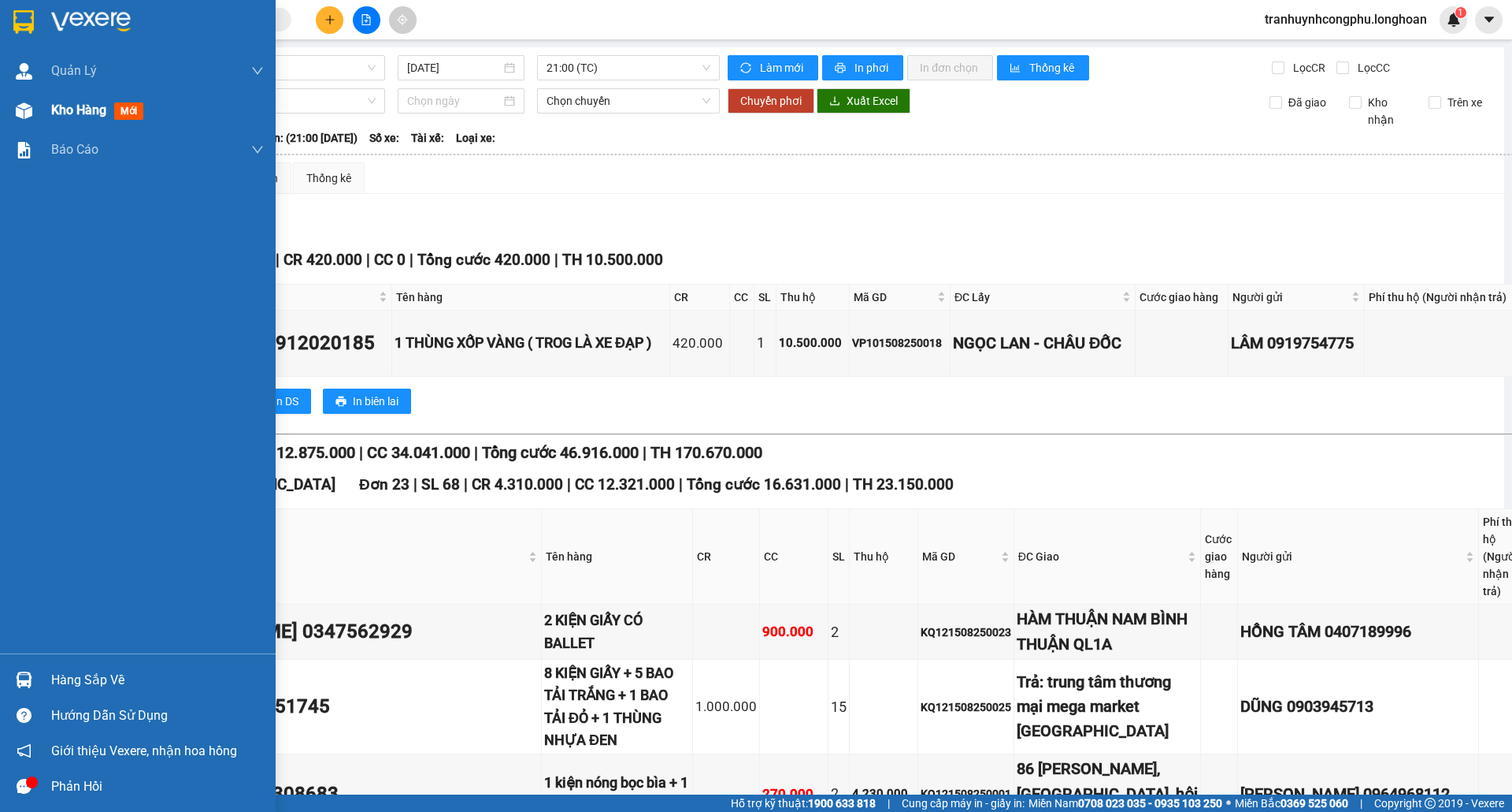
click at [88, 113] on span "Kho hàng" at bounding box center [79, 109] width 56 height 15
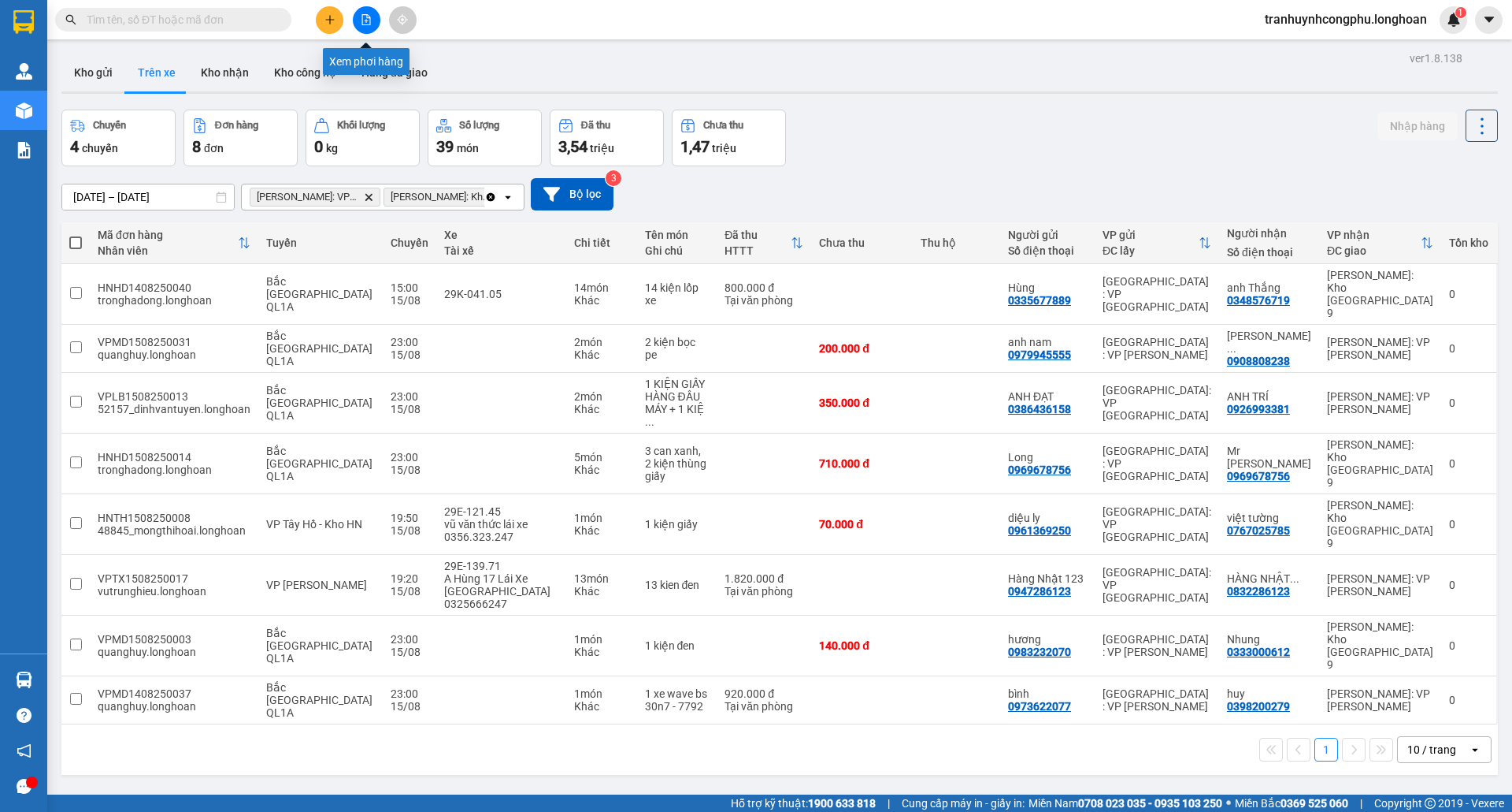
click at [361, 17] on icon "file-add" at bounding box center [366, 19] width 11 height 11
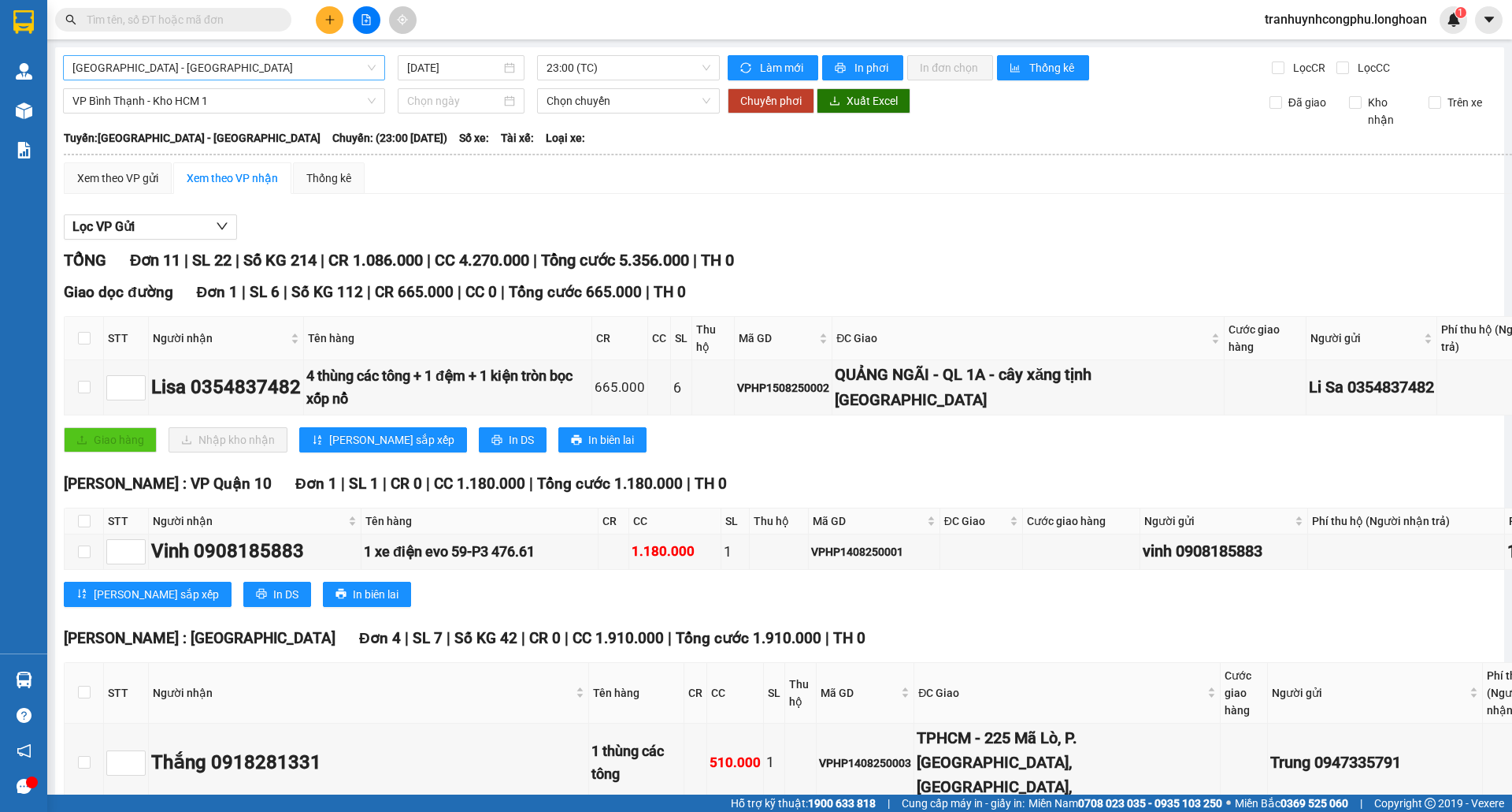
click at [288, 78] on span "[GEOGRAPHIC_DATA] - [GEOGRAPHIC_DATA]" at bounding box center [224, 68] width 304 height 24
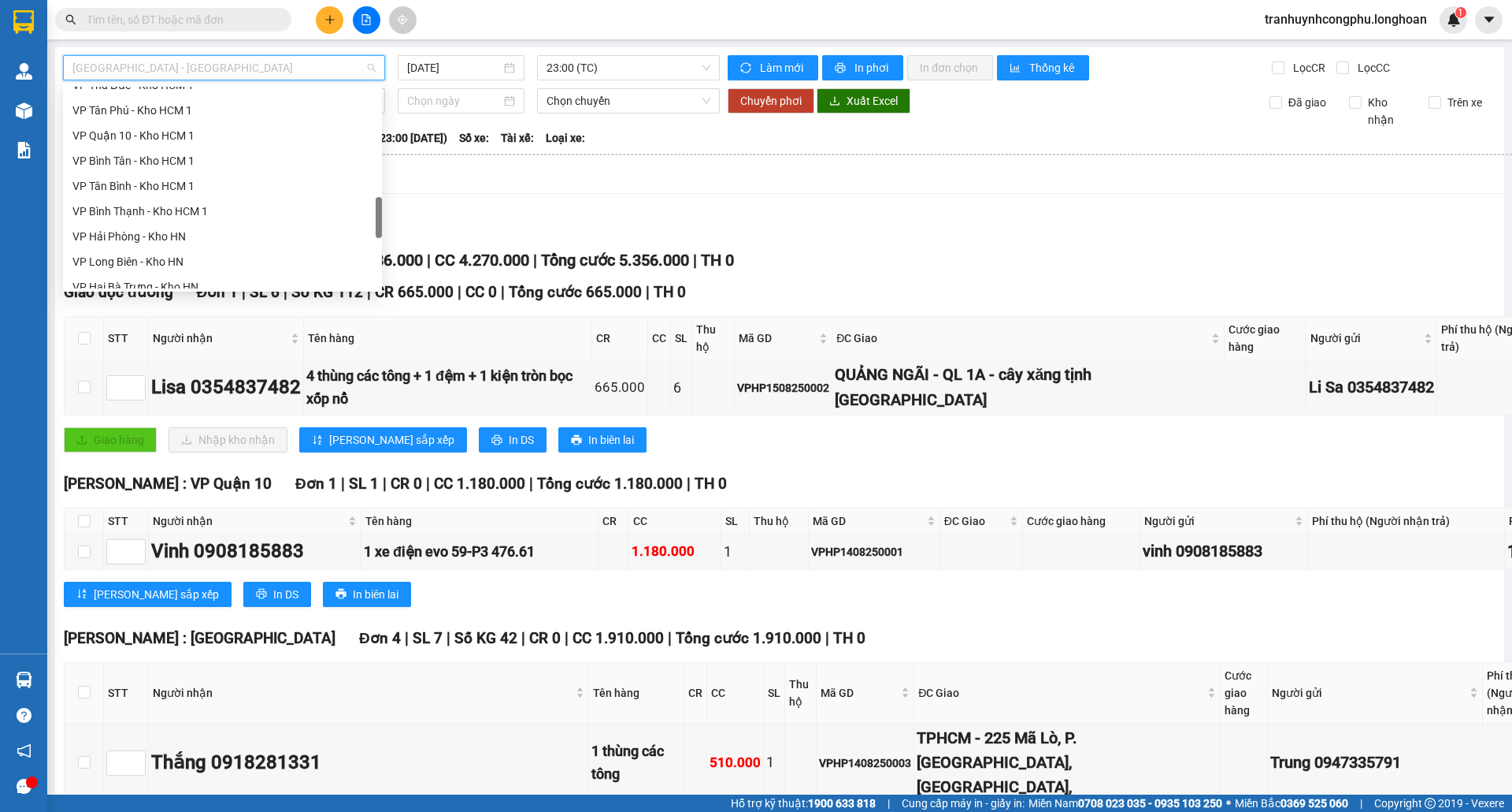
scroll to position [649, 0]
drag, startPoint x: 380, startPoint y: 112, endPoint x: 353, endPoint y: 222, distance: 113.3
click at [353, 222] on div "VP Thủ Đức - Kho HCM 1 VP Tân Phú - Kho HCM 1 VP Quận 10 - Kho HCM 1 VP Bình Tâ…" at bounding box center [223, 187] width 319 height 202
click at [206, 198] on div "VP Bình Thạnh - Kho HCM 1" at bounding box center [222, 205] width 301 height 17
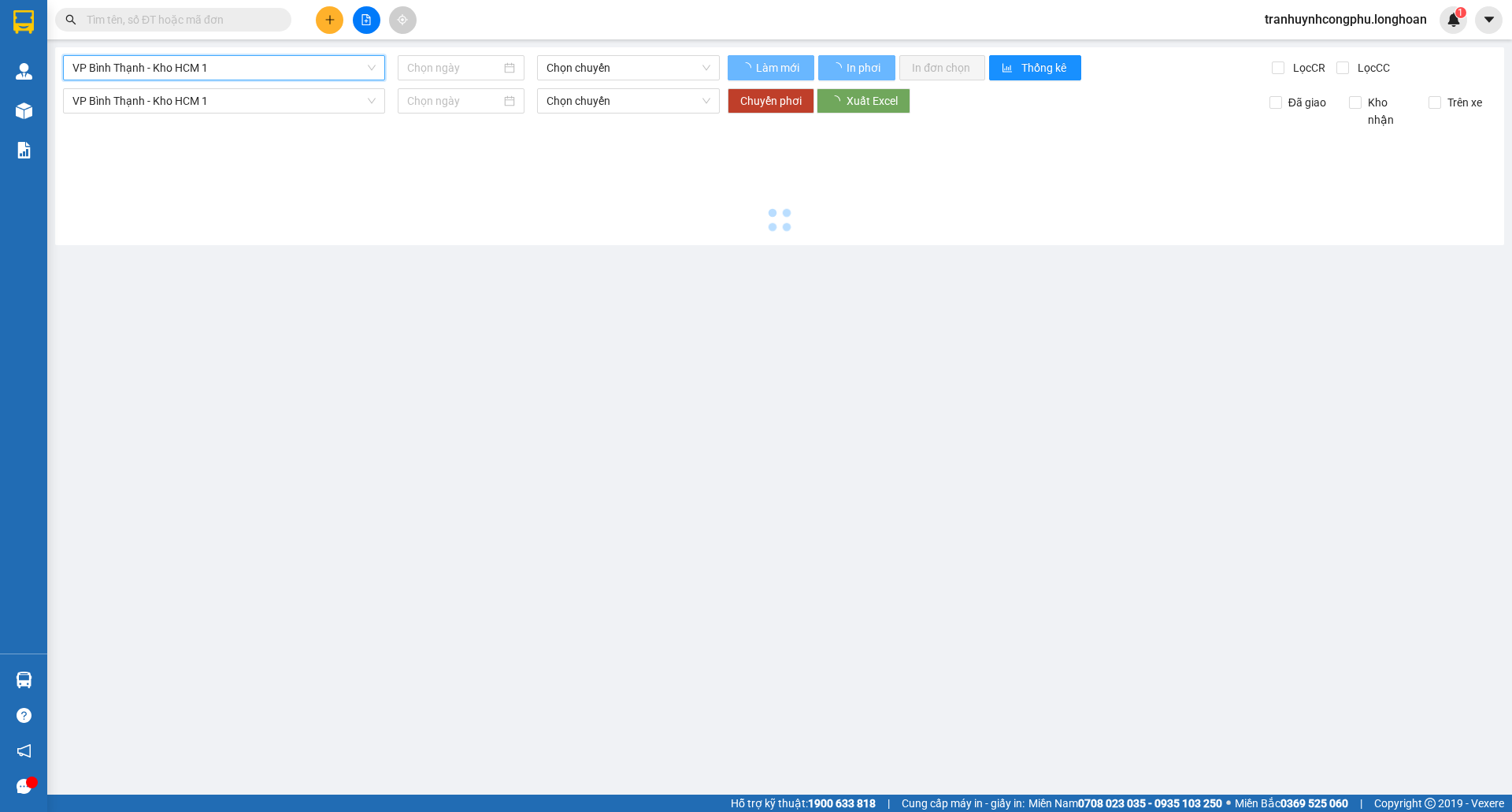
type input "[DATE]"
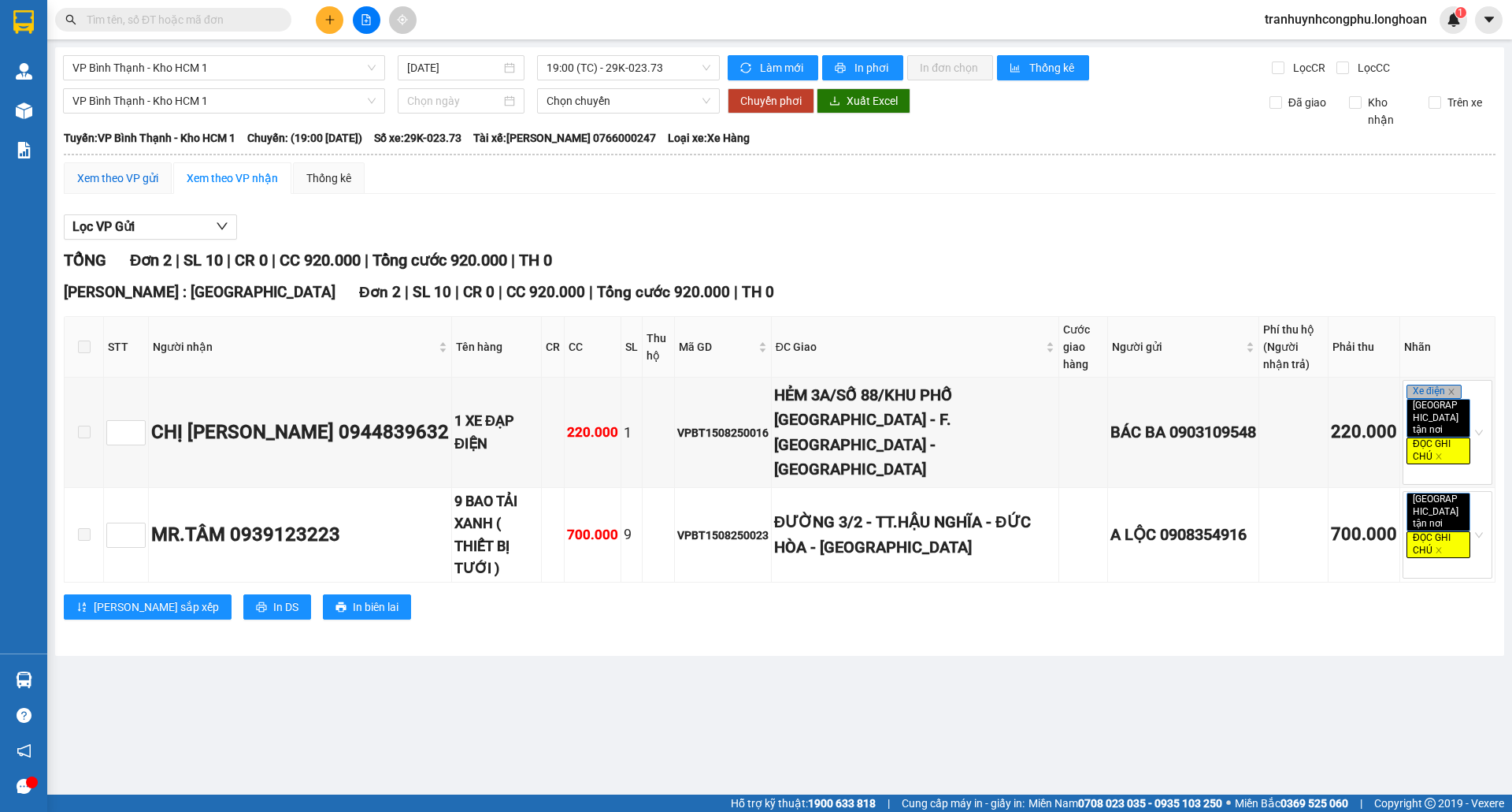
click at [143, 186] on div "Xem theo VP gửi" at bounding box center [118, 178] width 81 height 17
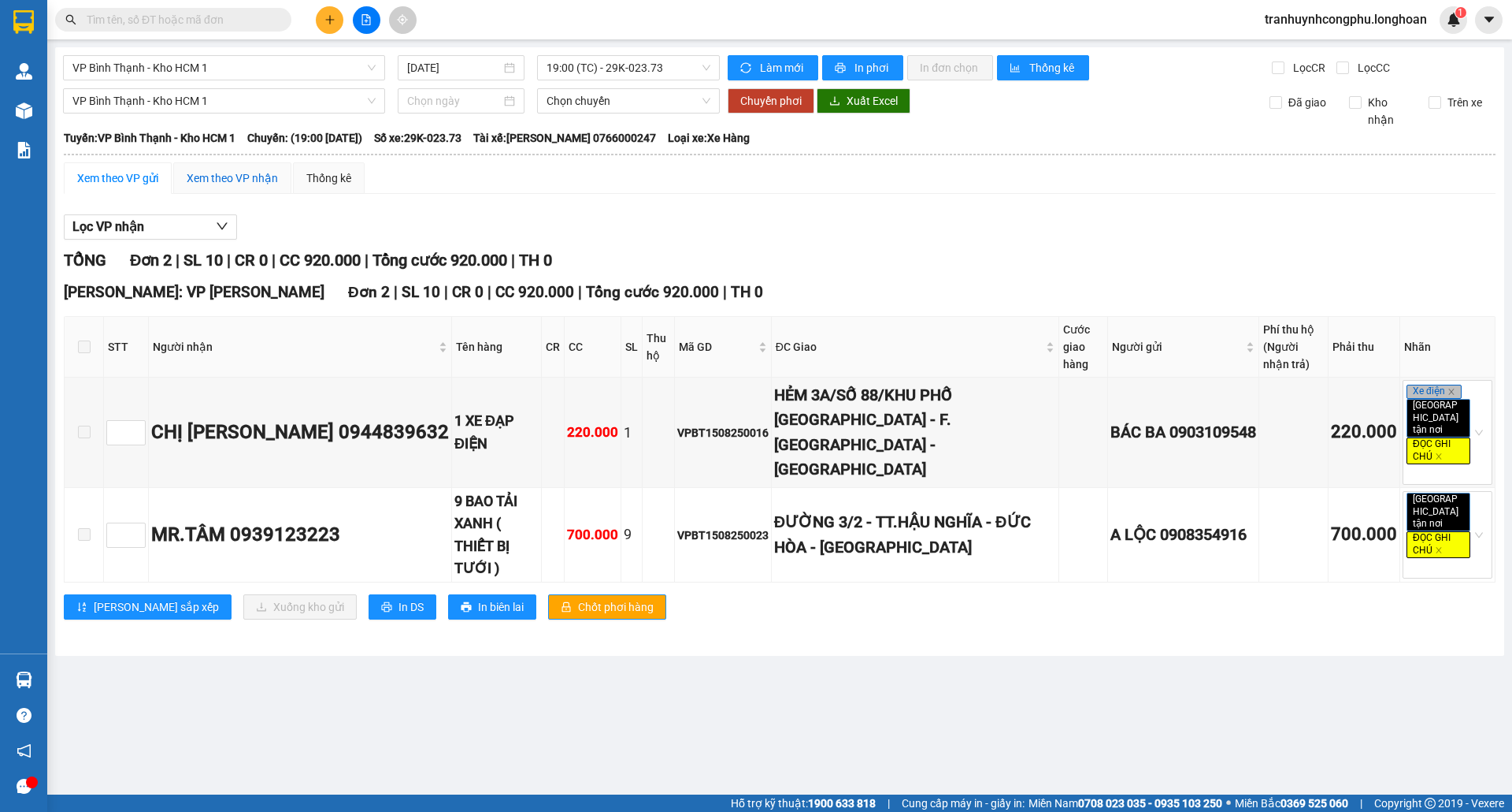
click at [224, 187] on div "Xem theo VP nhận" at bounding box center [232, 178] width 91 height 17
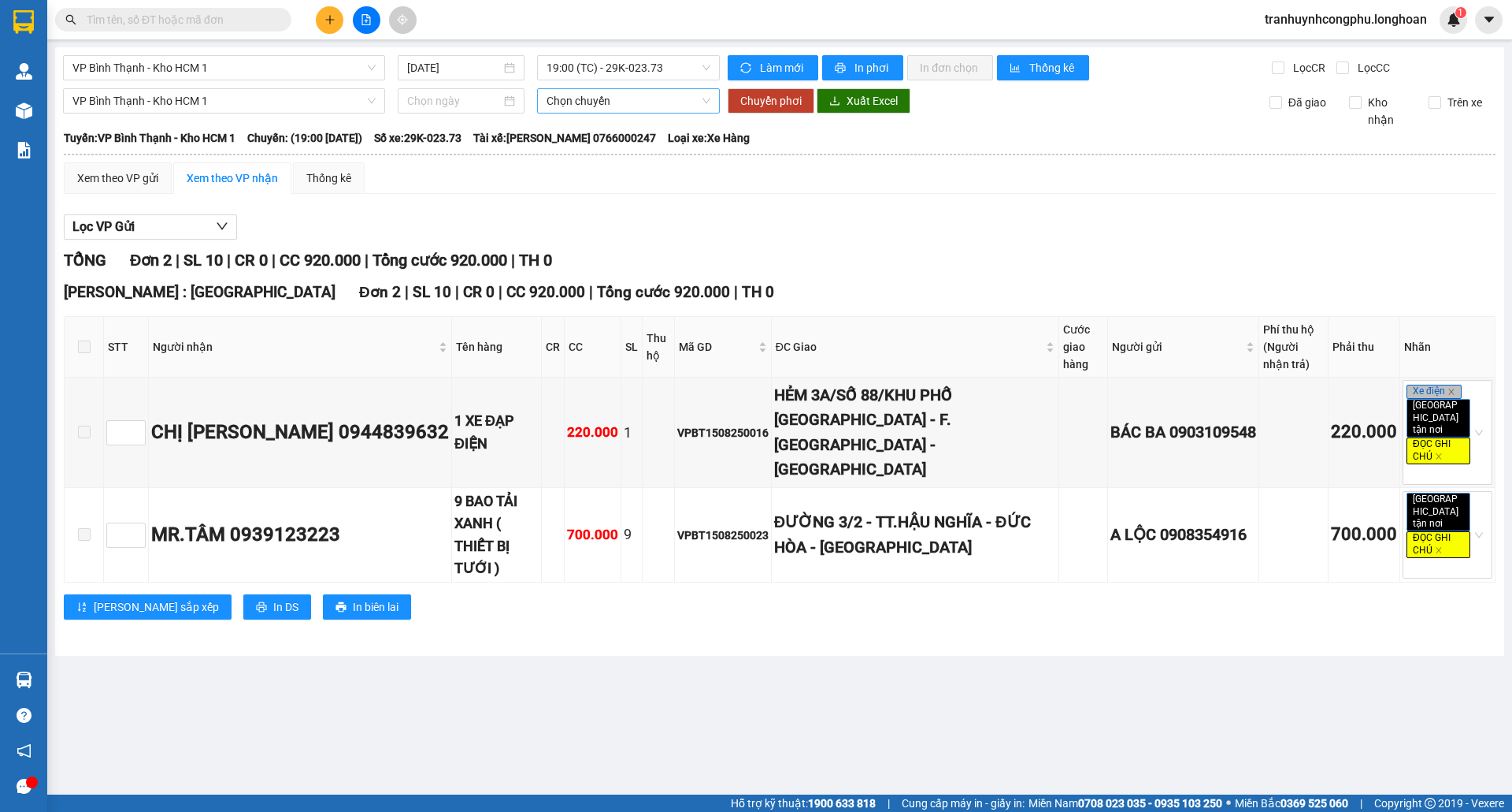
click at [586, 105] on span "Chọn chuyến" at bounding box center [628, 101] width 164 height 24
click at [228, 98] on span "VP Bình Thạnh - Kho HCM 1" at bounding box center [224, 101] width 304 height 24
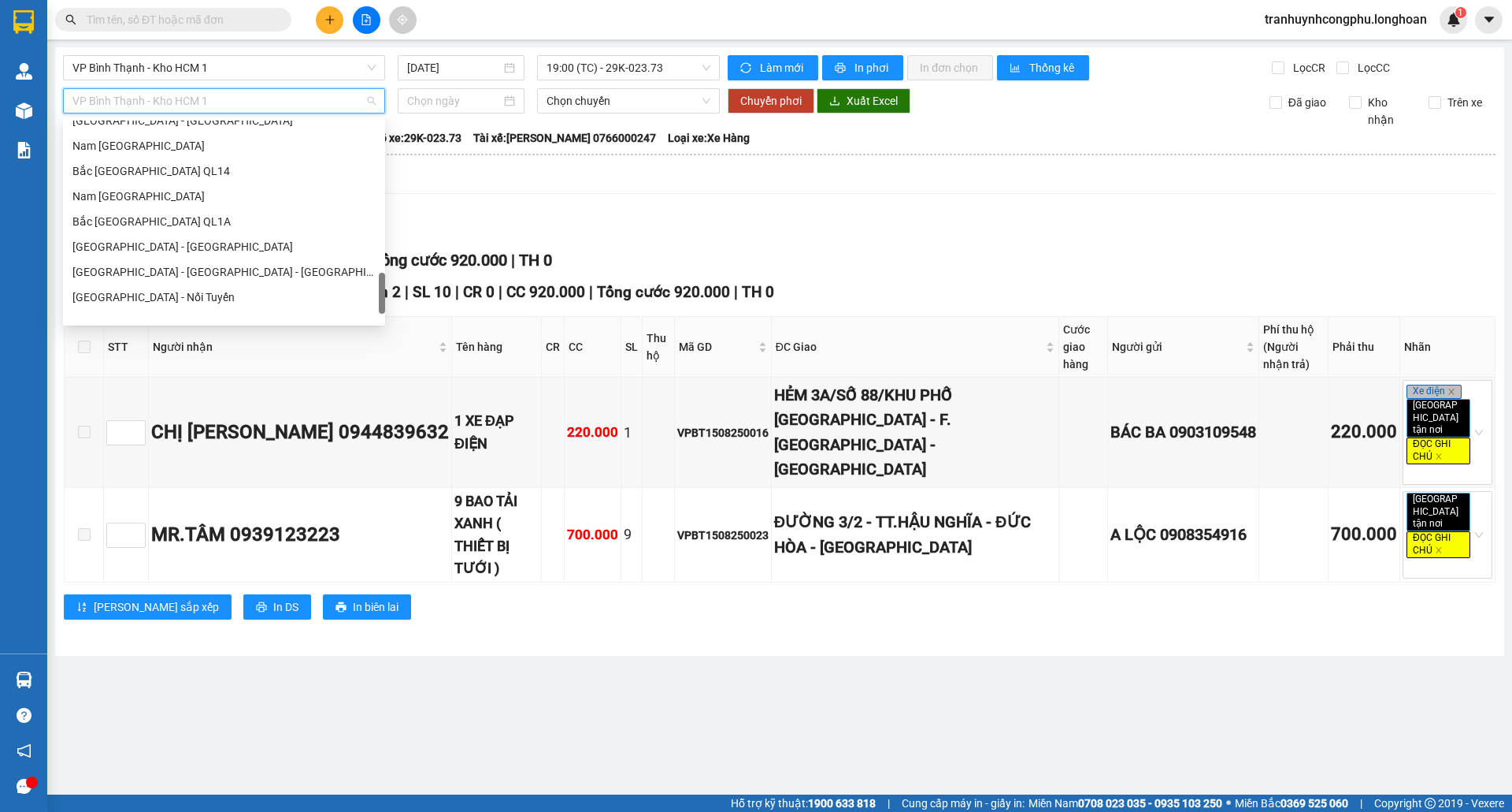
scroll to position [984, 0]
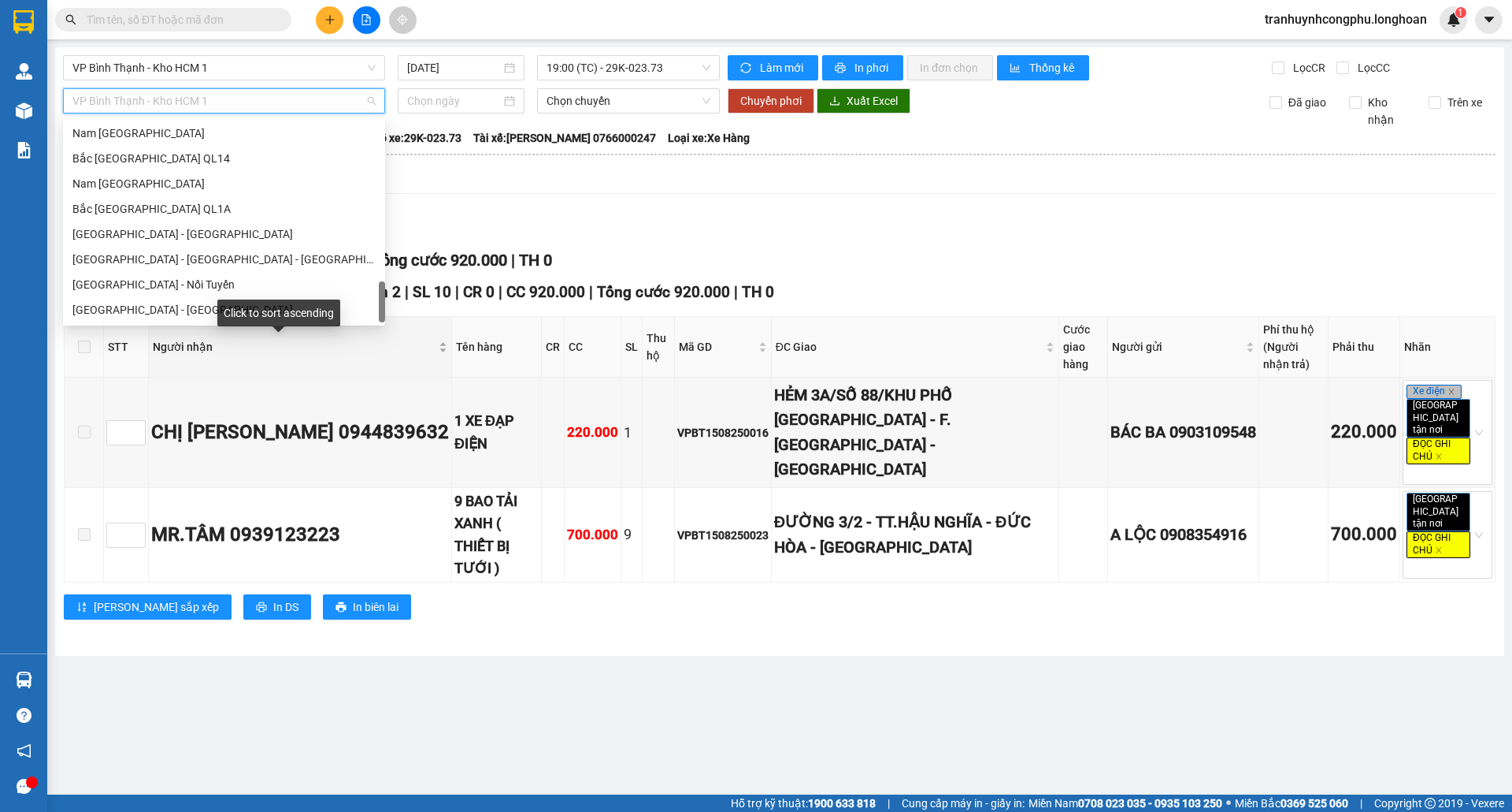
drag, startPoint x: 381, startPoint y: 243, endPoint x: 361, endPoint y: 332, distance: 91.2
click at [361, 332] on body "Kết quả tìm kiếm ( 0 ) Bộ lọc No Data tranhuynhcongphu.longhoan 1 Quản [PERSON_…" at bounding box center [756, 406] width 1512 height 812
click at [159, 178] on div "Nam [GEOGRAPHIC_DATA]" at bounding box center [224, 183] width 304 height 17
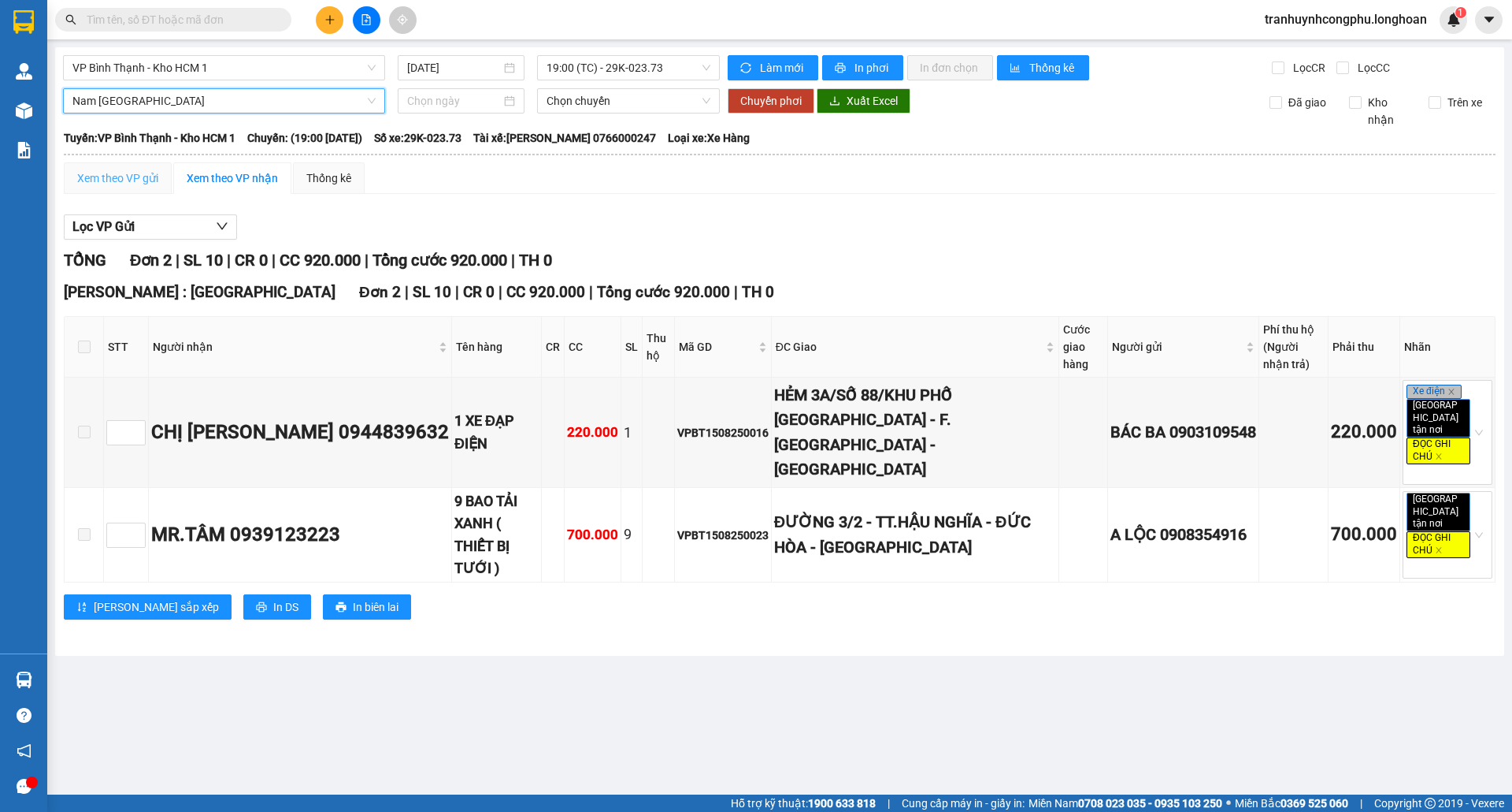
click at [146, 194] on div "Xem theo VP gửi" at bounding box center [117, 179] width 108 height 32
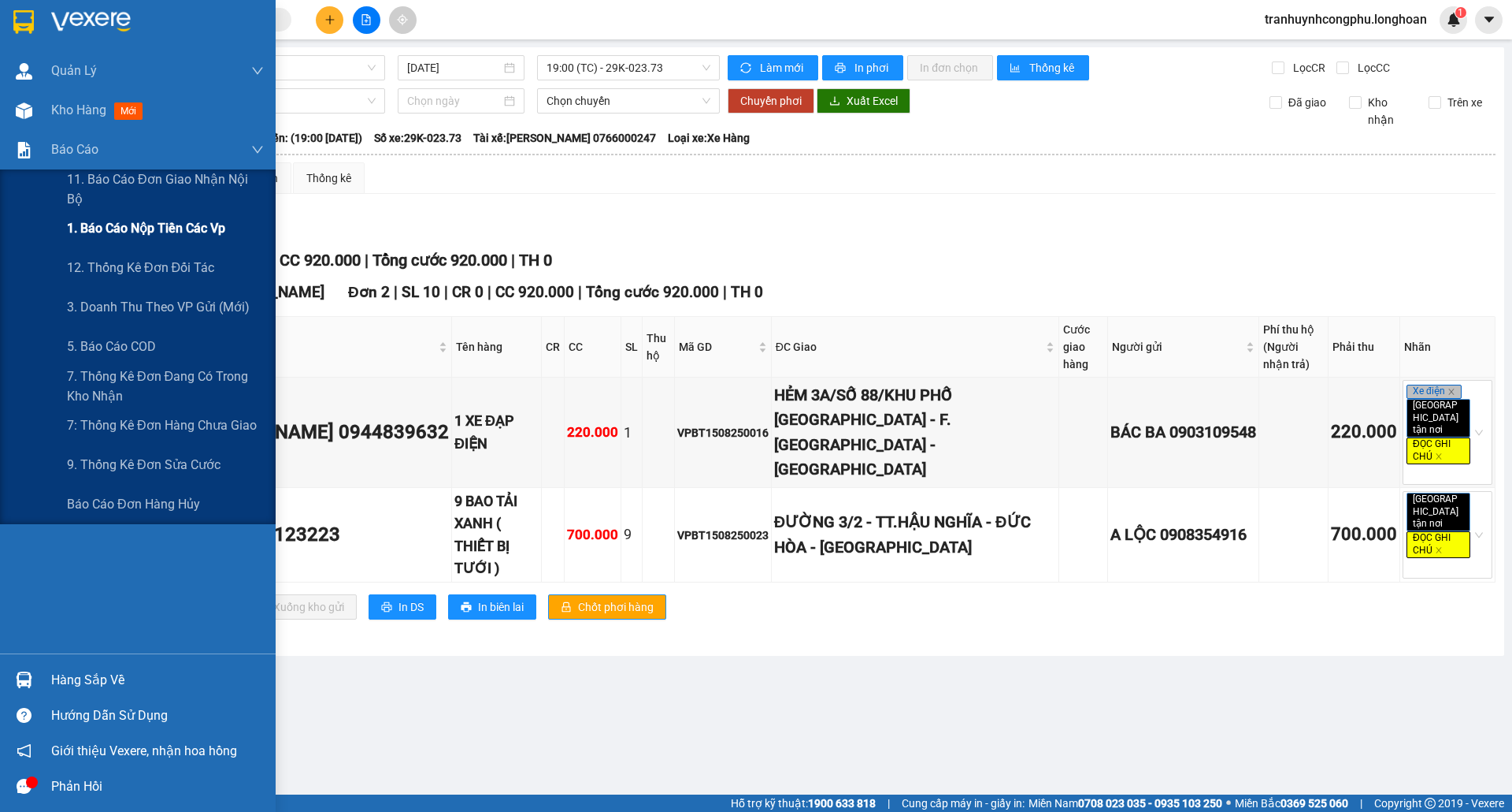
click at [97, 236] on span "1. Báo cáo nộp tiền các vp" at bounding box center [146, 228] width 159 height 20
